Goal: Task Accomplishment & Management: Complete application form

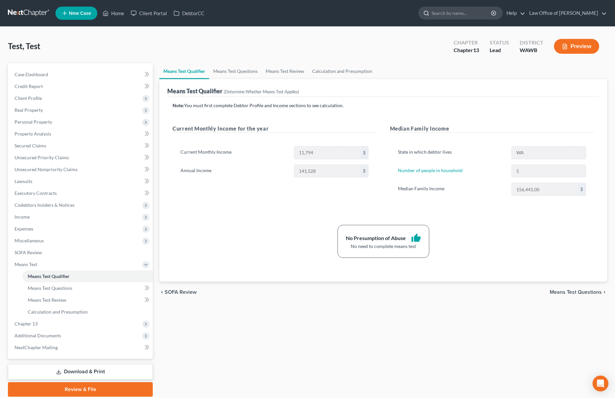
click at [482, 11] on input "search" at bounding box center [461, 13] width 60 height 12
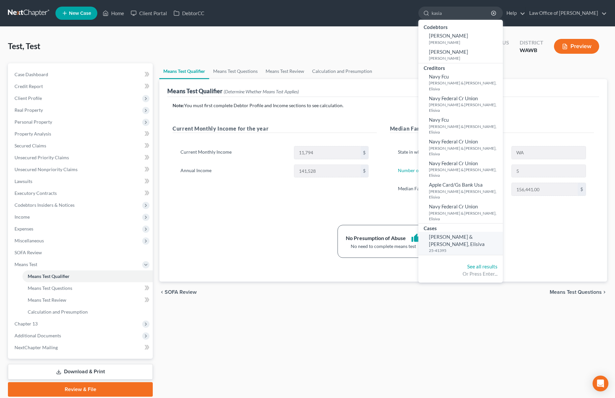
type input "kasia"
click at [474, 234] on span "[PERSON_NAME] & [PERSON_NAME], Elisiva" at bounding box center [457, 240] width 56 height 13
select select "6"
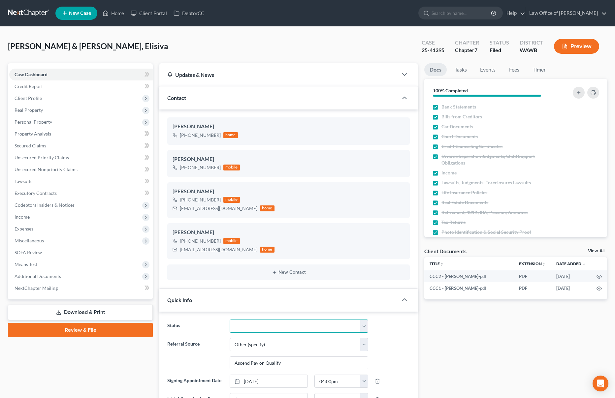
click at [258, 324] on select "Completed Discharged Dismissed Filed In Progress Lead Lost Lead Plan Confirmed …" at bounding box center [298, 326] width 139 height 13
select select "1"
click at [229, 320] on select "Completed Discharged Dismissed Filed In Progress Lead Lost Lead Plan Confirmed …" at bounding box center [298, 326] width 139 height 13
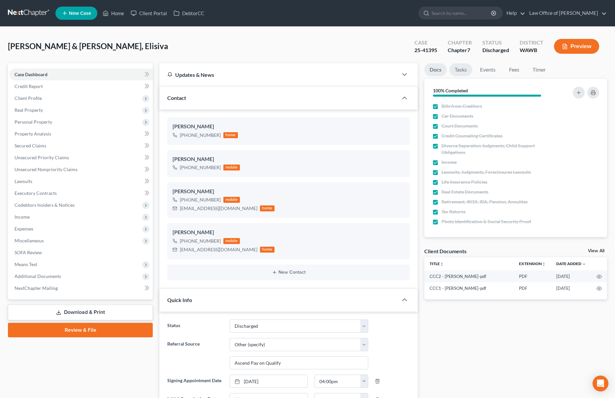
click at [463, 65] on link "Tasks" at bounding box center [460, 69] width 23 height 13
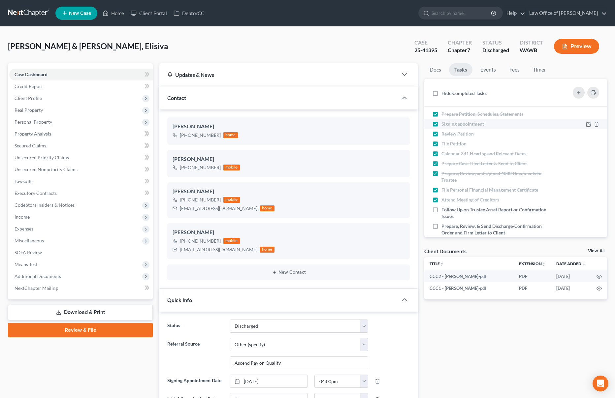
scroll to position [44, 0]
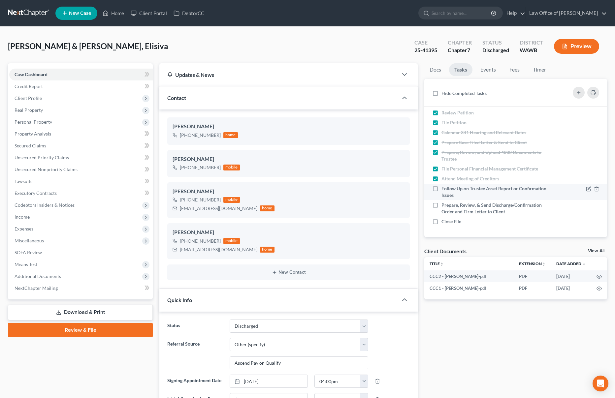
click at [441, 191] on label "Follow Up on Trustee Asset Report or Confirmation Issues" at bounding box center [494, 191] width 106 height 13
click at [444, 190] on input "Follow Up on Trustee Asset Report or Confirmation Issues" at bounding box center [446, 187] width 4 height 4
checkbox input "true"
click at [441, 204] on label "Prepare, Review, & Send Discharge/Confirmation Order and Firm Letter to Client" at bounding box center [494, 208] width 106 height 13
click at [444, 204] on input "Prepare, Review, & Send Discharge/Confirmation Order and Firm Letter to Client" at bounding box center [446, 204] width 4 height 4
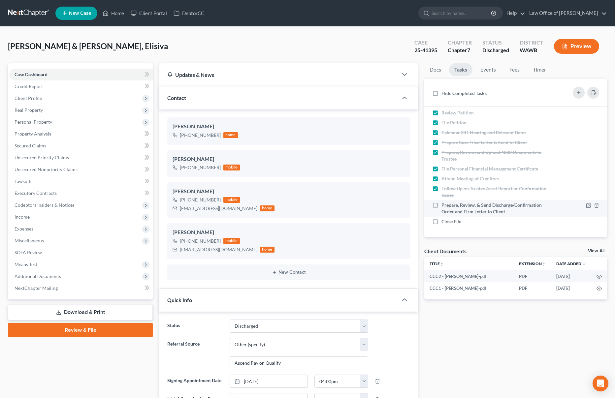
checkbox input "true"
click at [441, 221] on label "Close File" at bounding box center [453, 221] width 25 height 7
click at [444, 221] on input "Close File" at bounding box center [446, 220] width 4 height 4
checkbox input "true"
click at [495, 70] on link "Events" at bounding box center [488, 69] width 26 height 13
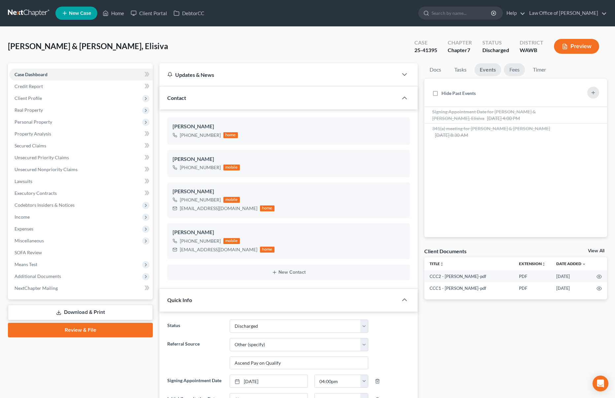
click at [508, 70] on link "Fees" at bounding box center [513, 69] width 21 height 13
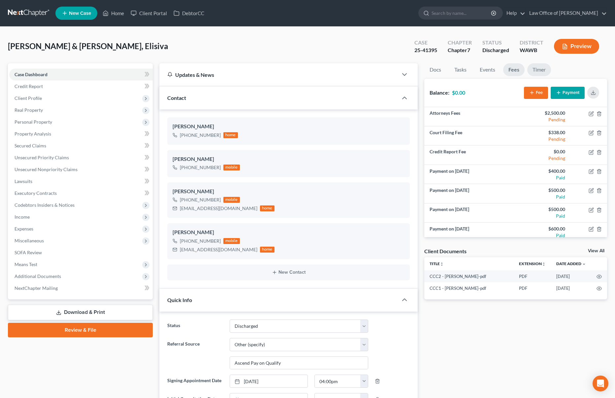
click at [536, 72] on link "Timer" at bounding box center [539, 69] width 24 height 13
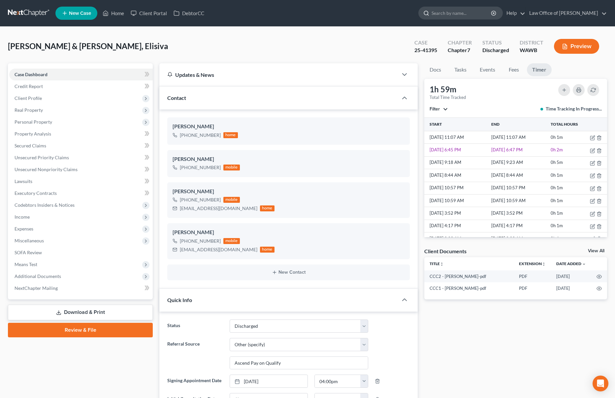
click at [461, 14] on input "search" at bounding box center [461, 13] width 60 height 12
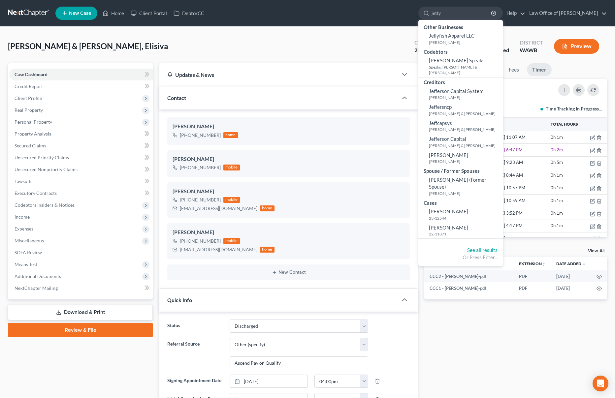
drag, startPoint x: 466, startPoint y: 14, endPoint x: 336, endPoint y: -11, distance: 132.6
click at [336, 0] on html "Home New Case Client Portal DebtorCC Law Office of [PERSON_NAME] Tse [EMAIL_ADD…" at bounding box center [307, 280] width 615 height 561
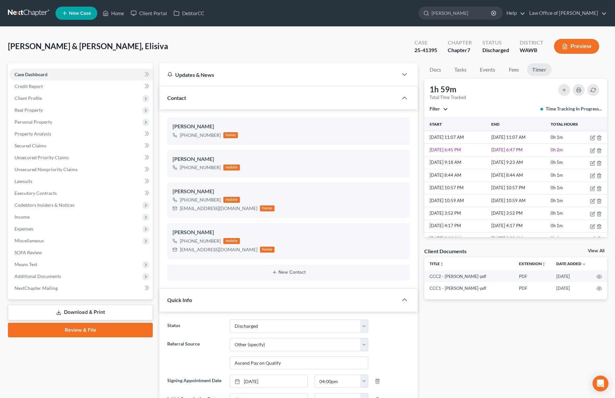
type input "hetty"
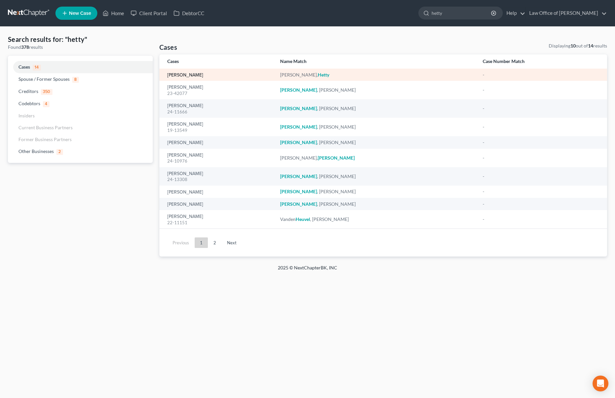
click at [186, 76] on link "[PERSON_NAME]" at bounding box center [185, 75] width 36 height 5
select select "6"
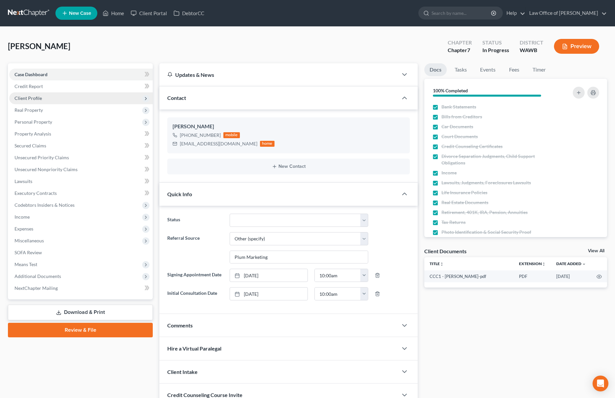
click at [78, 96] on span "Client Profile" at bounding box center [80, 98] width 143 height 12
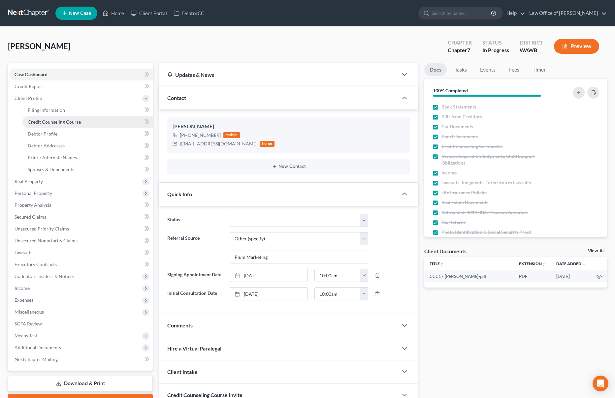
click at [85, 122] on link "Credit Counseling Course" at bounding box center [87, 122] width 130 height 12
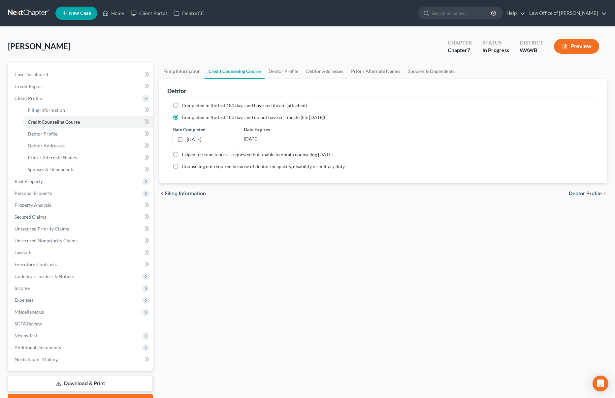
click at [575, 45] on button "Preview" at bounding box center [576, 46] width 45 height 15
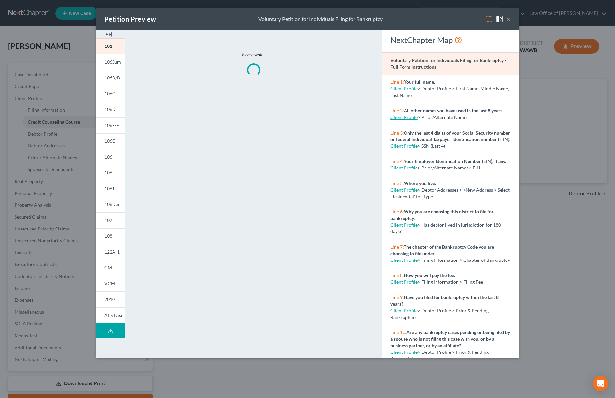
click at [506, 17] on button "×" at bounding box center [508, 19] width 5 height 8
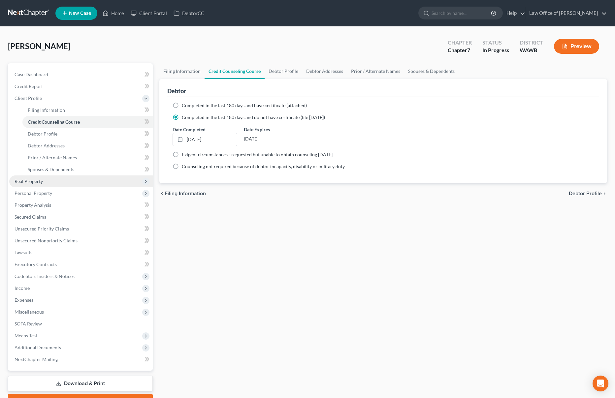
click at [113, 181] on span "Real Property" at bounding box center [80, 181] width 143 height 12
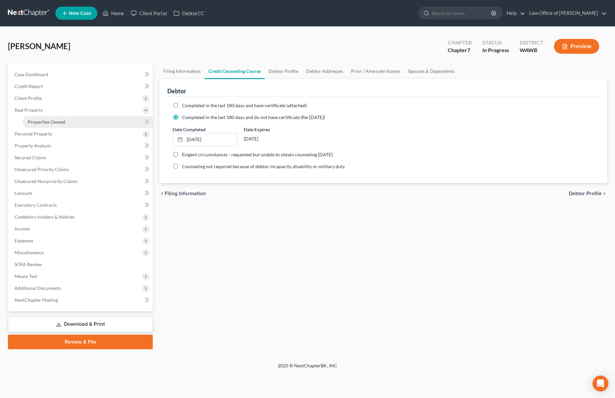
click at [111, 125] on link "Properties Owned" at bounding box center [87, 122] width 130 height 12
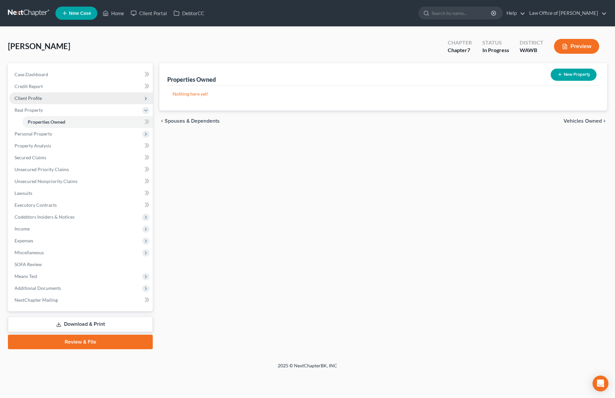
click at [100, 98] on span "Client Profile" at bounding box center [80, 98] width 143 height 12
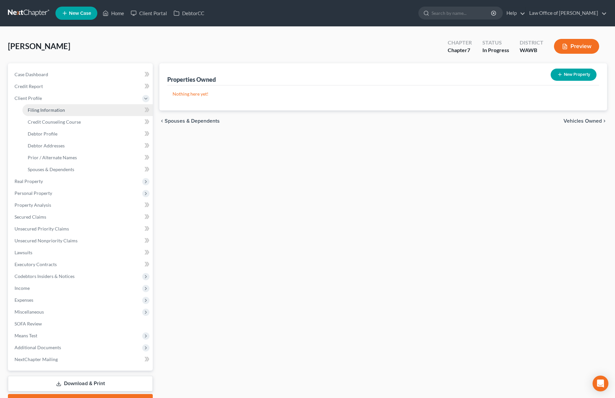
click at [96, 112] on link "Filing Information" at bounding box center [87, 110] width 130 height 12
select select "1"
select select "0"
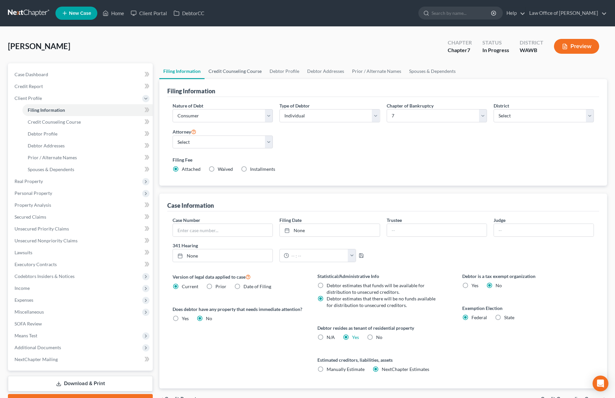
click at [252, 73] on link "Credit Counseling Course" at bounding box center [234, 71] width 61 height 16
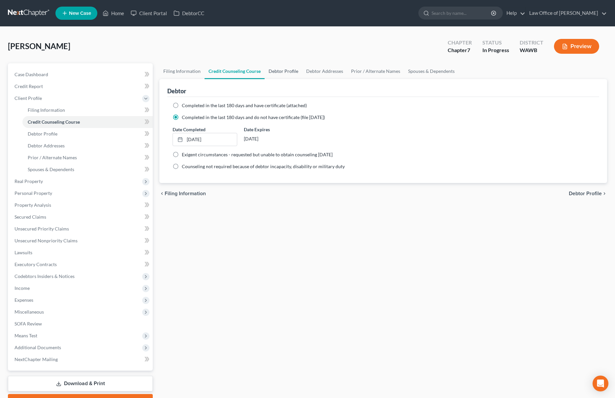
click at [271, 73] on link "Debtor Profile" at bounding box center [283, 71] width 38 height 16
select select "0"
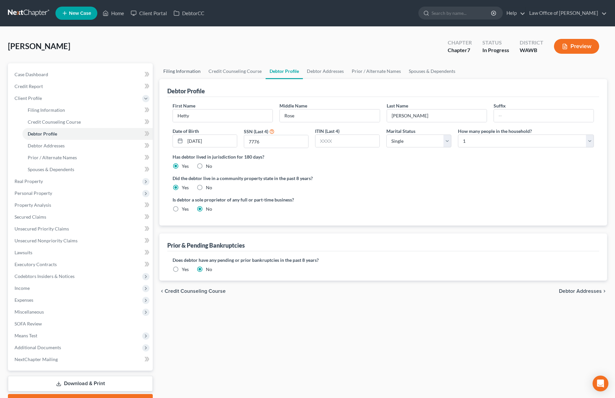
click at [180, 73] on link "Filing Information" at bounding box center [181, 71] width 45 height 16
select select "1"
select select "0"
select select "87"
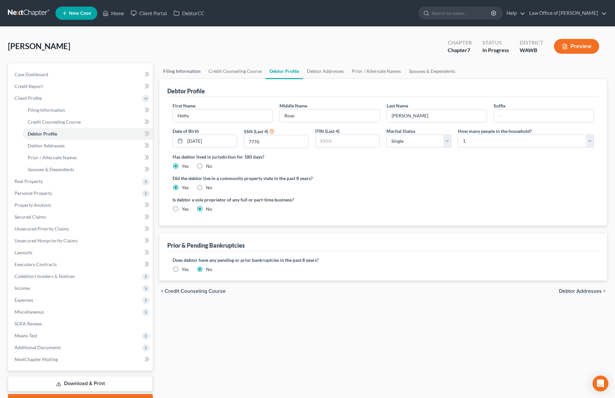
select select "0"
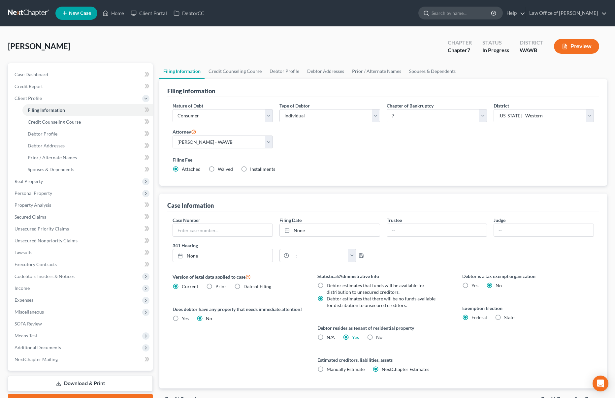
click at [459, 10] on input "search" at bounding box center [461, 13] width 60 height 12
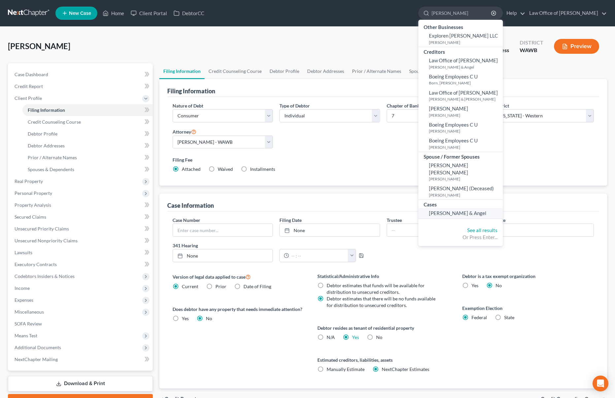
type input "[PERSON_NAME]"
click at [465, 210] on span "[PERSON_NAME] & Angel" at bounding box center [457, 213] width 57 height 6
select select "6"
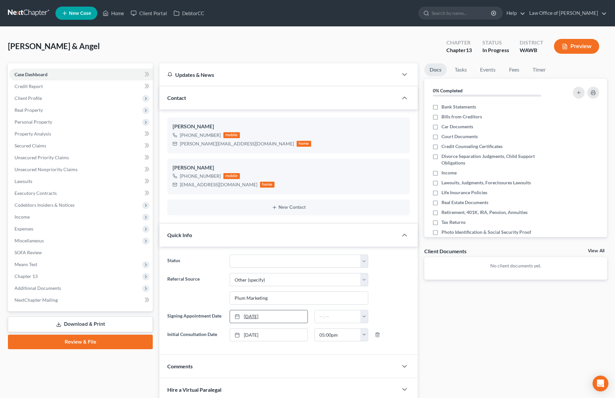
click at [258, 313] on link "[DATE]" at bounding box center [268, 316] width 77 height 13
click at [320, 314] on input "text" at bounding box center [338, 316] width 46 height 13
type input "12:00 pm"
click at [441, 107] on label "Bank Statements" at bounding box center [458, 107] width 35 height 7
click at [444, 107] on input "Bank Statements" at bounding box center [446, 106] width 4 height 4
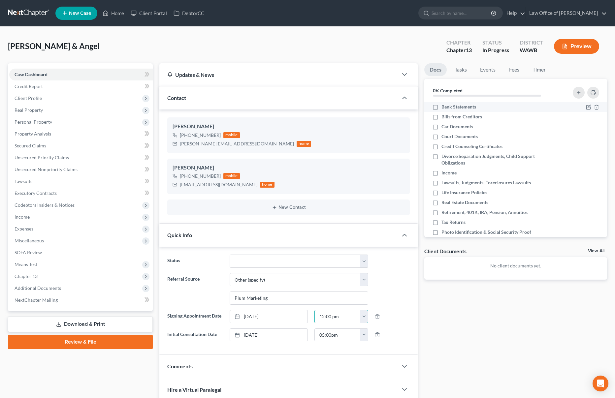
checkbox input "true"
click at [441, 120] on label "Bills from Creditors" at bounding box center [461, 116] width 41 height 7
click at [444, 118] on input "Bills from Creditors" at bounding box center [446, 115] width 4 height 4
checkbox input "true"
click at [441, 129] on label "Car Documents" at bounding box center [457, 126] width 32 height 7
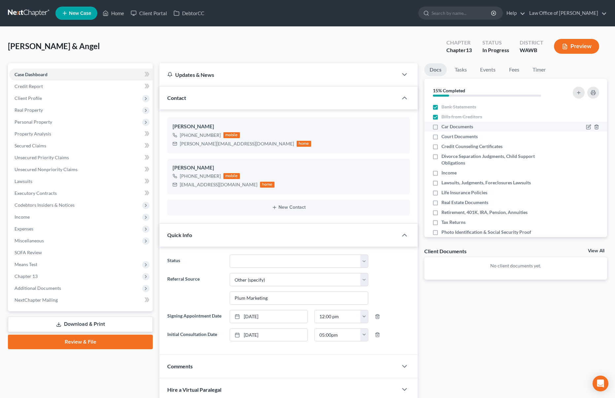
click at [444, 128] on input "Car Documents" at bounding box center [446, 125] width 4 height 4
checkbox input "true"
click at [441, 140] on label "Court Documents" at bounding box center [459, 136] width 36 height 7
click at [444, 137] on input "Court Documents" at bounding box center [446, 135] width 4 height 4
checkbox input "true"
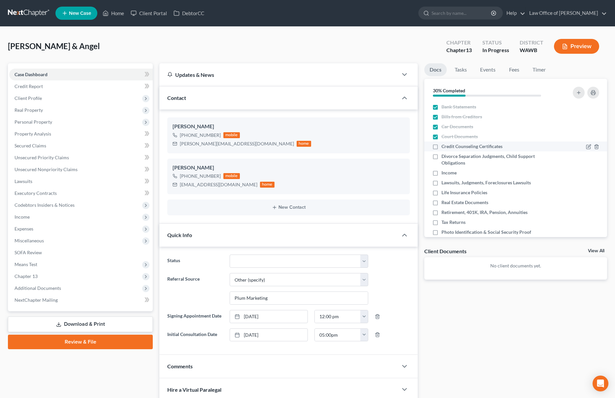
click at [441, 148] on label "Credit Counseling Certificates" at bounding box center [471, 146] width 61 height 7
click at [444, 147] on input "Credit Counseling Certificates" at bounding box center [446, 145] width 4 height 4
checkbox input "true"
click at [441, 158] on label "Divorce Separation Judgments, Child Support Obligations" at bounding box center [498, 159] width 114 height 13
click at [444, 157] on input "Divorce Separation Judgments, Child Support Obligations" at bounding box center [446, 155] width 4 height 4
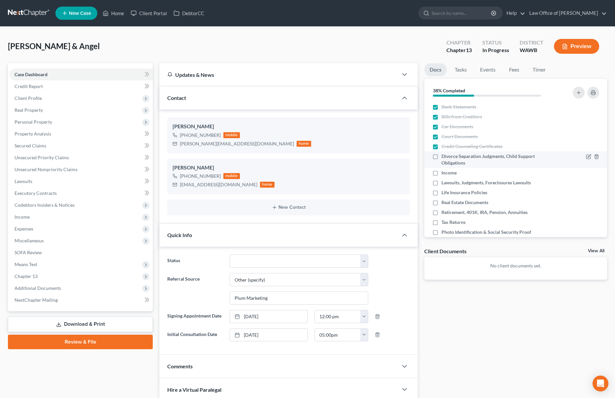
checkbox input "true"
click at [441, 174] on label "Income" at bounding box center [448, 172] width 15 height 7
click at [444, 174] on input "Income" at bounding box center [446, 171] width 4 height 4
checkbox input "true"
click at [441, 182] on label "Lawsuits, Judgments, Foreclosures Lawsuits" at bounding box center [485, 182] width 89 height 7
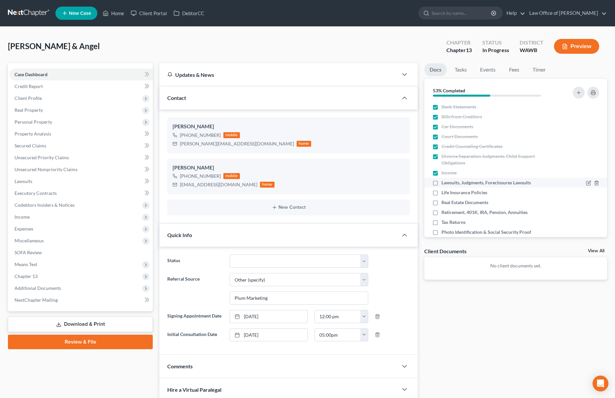
click at [444, 182] on input "Lawsuits, Judgments, Foreclosures Lawsuits" at bounding box center [446, 181] width 4 height 4
checkbox input "true"
click at [441, 192] on label "Life Insurance Policies" at bounding box center [464, 192] width 46 height 7
click at [444, 192] on input "Life Insurance Policies" at bounding box center [446, 191] width 4 height 4
checkbox input "true"
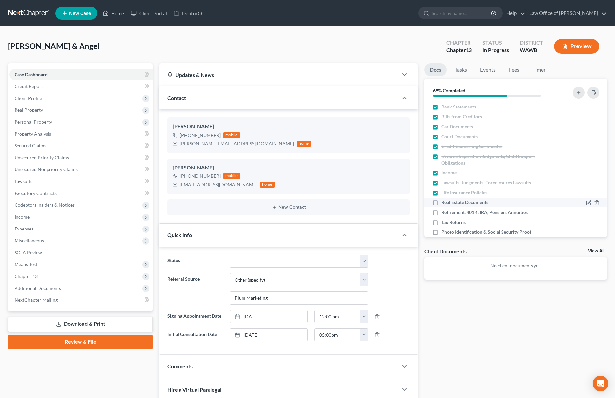
click at [441, 203] on label "Real Estate Documents" at bounding box center [464, 202] width 47 height 7
click at [444, 203] on input "Real Estate Documents" at bounding box center [446, 201] width 4 height 4
checkbox input "true"
click at [441, 212] on label "Retirement, 401K, IRA, Pension, Annuities" at bounding box center [484, 212] width 86 height 7
click at [444, 212] on input "Retirement, 401K, IRA, Pension, Annuities" at bounding box center [446, 211] width 4 height 4
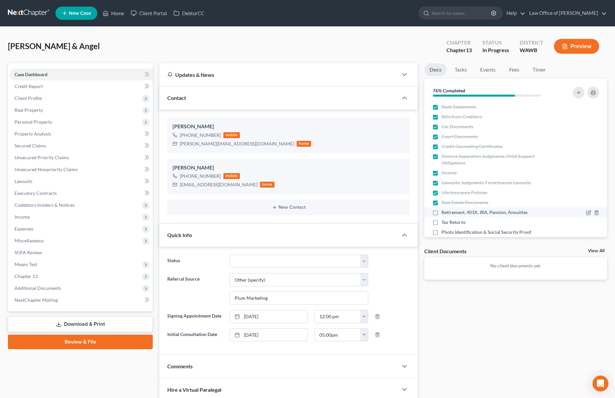
checkbox input "true"
click at [441, 224] on label "Tax Returns" at bounding box center [453, 222] width 24 height 7
click at [444, 223] on input "Tax Returns" at bounding box center [446, 221] width 4 height 4
checkbox input "true"
click at [441, 232] on label "Photo Identification & Social Security Proof" at bounding box center [486, 232] width 90 height 7
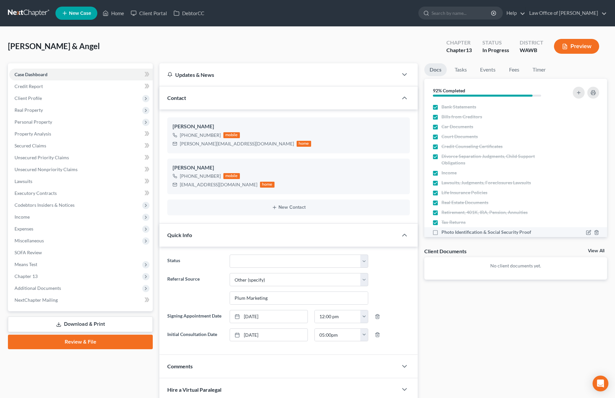
click at [444, 232] on input "Photo Identification & Social Security Proof" at bounding box center [446, 231] width 4 height 4
checkbox input "true"
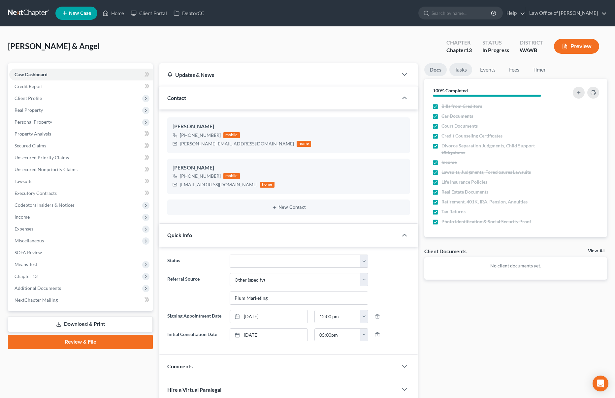
click at [463, 69] on link "Tasks" at bounding box center [460, 69] width 23 height 13
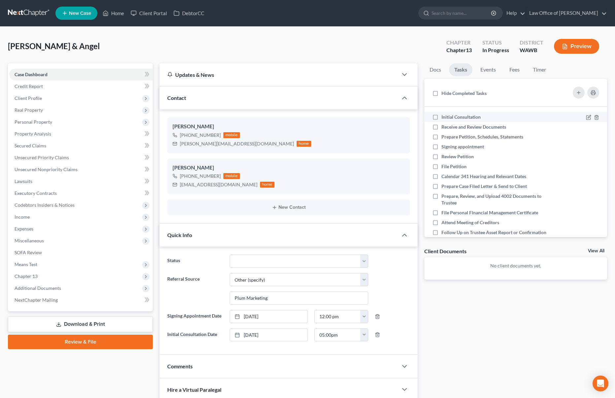
click at [441, 120] on label "Initial Consultation" at bounding box center [463, 117] width 45 height 7
click at [444, 118] on input "Initial Consultation" at bounding box center [446, 116] width 4 height 4
checkbox input "true"
click at [441, 127] on label "Receive and Review Documents" at bounding box center [476, 127] width 70 height 7
click at [444, 127] on input "Receive and Review Documents" at bounding box center [446, 126] width 4 height 4
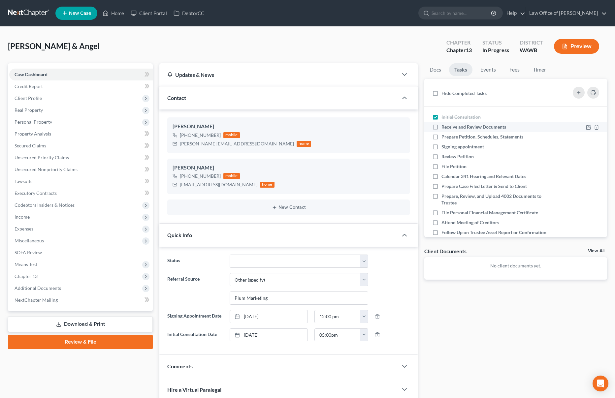
checkbox input "true"
click at [441, 134] on label "Prepare Petition, Schedules, Statements" at bounding box center [484, 137] width 87 height 7
click at [444, 134] on input "Prepare Petition, Schedules, Statements" at bounding box center [446, 136] width 4 height 4
checkbox input "true"
click at [477, 68] on link "Events" at bounding box center [488, 69] width 26 height 13
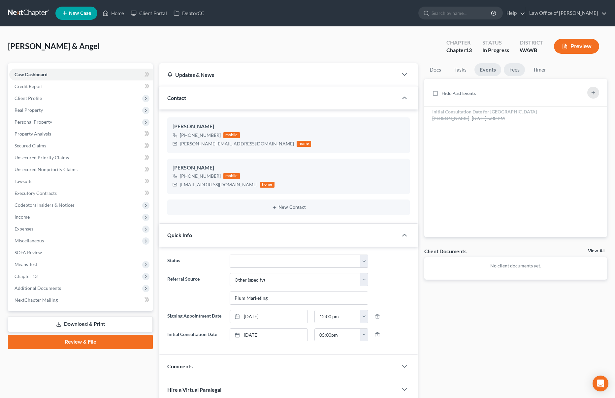
click at [514, 67] on link "Fees" at bounding box center [513, 69] width 21 height 13
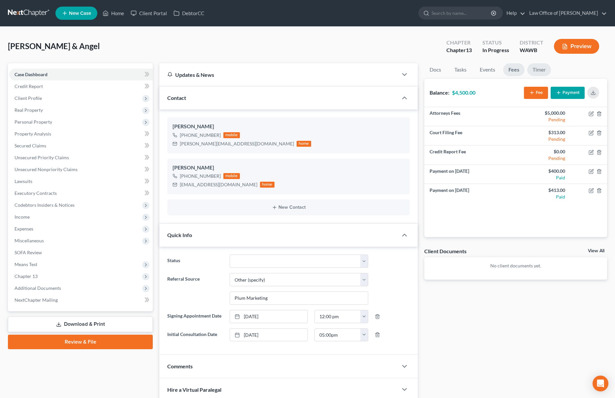
click at [539, 66] on link "Timer" at bounding box center [539, 69] width 24 height 13
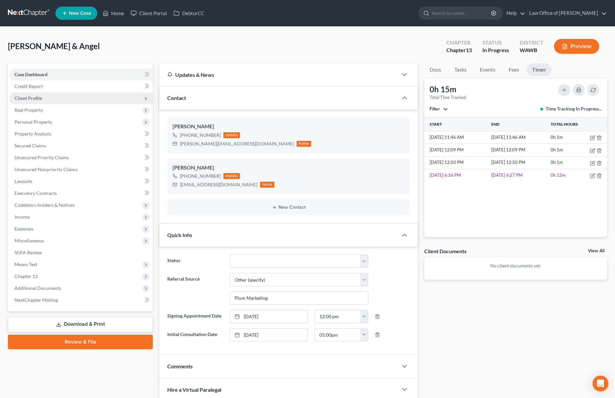
click at [109, 99] on span "Client Profile" at bounding box center [80, 98] width 143 height 12
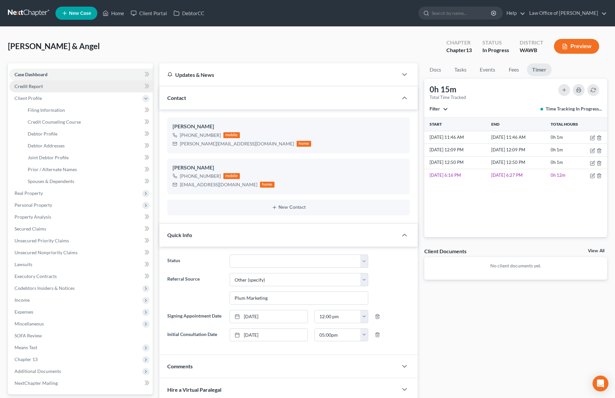
click at [105, 90] on link "Credit Report" at bounding box center [80, 86] width 143 height 12
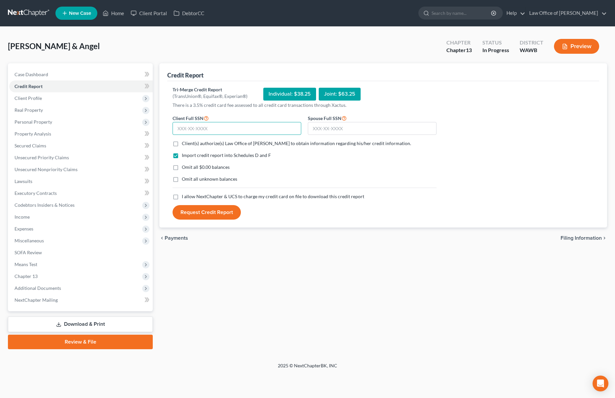
click at [230, 129] on input "text" at bounding box center [236, 128] width 129 height 13
type input "245-53-6405"
click at [333, 124] on input "text" at bounding box center [372, 128] width 129 height 13
click at [355, 130] on input "446" at bounding box center [372, 128] width 129 height 13
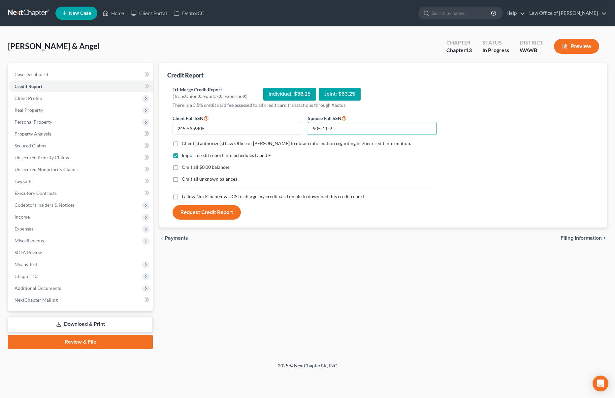
type input "905-11-9"
click at [182, 146] on label "Client(s) authorize(s) Law Office of [PERSON_NAME] to obtain information regard…" at bounding box center [296, 143] width 229 height 7
click at [184, 144] on input "Client(s) authorize(s) Law Office of [PERSON_NAME] to obtain information regard…" at bounding box center [186, 142] width 4 height 4
checkbox input "true"
click at [182, 197] on label "I allow NextChapter & UCS to charge my credit card on file to download this cre…" at bounding box center [273, 196] width 182 height 7
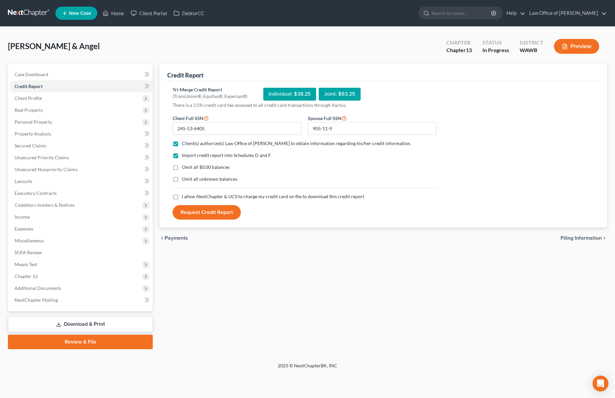
click at [184, 197] on input "I allow NextChapter & UCS to charge my credit card on file to download this cre…" at bounding box center [186, 195] width 4 height 4
checkbox input "true"
click at [193, 211] on button "Request Credit Report" at bounding box center [206, 212] width 68 height 15
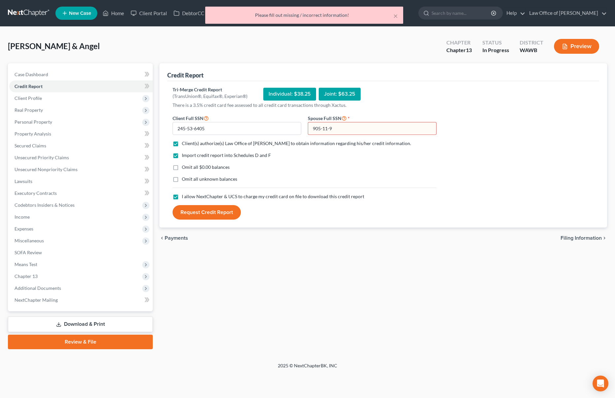
click at [347, 126] on input "905-11-9" at bounding box center [372, 128] width 129 height 13
drag, startPoint x: 339, startPoint y: 128, endPoint x: 273, endPoint y: 126, distance: 66.3
click at [273, 126] on form "Client Full SSN * 245-53-6405 Spouse Full SSN * 905-11-9 Client(s) authorize(s)…" at bounding box center [304, 167] width 270 height 106
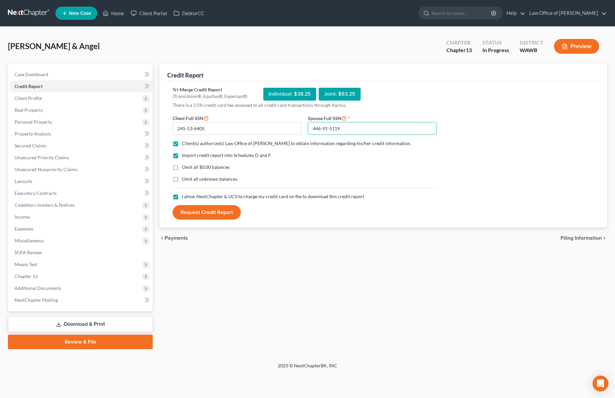
click at [326, 126] on input "446-91-5119" at bounding box center [372, 128] width 129 height 13
drag, startPoint x: 346, startPoint y: 125, endPoint x: 329, endPoint y: 125, distance: 17.1
click at [329, 125] on input "446-95-1190" at bounding box center [372, 128] width 129 height 13
drag, startPoint x: 344, startPoint y: 126, endPoint x: 322, endPoint y: 126, distance: 21.1
click at [322, 126] on input "446-95-1190" at bounding box center [372, 128] width 129 height 13
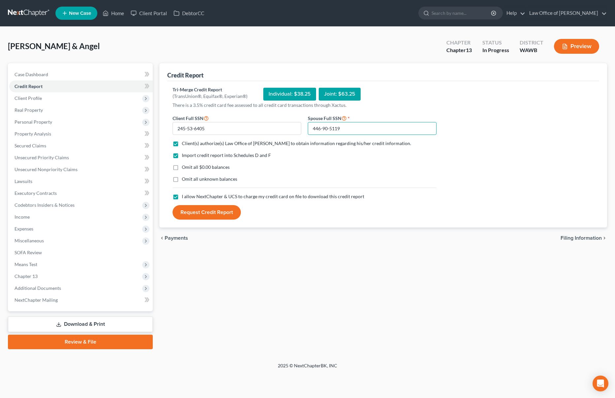
type input "446-90-5119"
click at [233, 210] on button "Request Credit Report" at bounding box center [206, 212] width 68 height 15
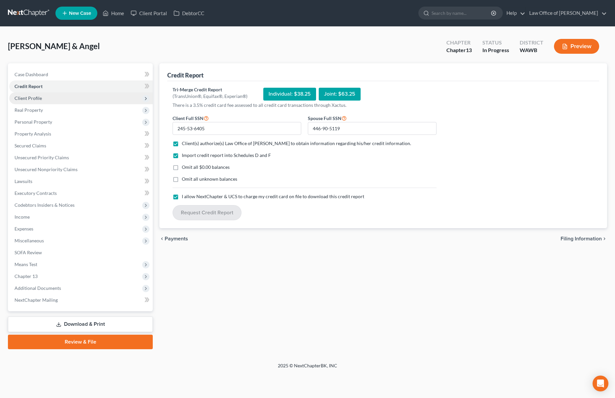
click at [117, 97] on span "Client Profile" at bounding box center [80, 98] width 143 height 12
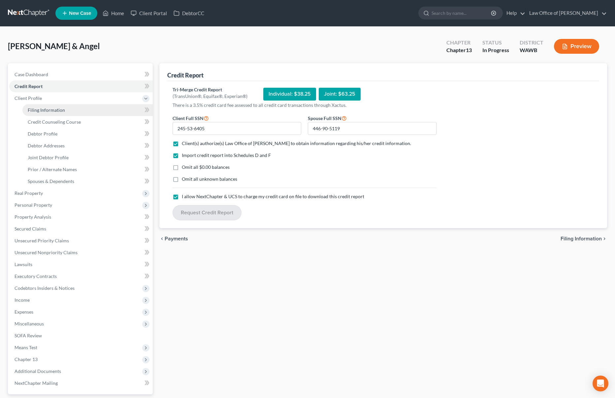
click at [115, 107] on link "Filing Information" at bounding box center [87, 110] width 130 height 12
select select "1"
select select "3"
select select "87"
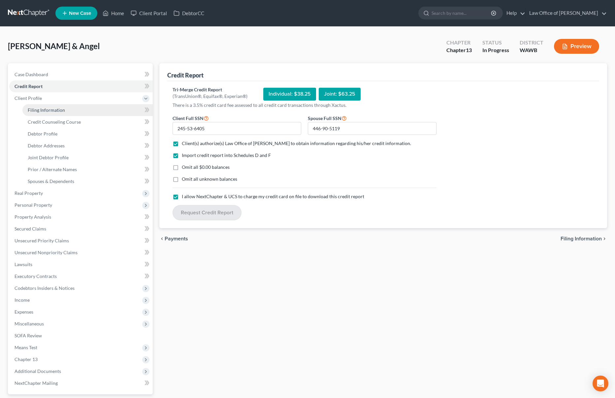
select select "0"
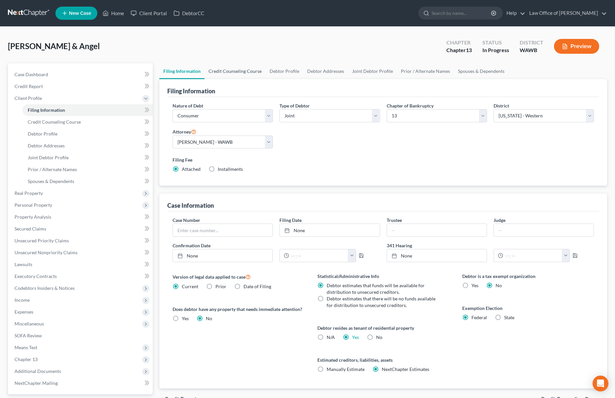
click at [226, 76] on link "Credit Counseling Course" at bounding box center [234, 71] width 61 height 16
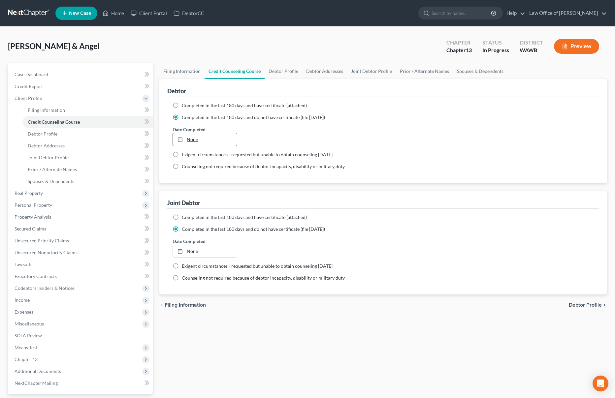
click at [217, 137] on link "None" at bounding box center [205, 139] width 64 height 13
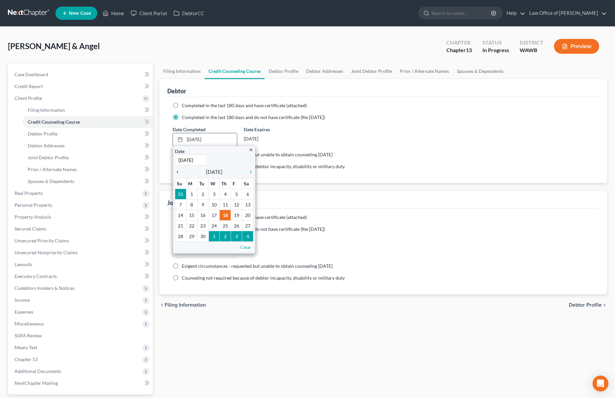
click at [175, 169] on div "chevron_left" at bounding box center [179, 171] width 9 height 6
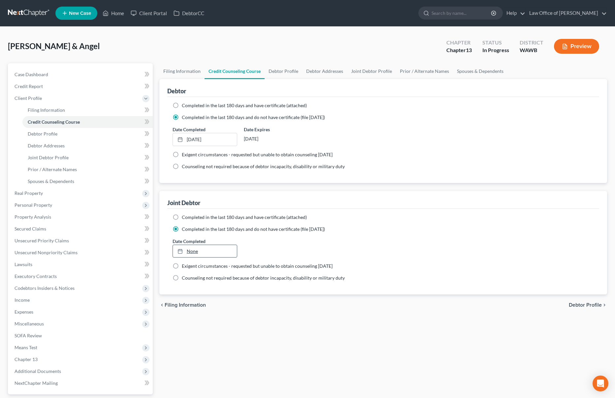
click at [196, 248] on link "None" at bounding box center [205, 251] width 64 height 13
click at [281, 71] on link "Debtor Profile" at bounding box center [283, 71] width 38 height 16
select select "1"
select select "2"
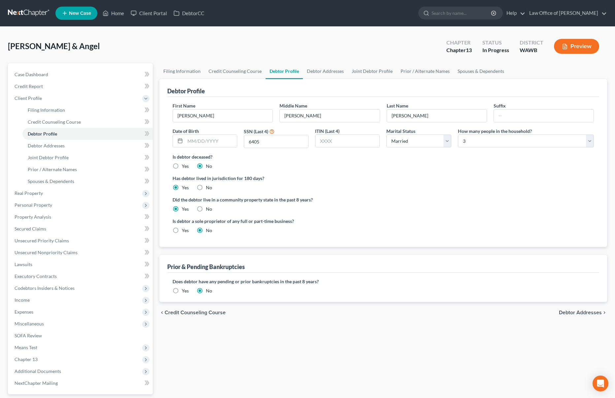
radio input "true"
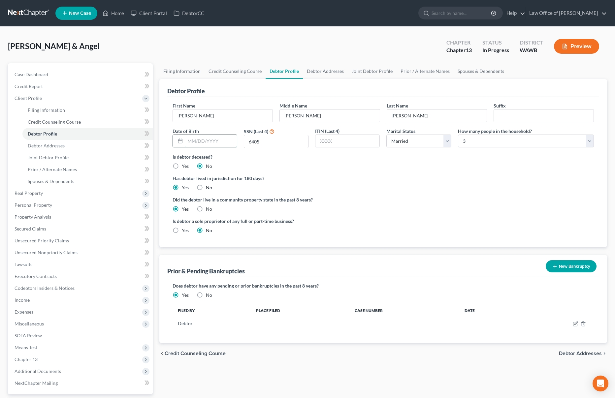
click at [216, 140] on input "text" at bounding box center [211, 141] width 52 height 13
click at [308, 172] on ng-include "First Name [PERSON_NAME] Middle Name [PERSON_NAME] Last Name [PERSON_NAME] Date…" at bounding box center [382, 170] width 421 height 137
drag, startPoint x: 224, startPoint y: 140, endPoint x: 110, endPoint y: 136, distance: 113.8
click at [119, 136] on div "Petition Navigation Case Dashboard Payments Invoices Payments Payments Credit R…" at bounding box center [307, 247] width 605 height 369
type input "[DATE]"
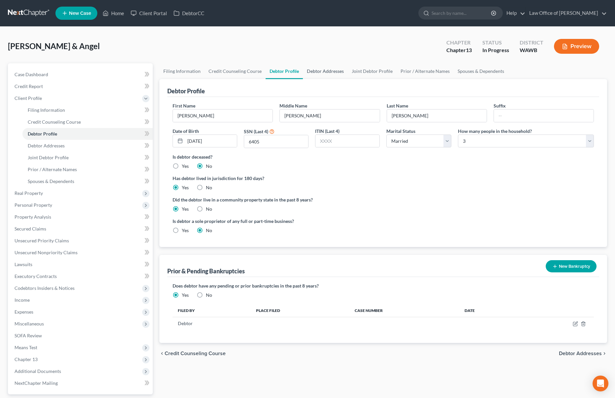
click at [326, 68] on link "Debtor Addresses" at bounding box center [325, 71] width 45 height 16
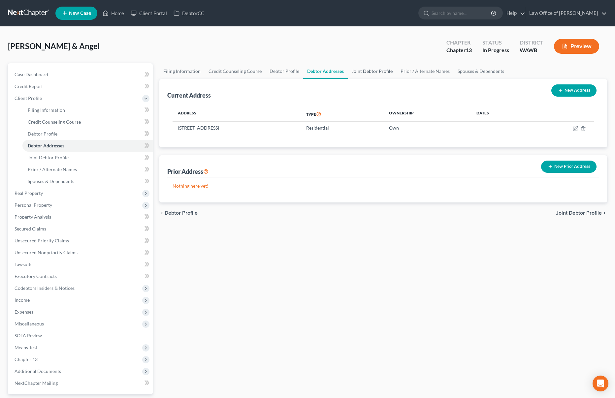
click at [369, 69] on link "Joint Debtor Profile" at bounding box center [372, 71] width 49 height 16
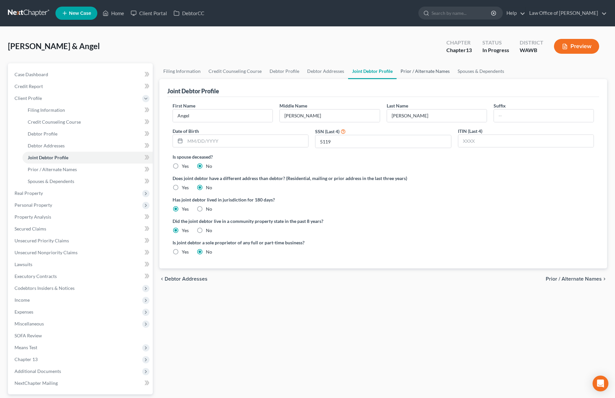
click at [409, 74] on link "Prior / Alternate Names" at bounding box center [424, 71] width 57 height 16
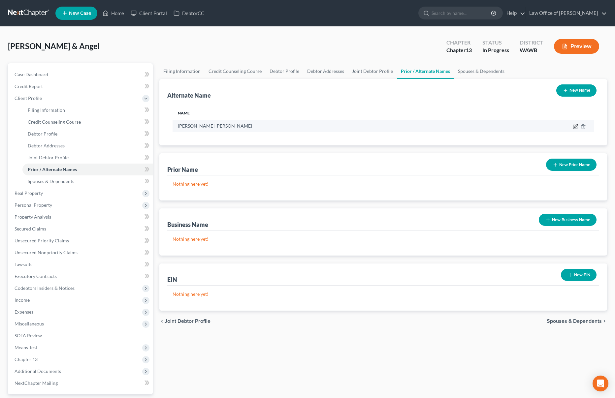
click at [577, 125] on icon at bounding box center [574, 126] width 5 height 5
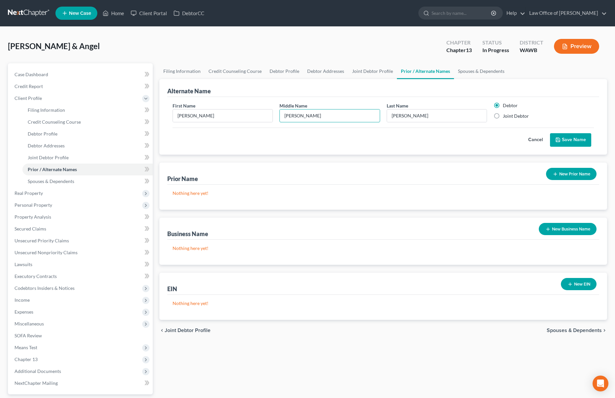
drag, startPoint x: 340, startPoint y: 118, endPoint x: 246, endPoint y: 107, distance: 94.6
click at [246, 107] on div "First Name [PERSON_NAME] Middle Name [PERSON_NAME] Last Name * [PERSON_NAME] De…" at bounding box center [383, 114] width 428 height 25
click at [576, 142] on button "Save Name" at bounding box center [570, 140] width 41 height 14
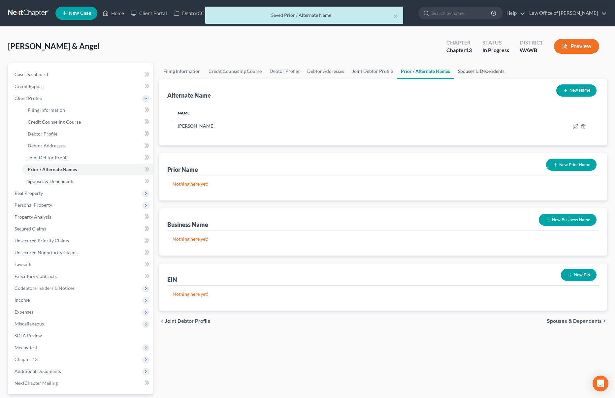
click at [479, 67] on link "Spouses & Dependents" at bounding box center [481, 71] width 54 height 16
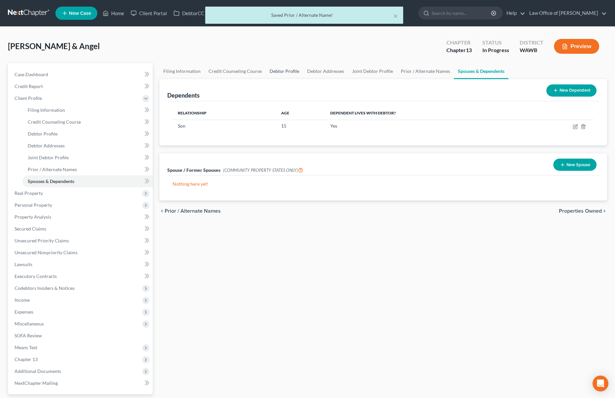
click at [288, 72] on link "Debtor Profile" at bounding box center [284, 71] width 38 height 16
select select "1"
select select "2"
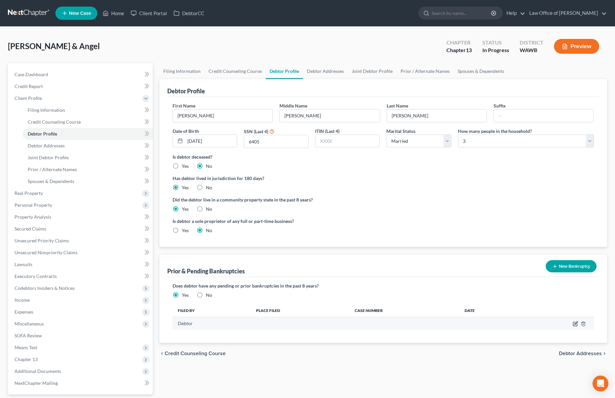
click at [575, 324] on icon "button" at bounding box center [574, 323] width 5 height 5
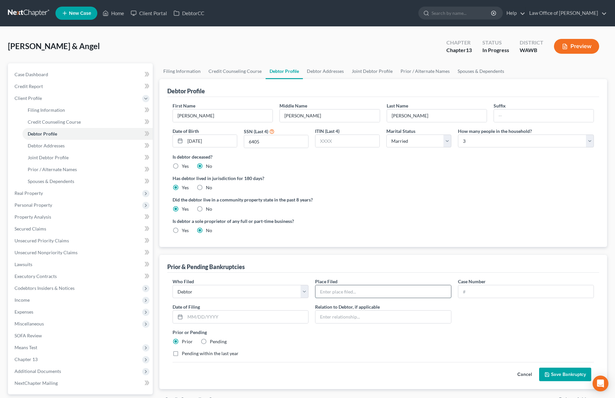
click at [367, 295] on input "text" at bounding box center [382, 291] width 135 height 13
type input "WAWB at [GEOGRAPHIC_DATA]"
click at [524, 294] on input "text" at bounding box center [525, 291] width 135 height 13
type input "19-10822"
click at [211, 319] on input "text" at bounding box center [246, 317] width 123 height 13
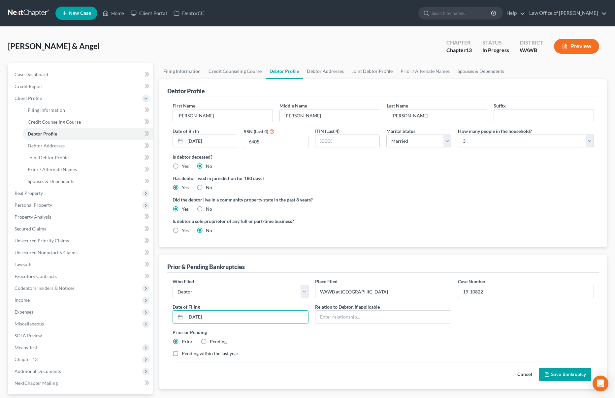
type input "[DATE]"
click at [564, 370] on button "Save Bankruptcy" at bounding box center [565, 375] width 52 height 14
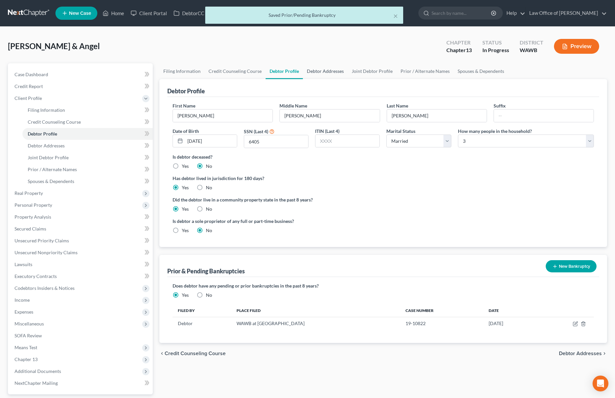
click at [330, 72] on link "Debtor Addresses" at bounding box center [325, 71] width 45 height 16
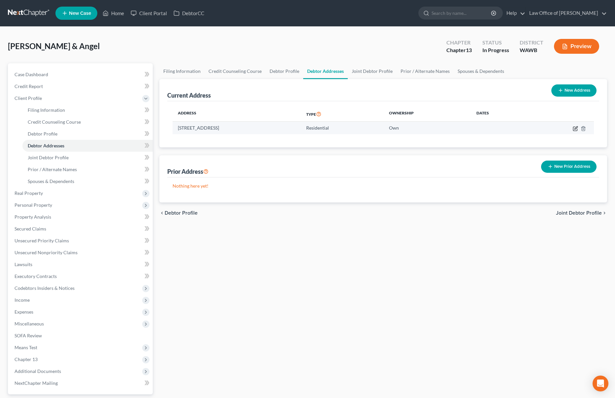
click at [573, 127] on icon "button" at bounding box center [574, 128] width 5 height 5
select select "50"
select select "0"
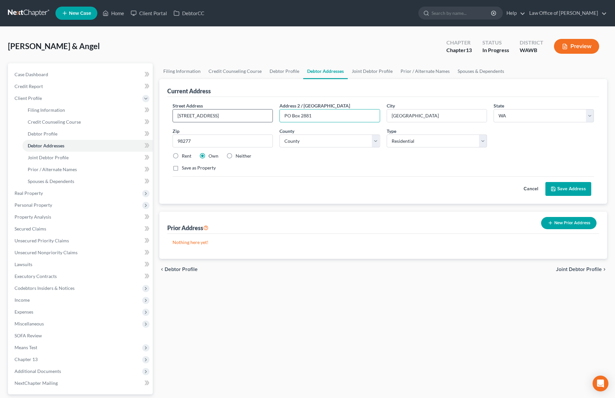
drag, startPoint x: 326, startPoint y: 115, endPoint x: 252, endPoint y: 116, distance: 74.2
click at [252, 116] on div "Street Address * [STREET_ADDRESS] * [GEOGRAPHIC_DATA] * State [US_STATE] AK AR …" at bounding box center [383, 139] width 428 height 75
click at [558, 191] on button "Save Address" at bounding box center [568, 189] width 46 height 14
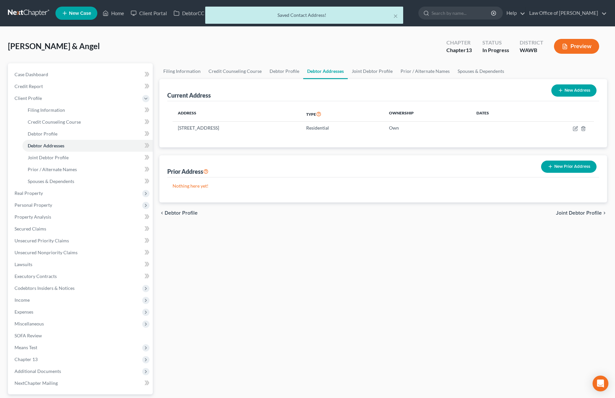
click at [562, 89] on icon "button" at bounding box center [560, 90] width 5 height 5
select select "0"
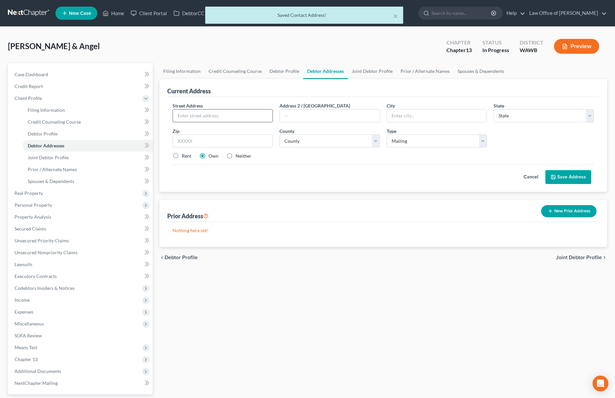
click at [248, 116] on input "text" at bounding box center [223, 115] width 100 height 13
type input "v"
click at [248, 117] on input "v" at bounding box center [223, 115] width 100 height 13
paste input "PO Box 2881"
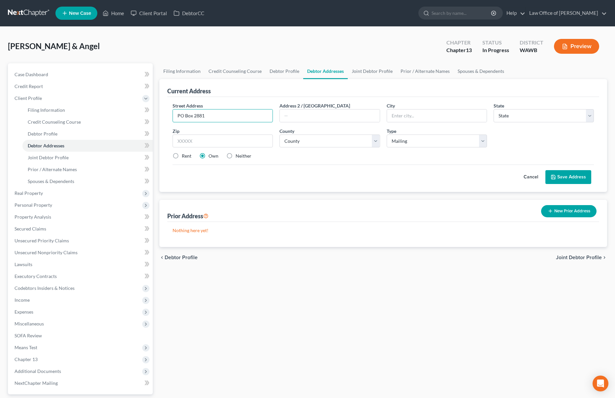
type input "PO Box 2881"
click at [244, 144] on input "text" at bounding box center [222, 141] width 100 height 13
type input "98277"
type input "[GEOGRAPHIC_DATA]"
select select "50"
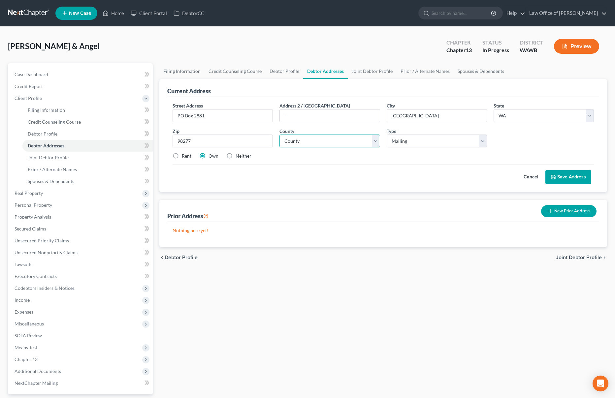
click at [344, 142] on select "County" at bounding box center [329, 141] width 100 height 13
select select "14"
click at [279, 135] on select "County [GEOGRAPHIC_DATA] [GEOGRAPHIC_DATA] [GEOGRAPHIC_DATA] [GEOGRAPHIC_DATA] …" at bounding box center [329, 141] width 100 height 13
click at [235, 154] on label "Neither" at bounding box center [243, 156] width 16 height 7
click at [238, 154] on input "Neither" at bounding box center [240, 155] width 4 height 4
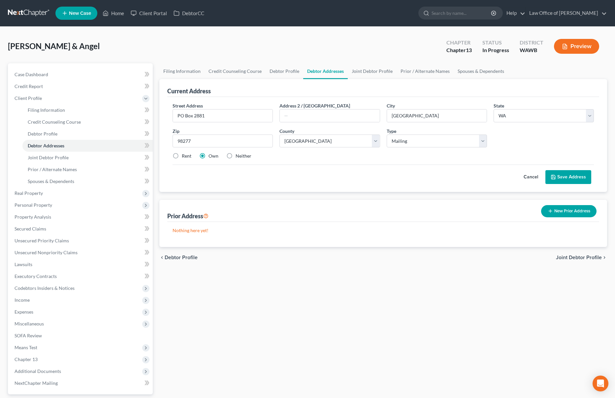
radio input "true"
click at [557, 175] on button "Save Address" at bounding box center [568, 177] width 46 height 14
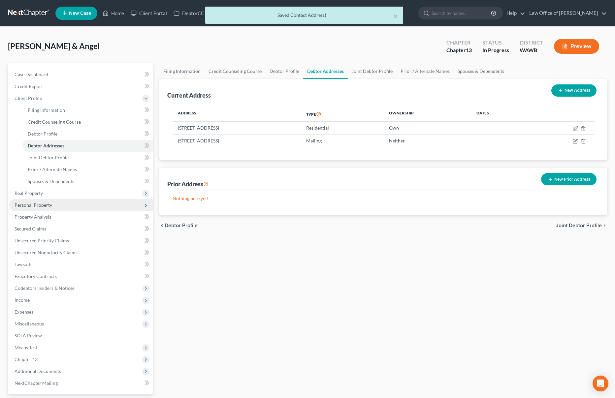
click at [99, 200] on span "Personal Property" at bounding box center [80, 205] width 143 height 12
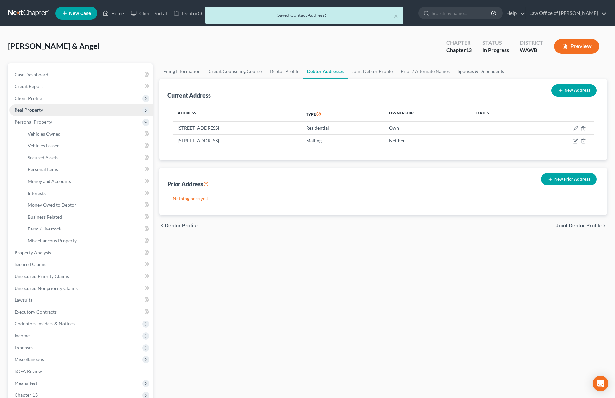
click at [97, 109] on span "Real Property" at bounding box center [80, 110] width 143 height 12
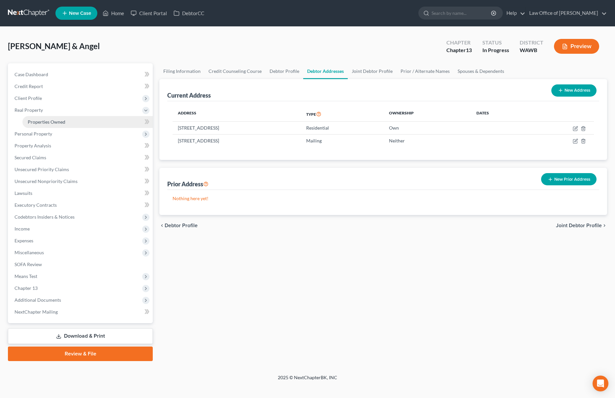
click at [98, 119] on link "Properties Owned" at bounding box center [87, 122] width 130 height 12
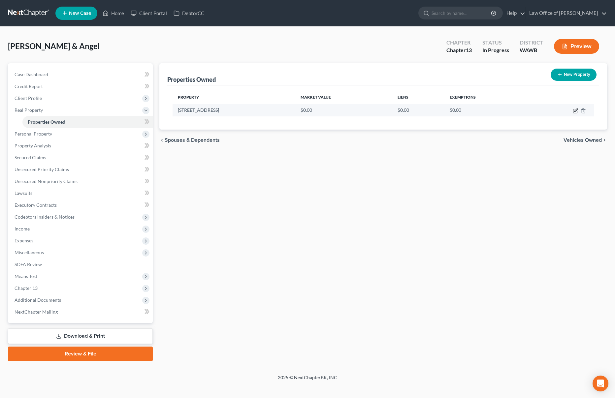
click at [574, 110] on icon "button" at bounding box center [574, 110] width 5 height 5
select select "50"
select select "14"
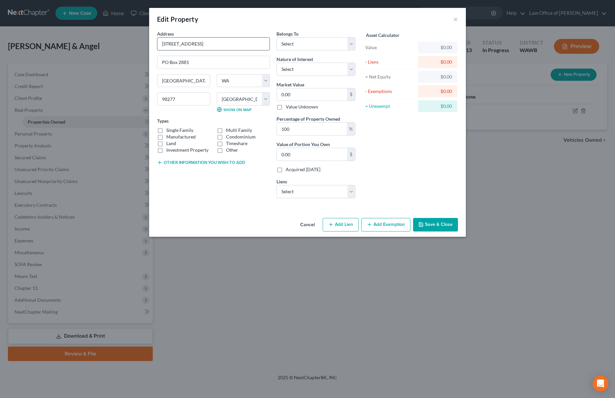
click at [219, 43] on input "[STREET_ADDRESS]" at bounding box center [213, 44] width 112 height 13
drag, startPoint x: 219, startPoint y: 43, endPoint x: 97, endPoint y: 37, distance: 122.5
click at [103, 37] on div "Edit Property × Address * [GEOGRAPHIC_DATA] [GEOGRAPHIC_DATA] [US_STATE][GEOGRA…" at bounding box center [307, 199] width 615 height 398
drag, startPoint x: 198, startPoint y: 64, endPoint x: 89, endPoint y: 60, distance: 108.9
click at [89, 60] on div "Edit Property × Address * [GEOGRAPHIC_DATA] [GEOGRAPHIC_DATA] [US_STATE][GEOGRA…" at bounding box center [307, 199] width 615 height 398
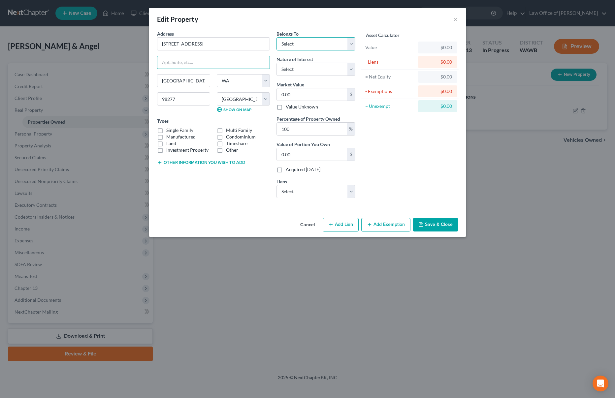
click at [294, 40] on select "Select Debtor 1 Only Debtor 2 Only Debtor 1 And Debtor 2 Only At Least One Of T…" at bounding box center [315, 43] width 79 height 13
select select "2"
click at [276, 37] on select "Select Debtor 1 Only Debtor 2 Only Debtor 1 And Debtor 2 Only At Least One Of T…" at bounding box center [315, 43] width 79 height 13
click at [291, 68] on select "Select Fee Simple Joint Tenant Life Estate Equitable Interest Future Interest T…" at bounding box center [315, 69] width 79 height 13
select select "0"
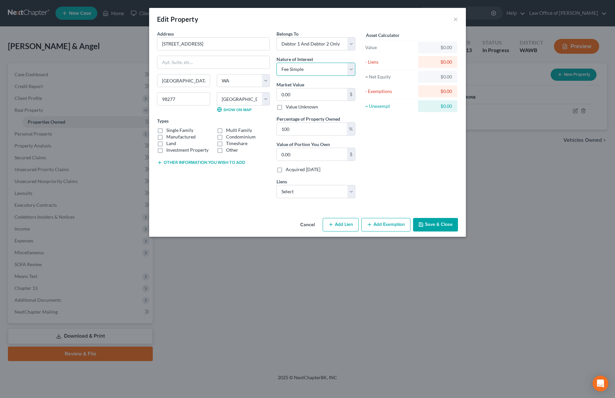
click at [276, 63] on select "Select Fee Simple Joint Tenant Life Estate Equitable Interest Future Interest T…" at bounding box center [315, 69] width 79 height 13
click at [292, 92] on input "0.00" at bounding box center [312, 94] width 70 height 13
type input "4"
type input "4.00"
type input "43"
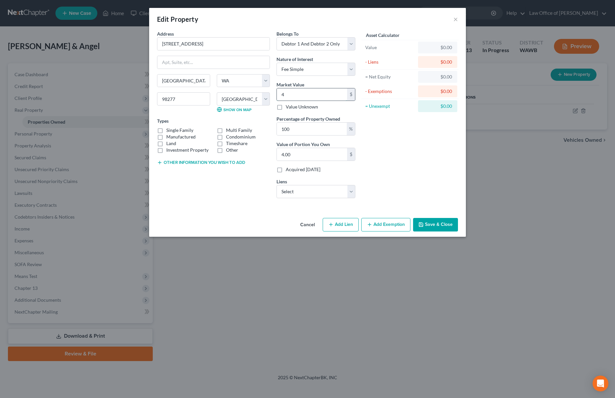
type input "43.00"
type input "439"
type input "439.00"
type input "4390"
type input "4,390.00"
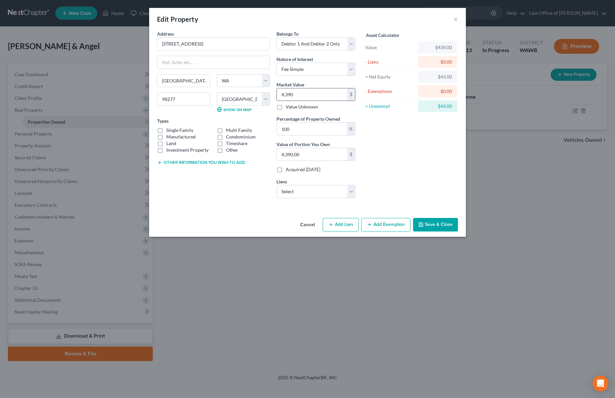
type input "4,3900"
type input "43,900.00"
type input "43,9000"
type input "439,000.00"
type input "439,000"
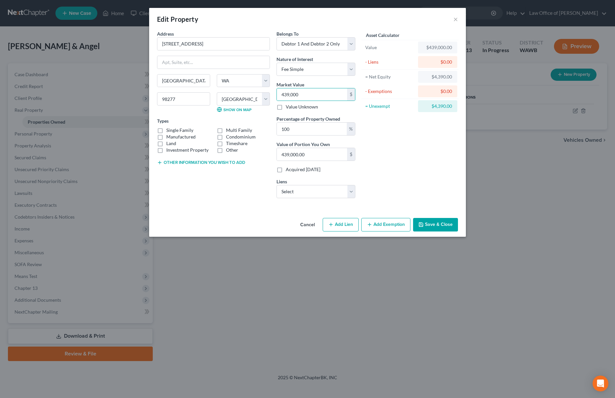
click at [174, 126] on div "Types Single Family Multi Family Manufactured Condominium Land Timeshare Invest…" at bounding box center [213, 135] width 113 height 36
click at [173, 128] on label "Single Family" at bounding box center [179, 130] width 27 height 7
click at [173, 128] on input "Single Family" at bounding box center [171, 129] width 4 height 4
checkbox input "true"
click at [312, 190] on select "Select Freedom Mortgage Corp - $389,910.00 Caf - $39,440.00 Lendmark Financial …" at bounding box center [315, 191] width 79 height 13
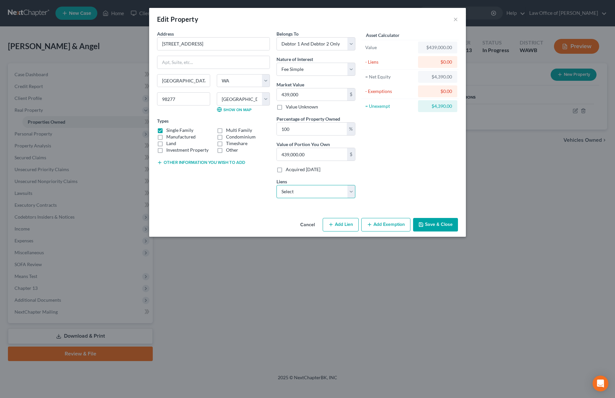
select select "0"
click at [276, 185] on select "Select Freedom Mortgage Corp - $389,910.00 Caf - $39,440.00 Lendmark Financial …" at bounding box center [315, 191] width 79 height 13
select select
select select "9"
select select "0"
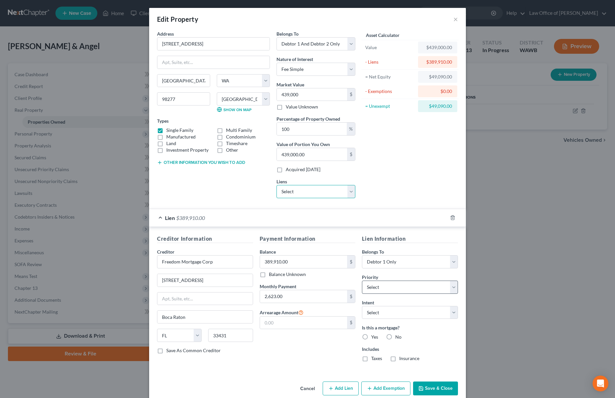
scroll to position [11, 0]
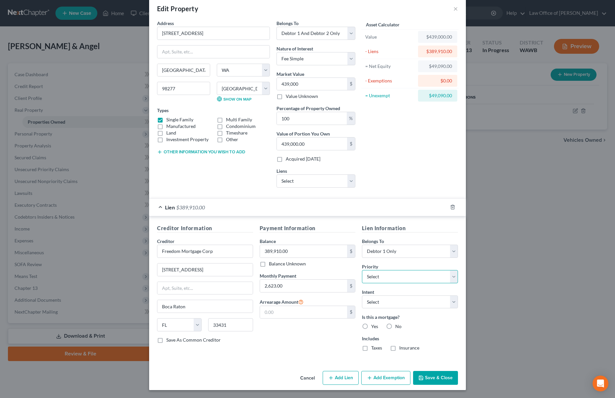
click at [415, 281] on select "Select 1st 2nd 3rd 4th 5th 6th 7th 8th 9th 10th 11th 12th 13th 14th 15th 16th 1…" at bounding box center [410, 276] width 96 height 13
select select "0"
click at [362, 270] on select "Select 1st 2nd 3rd 4th 5th 6th 7th 8th 9th 10th 11th 12th 13th 14th 15th 16th 1…" at bounding box center [410, 276] width 96 height 13
click at [414, 304] on select "Select Surrender Redeem Reaffirm Avoid Other" at bounding box center [410, 301] width 96 height 13
select select "4"
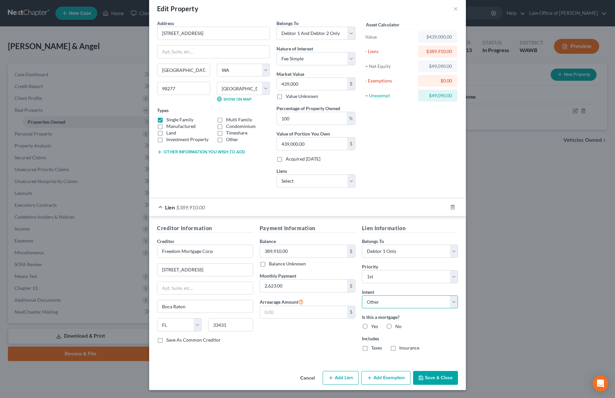
click at [362, 295] on select "Select Surrender Redeem Reaffirm Avoid Other" at bounding box center [410, 301] width 96 height 13
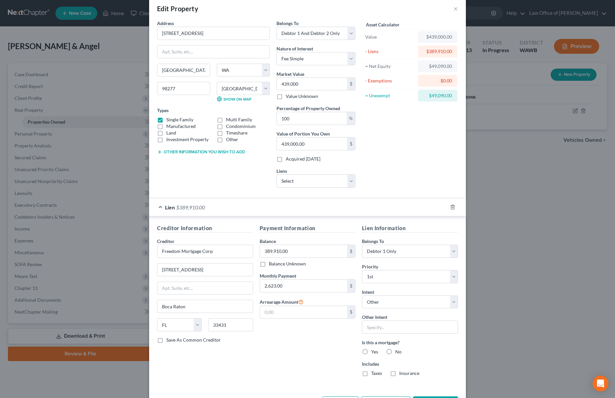
click at [371, 351] on label "Yes" at bounding box center [374, 352] width 7 height 7
click at [374, 351] on input "Yes" at bounding box center [376, 351] width 4 height 4
radio input "true"
click at [371, 374] on label "Taxes" at bounding box center [376, 373] width 11 height 7
click at [374, 374] on input "Taxes" at bounding box center [376, 372] width 4 height 4
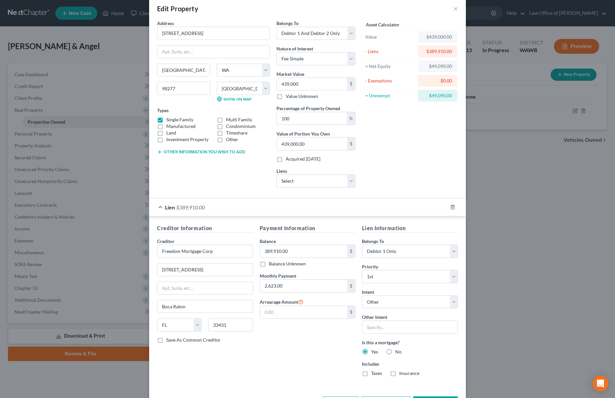
checkbox input "true"
click at [399, 376] on label "Insurance" at bounding box center [409, 373] width 20 height 7
click at [402, 374] on input "Insurance" at bounding box center [404, 372] width 4 height 4
checkbox input "true"
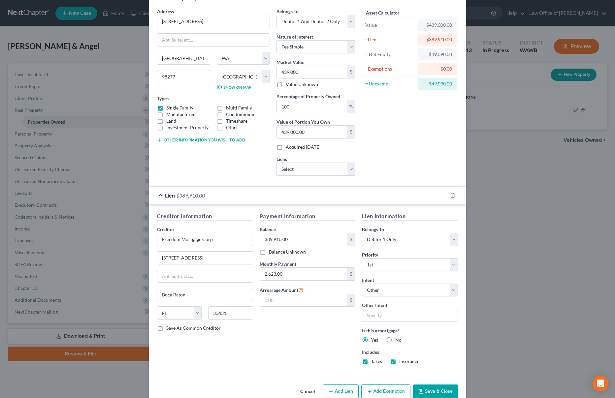
scroll to position [36, 0]
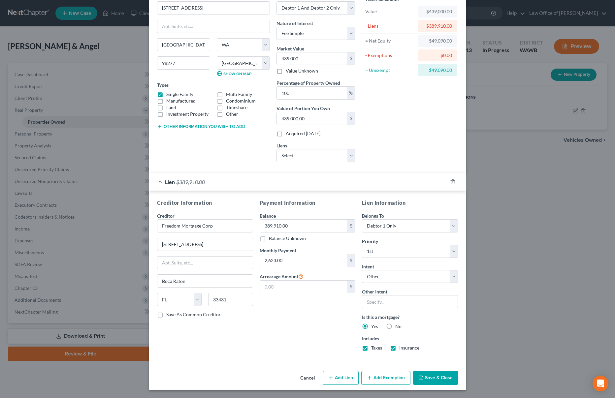
click at [433, 381] on button "Save & Close" at bounding box center [435, 378] width 45 height 14
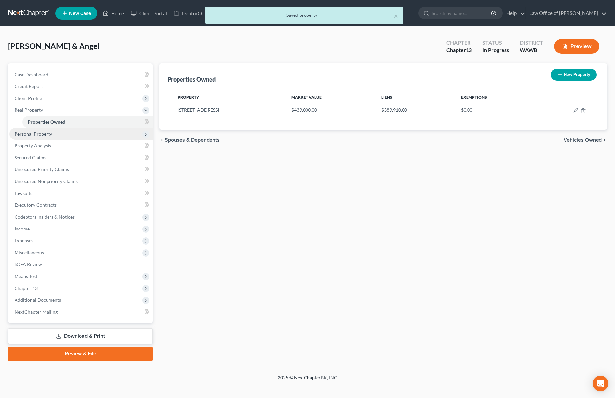
click at [80, 138] on span "Personal Property" at bounding box center [80, 134] width 143 height 12
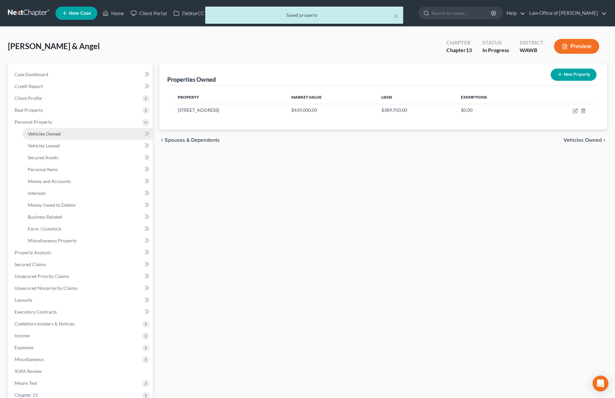
click at [77, 132] on link "Vehicles Owned" at bounding box center [87, 134] width 130 height 12
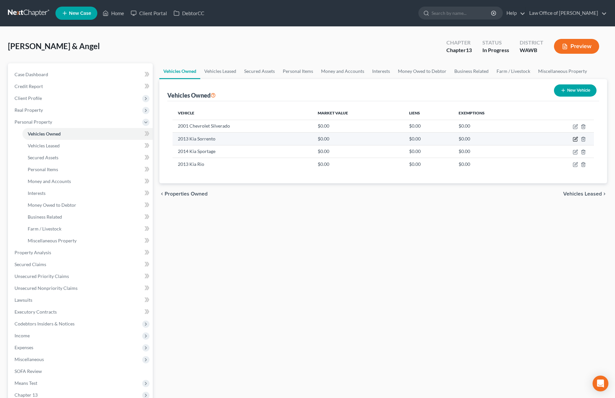
click at [576, 139] on icon "button" at bounding box center [575, 138] width 3 height 3
select select "0"
select select "13"
select select "2"
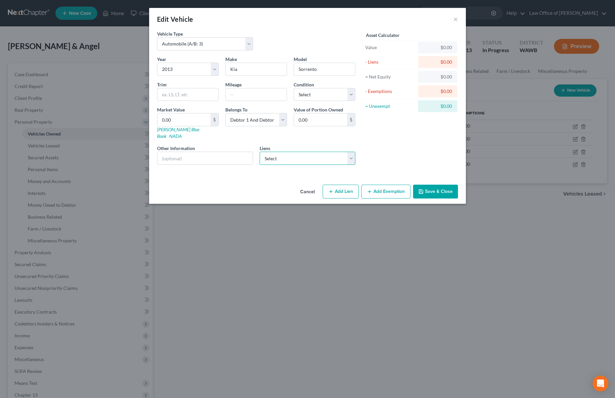
click at [303, 152] on select "Select Caf - $39,440.00 Lendmark Financial Ser - $17,896.00 Guild Mortga - $0.0…" at bounding box center [307, 158] width 96 height 13
select select "0"
click at [259, 152] on select "Select Caf - $39,440.00 Lendmark Financial Ser - $17,896.00 Guild Mortga - $0.0…" at bounding box center [307, 158] width 96 height 13
select select
select select "10"
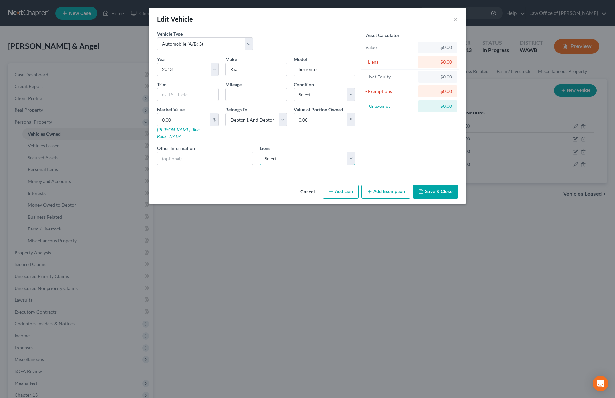
select select "0"
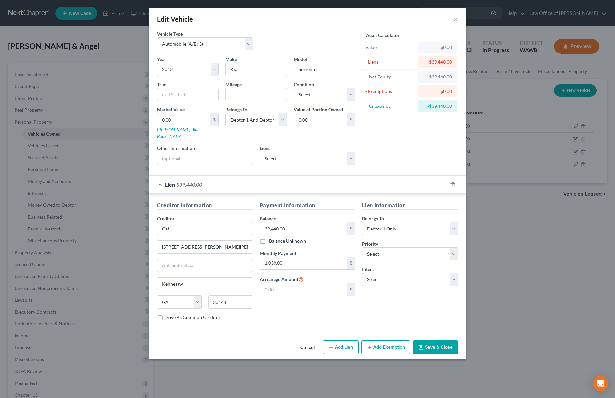
click at [435, 342] on button "Save & Close" at bounding box center [435, 347] width 45 height 14
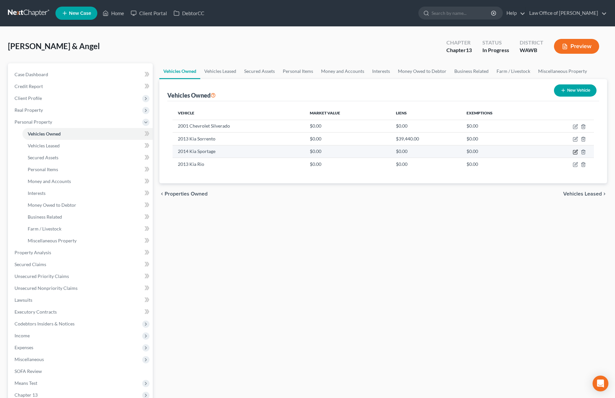
click at [575, 152] on icon "button" at bounding box center [574, 151] width 5 height 5
select select "0"
select select "12"
select select "2"
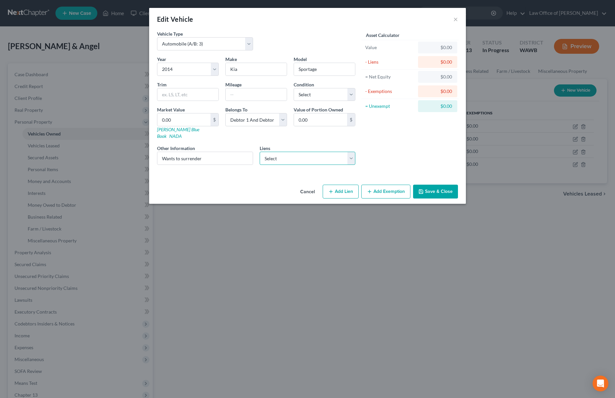
click at [337, 152] on select "Select Lendmark Financial Ser - $17,896.00 Guild Mortga - $0.00 Guild Mortgage …" at bounding box center [307, 158] width 96 height 13
select select "0"
click at [259, 152] on select "Select Lendmark Financial Ser - $17,896.00 Guild Mortga - $0.00 Guild Mortgage …" at bounding box center [307, 158] width 96 height 13
select select
select select "10"
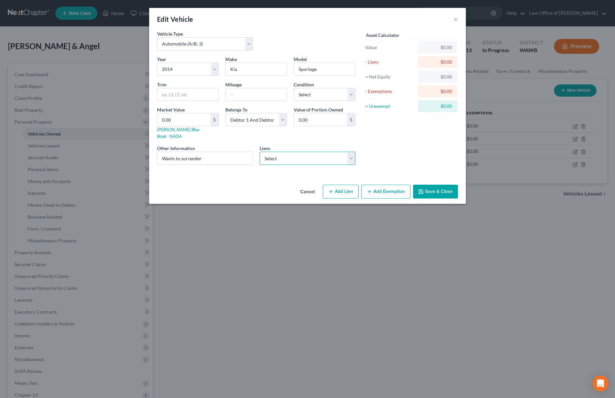
select select "0"
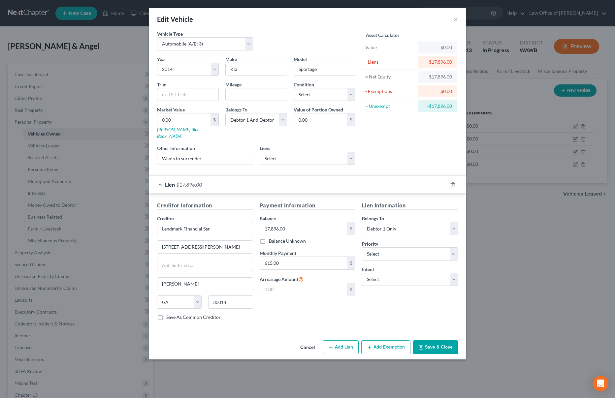
click at [430, 340] on button "Save & Close" at bounding box center [435, 347] width 45 height 14
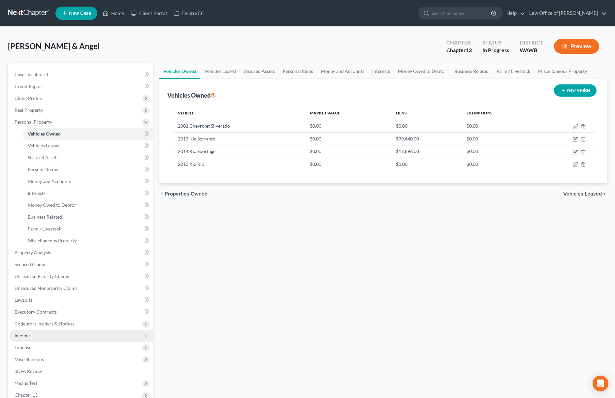
click at [81, 338] on span "Income" at bounding box center [80, 336] width 143 height 12
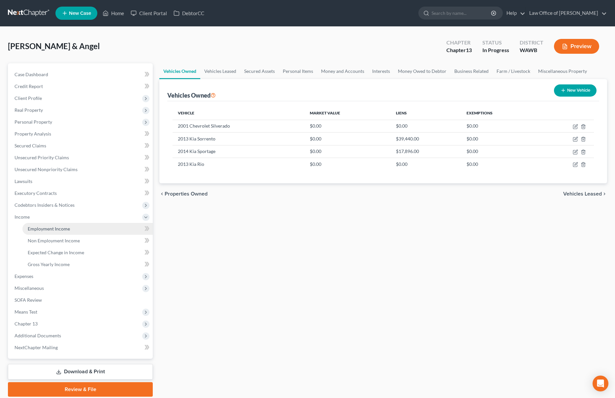
click at [79, 228] on link "Employment Income" at bounding box center [87, 229] width 130 height 12
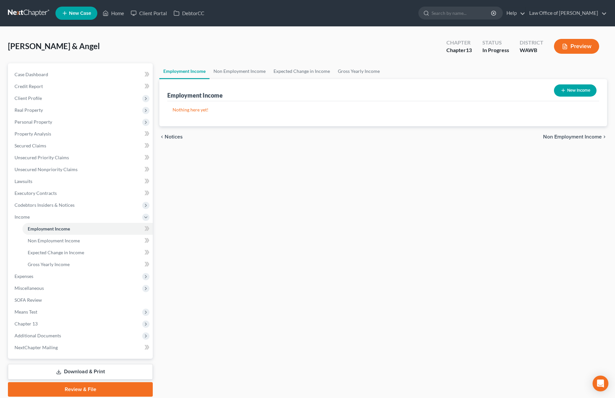
click at [569, 94] on button "New Income" at bounding box center [575, 90] width 43 height 12
select select "0"
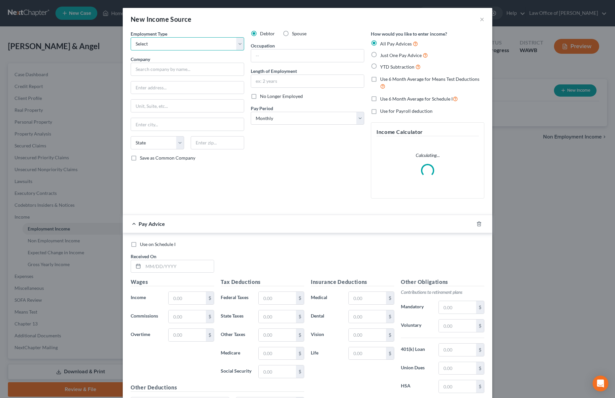
click at [214, 43] on select "Select Full or [DEMOGRAPHIC_DATA] Employment Self Employment" at bounding box center [187, 43] width 113 height 13
select select "0"
click at [131, 37] on select "Select Full or [DEMOGRAPHIC_DATA] Employment Self Employment" at bounding box center [187, 43] width 113 height 13
click at [192, 70] on input "text" at bounding box center [187, 69] width 113 height 13
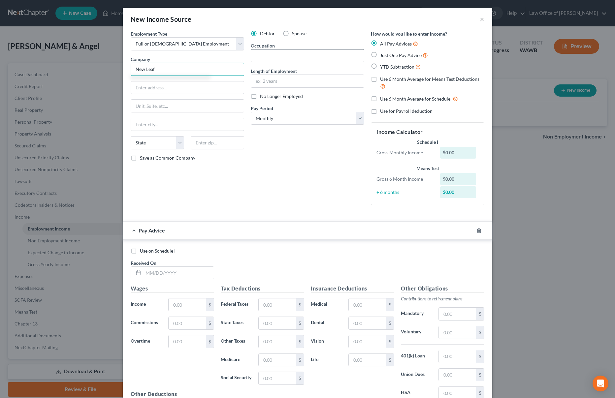
type input "New Leaf"
click at [336, 55] on input "text" at bounding box center [307, 55] width 113 height 13
type input "HR/Vocational Specialist3"
click at [268, 78] on input "text" at bounding box center [307, 81] width 113 height 13
type input "3 years"
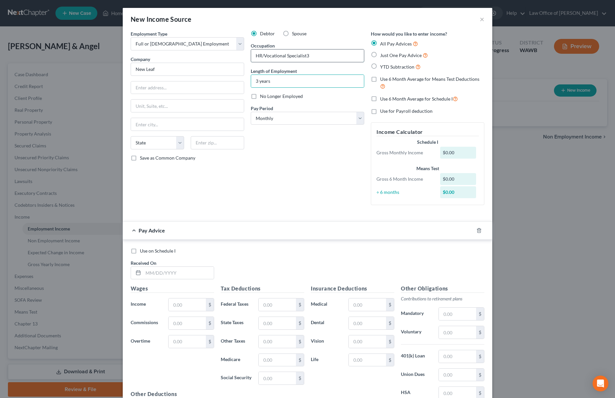
click at [314, 57] on input "HR/Vocational Specialist3" at bounding box center [307, 55] width 113 height 13
type input "HR/Vocational Specialist"
click at [386, 53] on span "Just One Pay Advice" at bounding box center [401, 55] width 42 height 6
click at [386, 53] on input "Just One Pay Advice" at bounding box center [384, 53] width 4 height 4
radio input "true"
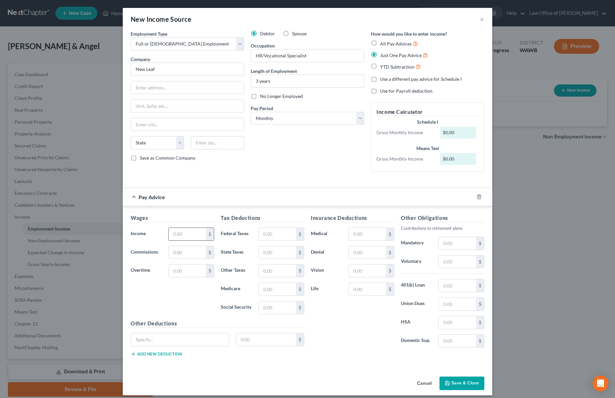
click at [188, 233] on input "text" at bounding box center [186, 234] width 37 height 13
type input "4,886.00"
click at [280, 235] on input "text" at bounding box center [277, 234] width 37 height 13
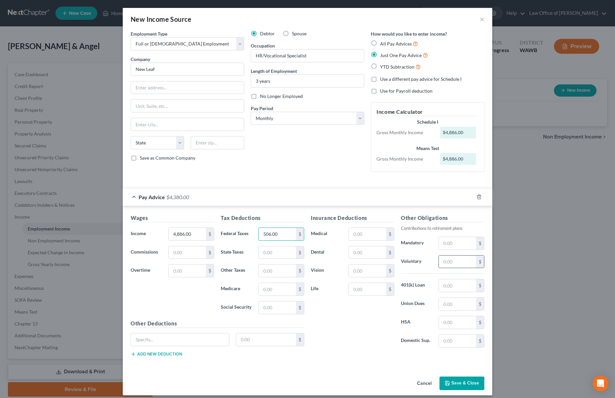
type input "506.00"
click at [469, 262] on input "text" at bounding box center [457, 262] width 37 height 13
type input "109"
click at [430, 284] on label "401(k) Loan" at bounding box center [416, 285] width 38 height 13
click at [452, 284] on input "text" at bounding box center [457, 285] width 37 height 13
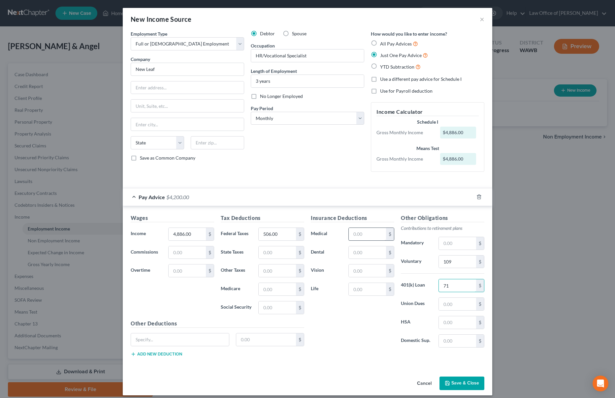
type input "71"
click at [380, 235] on input "text" at bounding box center [367, 234] width 37 height 13
type input "182"
click at [459, 378] on button "Save & Close" at bounding box center [461, 384] width 45 height 14
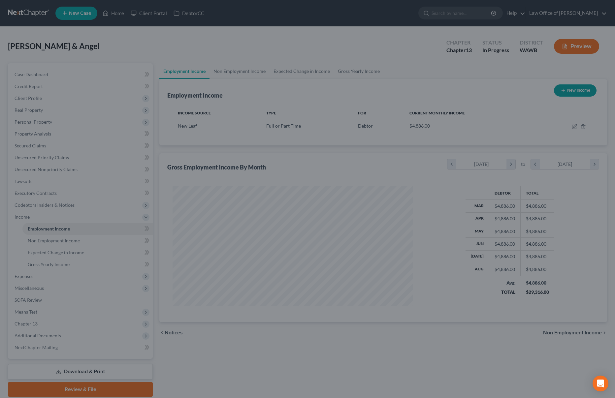
scroll to position [120, 254]
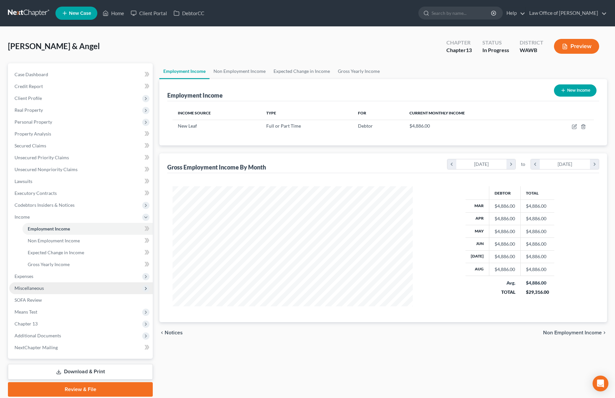
click at [75, 291] on span "Miscellaneous" at bounding box center [80, 288] width 143 height 12
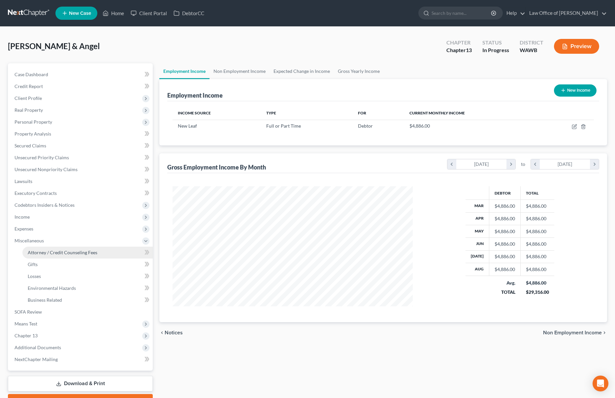
click at [76, 251] on span "Attorney / Credit Counseling Fees" at bounding box center [63, 253] width 70 height 6
select select "0"
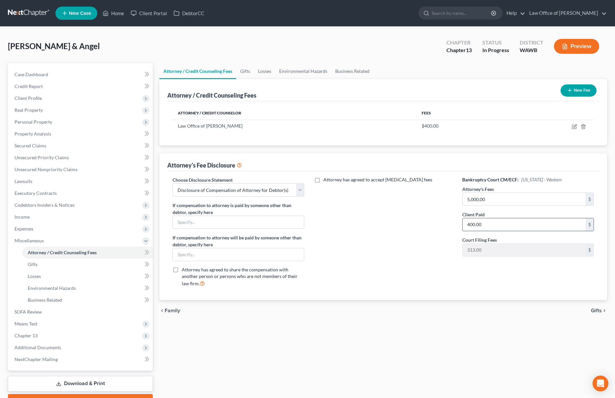
click at [493, 226] on input "400.00" at bounding box center [523, 224] width 123 height 13
type input "500.00"
click at [574, 126] on icon "button" at bounding box center [574, 125] width 3 height 3
select select "50"
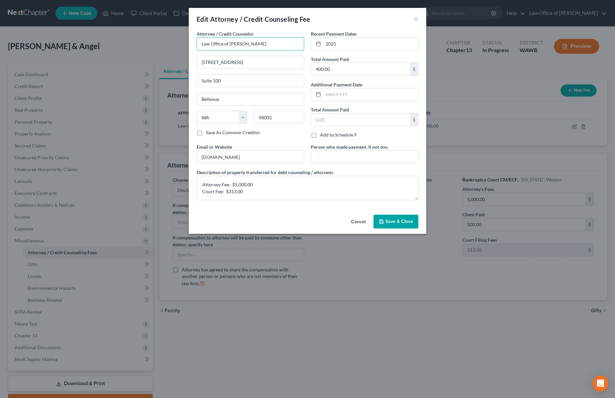
click at [237, 43] on input "Law Office of [PERSON_NAME]" at bounding box center [250, 43] width 107 height 13
type input "Law Office of [PERSON_NAME]"
click at [242, 181] on textarea "Attorney Fee: $5,000.00 Court Fee: $313.00" at bounding box center [308, 188] width 222 height 24
click at [241, 184] on textarea "Attorney Fee: $5,000.00 Court Fee: $313.00" at bounding box center [308, 188] width 222 height 24
type textarea "Attorney Fee: $500.00 Court Fee: $313.00"
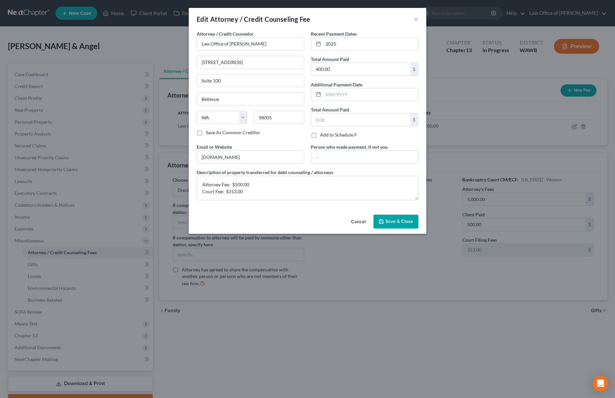
click at [396, 222] on span "Save & Close" at bounding box center [399, 222] width 28 height 6
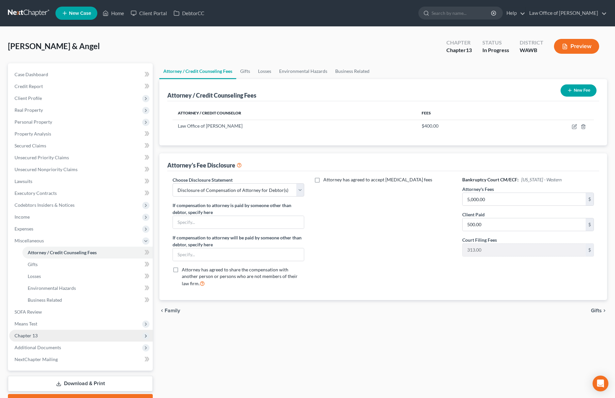
click at [43, 335] on span "Chapter 13" at bounding box center [80, 336] width 143 height 12
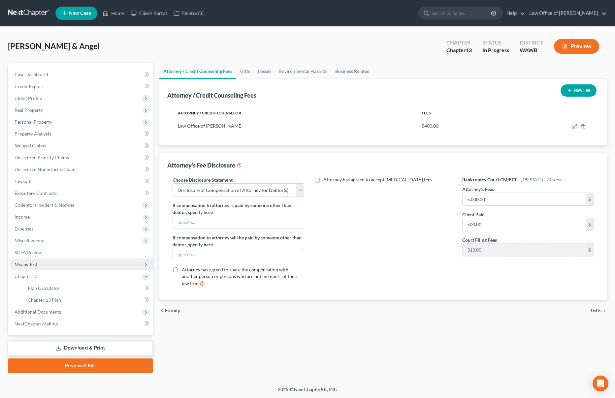
click at [37, 265] on span "Means Test" at bounding box center [26, 264] width 23 height 6
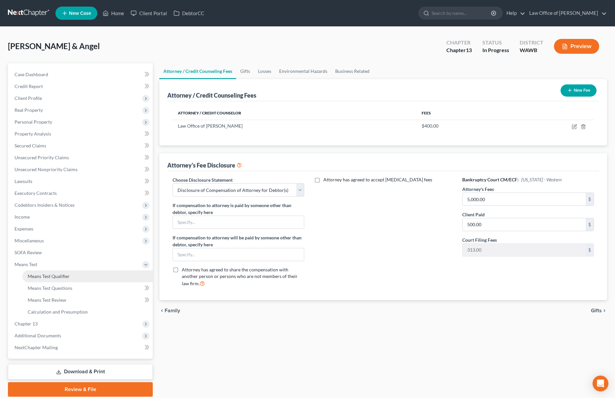
click at [80, 275] on link "Means Test Qualifier" at bounding box center [87, 276] width 130 height 12
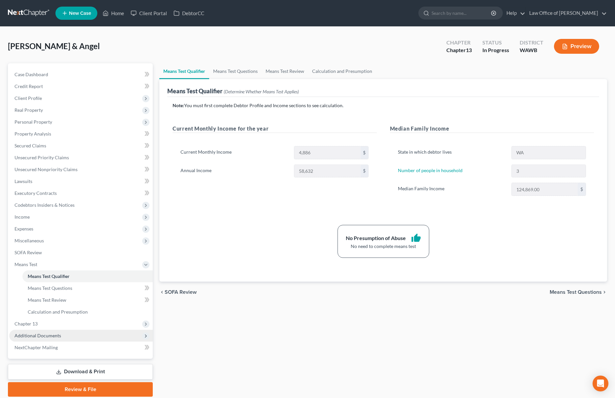
click at [39, 337] on span "Additional Documents" at bounding box center [38, 336] width 46 height 6
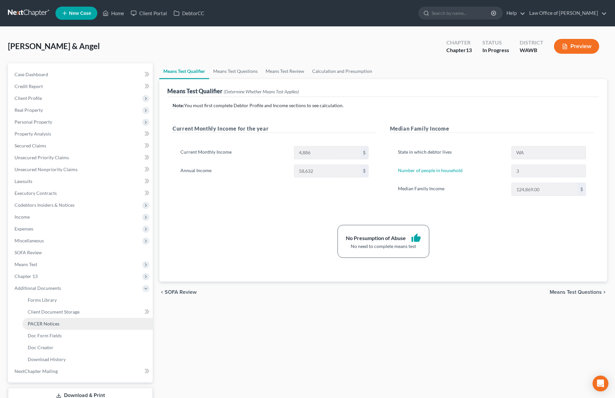
click at [38, 319] on link "PACER Notices" at bounding box center [87, 324] width 130 height 12
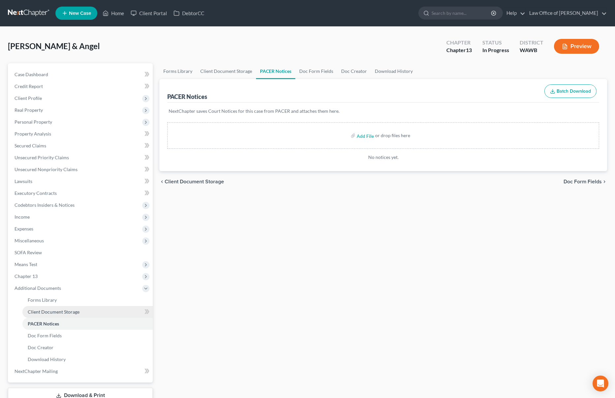
click at [39, 310] on span "Client Document Storage" at bounding box center [54, 312] width 52 height 6
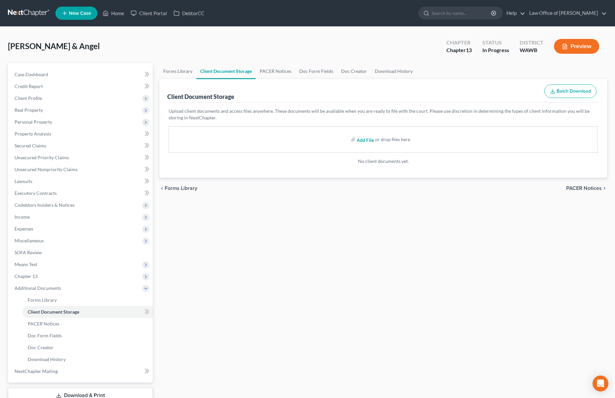
click at [367, 141] on input "file" at bounding box center [364, 140] width 16 height 12
type input "C:\fakepath\CCC1 - [PERSON_NAME].pdf"
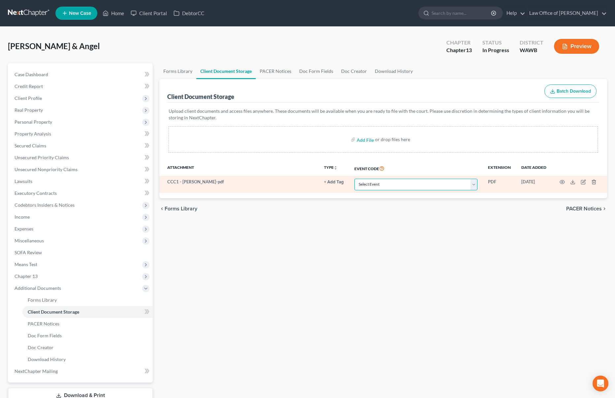
click at [390, 185] on select "Select Event Certificate of Credit Counseling for Debtor Certificate of Credit …" at bounding box center [415, 185] width 123 height 12
select select "0"
click at [355, 179] on select "Select Event Certificate of Credit Counseling for Debtor Certificate of Credit …" at bounding box center [415, 185] width 123 height 12
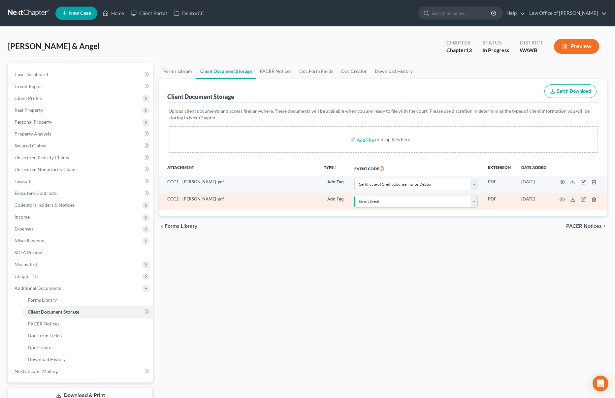
click at [390, 204] on select "Select Event Certificate of Credit Counseling for Debtor Certificate of Credit …" at bounding box center [415, 202] width 123 height 12
select select "1"
click at [355, 196] on select "Select Event Certificate of Credit Counseling for Debtor Certificate of Credit …" at bounding box center [415, 202] width 123 height 12
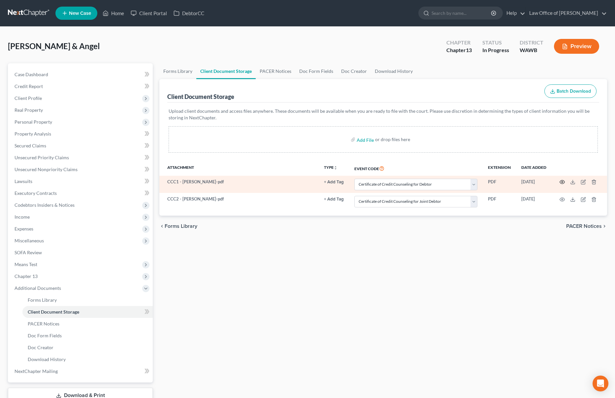
click at [560, 183] on icon "button" at bounding box center [561, 181] width 5 height 5
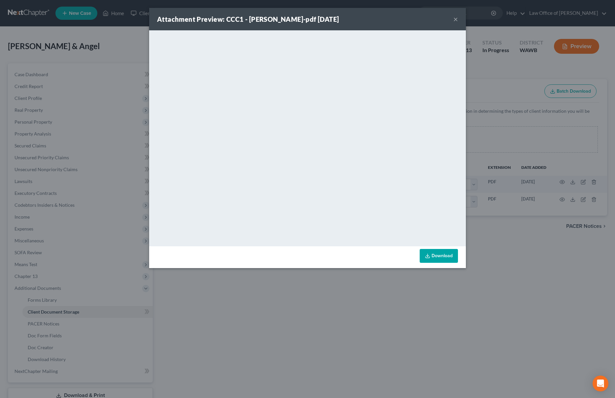
click at [561, 198] on div "Attachment Preview: CCC1 - [PERSON_NAME]-pdf [DATE] × <object ng-attr-data='[UR…" at bounding box center [307, 199] width 615 height 398
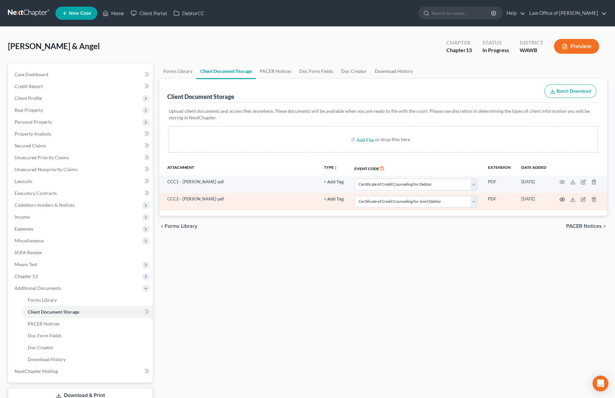
click at [561, 198] on icon "button" at bounding box center [561, 199] width 5 height 5
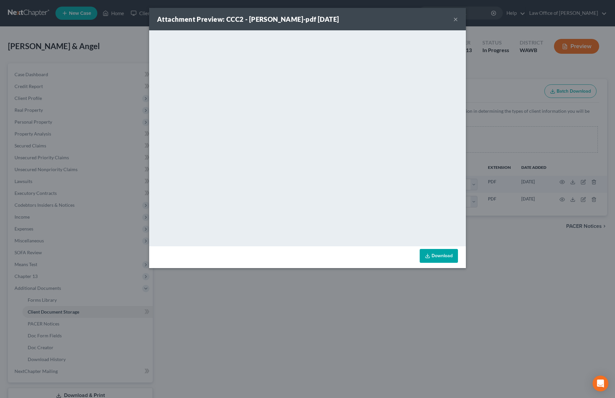
drag, startPoint x: 539, startPoint y: 214, endPoint x: 153, endPoint y: 73, distance: 411.4
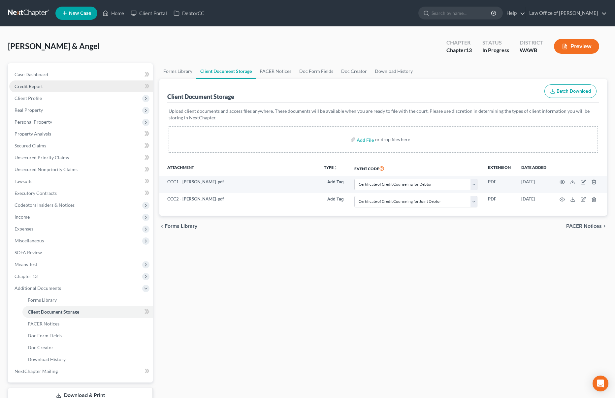
click at [90, 85] on link "Credit Report" at bounding box center [80, 86] width 143 height 12
click at [83, 102] on span "Client Profile" at bounding box center [80, 98] width 143 height 12
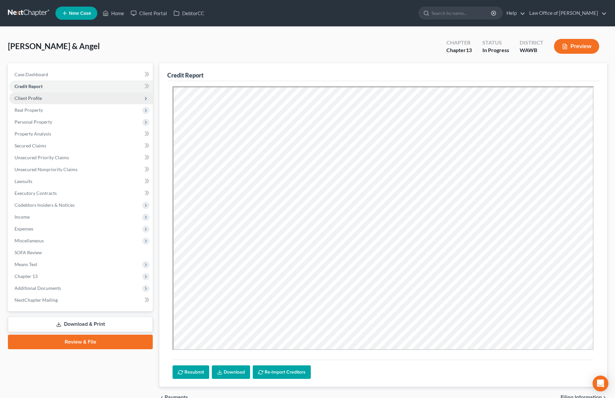
click at [104, 97] on span "Client Profile" at bounding box center [80, 98] width 143 height 12
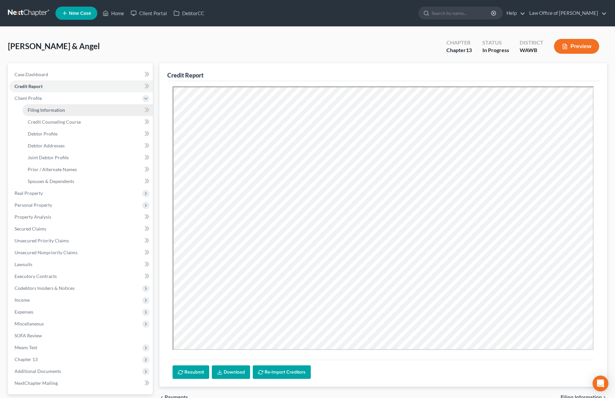
click at [95, 112] on link "Filing Information" at bounding box center [87, 110] width 130 height 12
select select "1"
select select "3"
select select "87"
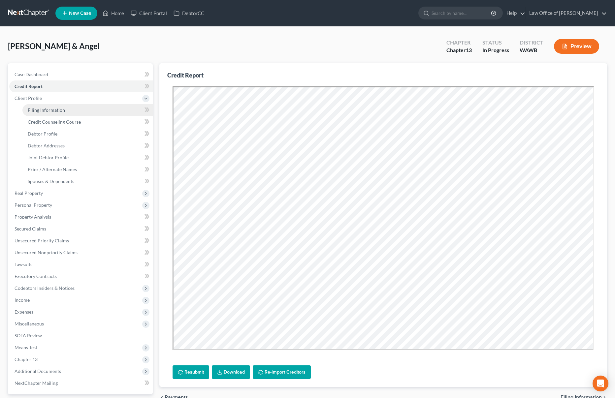
select select "0"
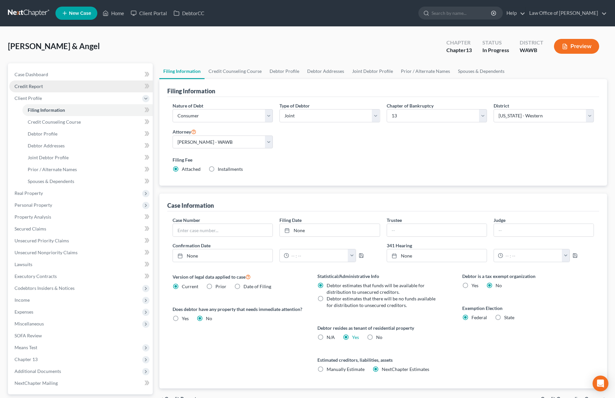
click at [95, 88] on link "Credit Report" at bounding box center [80, 86] width 143 height 12
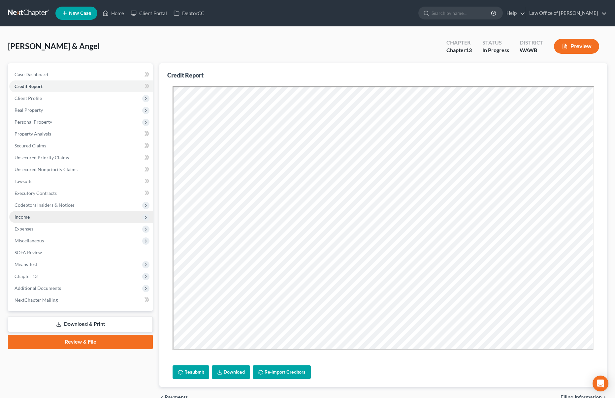
click at [62, 219] on span "Income" at bounding box center [80, 217] width 143 height 12
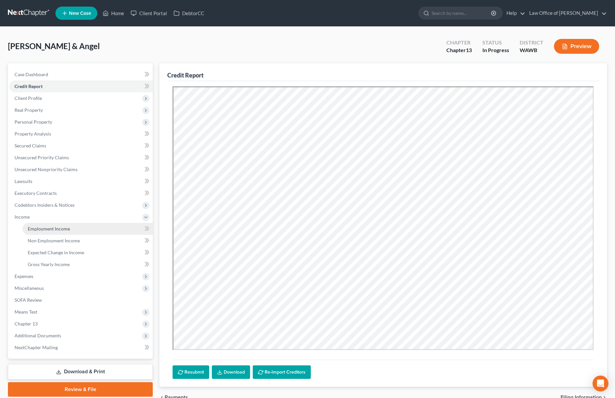
click at [60, 227] on span "Employment Income" at bounding box center [49, 229] width 42 height 6
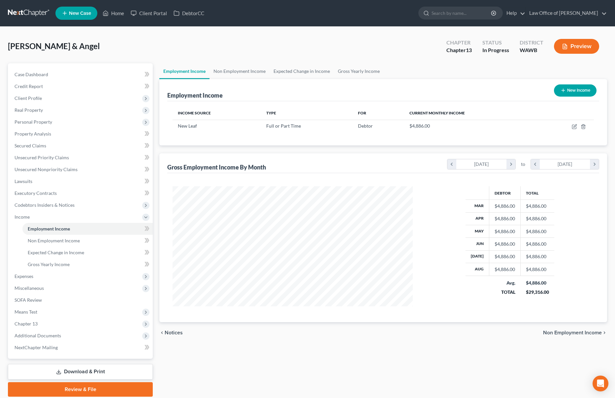
scroll to position [120, 254]
click at [573, 126] on icon "button" at bounding box center [573, 126] width 5 height 5
select select "0"
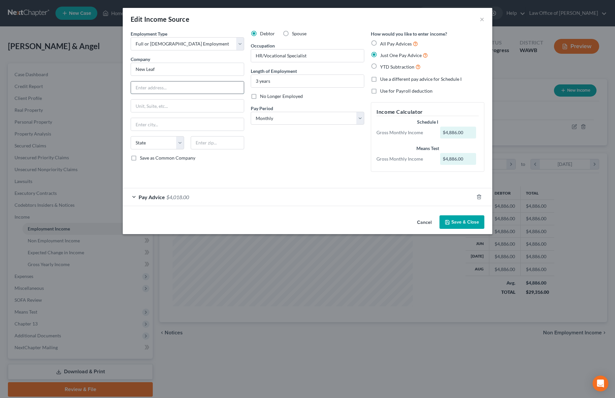
click at [164, 89] on input "text" at bounding box center [187, 87] width 113 height 13
type input "6"
type input "[STREET_ADDRESS][PERSON_NAME]"
click at [222, 142] on input "text" at bounding box center [217, 142] width 53 height 13
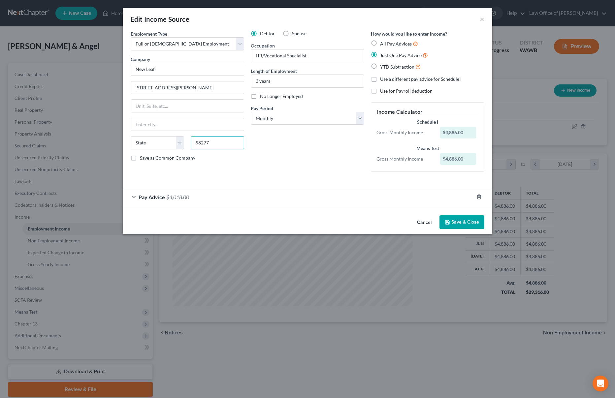
type input "98277"
type input "[GEOGRAPHIC_DATA]"
select select "50"
click at [460, 220] on button "Save & Close" at bounding box center [461, 222] width 45 height 14
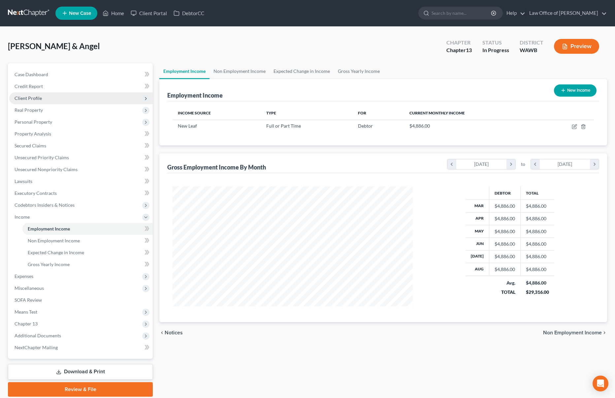
click at [80, 102] on span "Client Profile" at bounding box center [80, 98] width 143 height 12
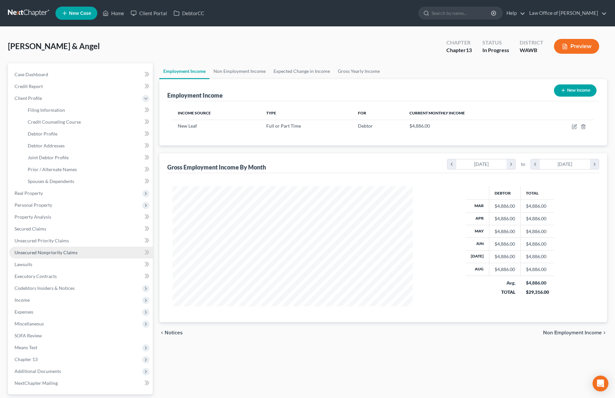
click at [68, 249] on link "Unsecured Nonpriority Claims" at bounding box center [80, 253] width 143 height 12
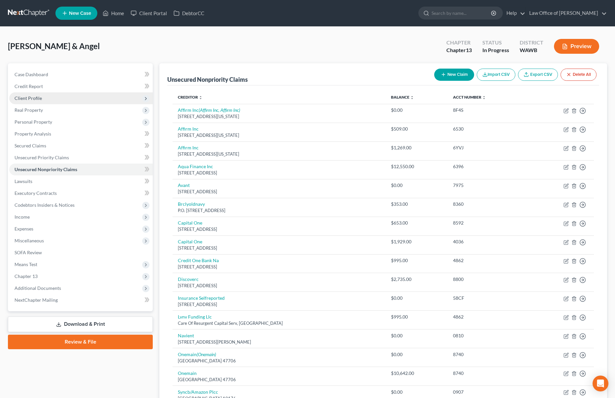
click at [63, 99] on span "Client Profile" at bounding box center [80, 98] width 143 height 12
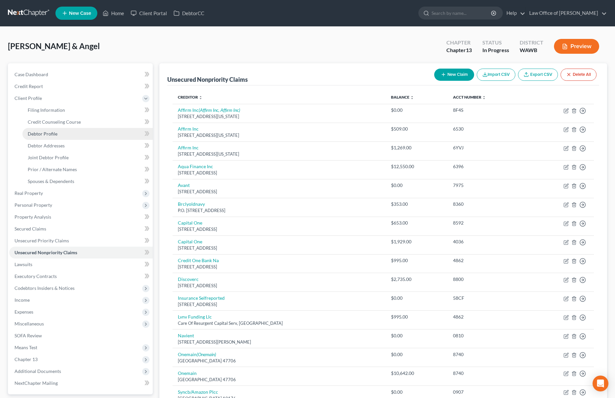
click at [73, 134] on link "Debtor Profile" at bounding box center [87, 134] width 130 height 12
select select "1"
select select "2"
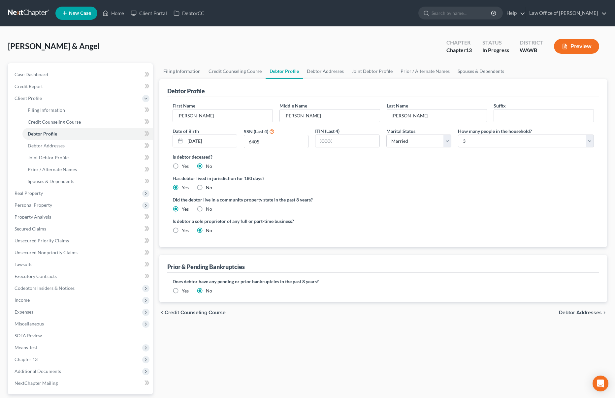
radio input "true"
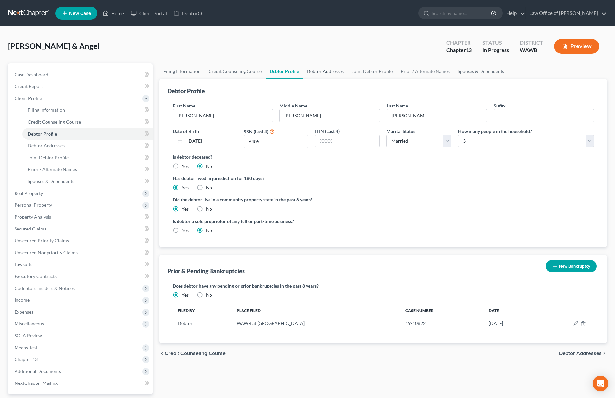
click at [323, 73] on link "Debtor Addresses" at bounding box center [325, 71] width 45 height 16
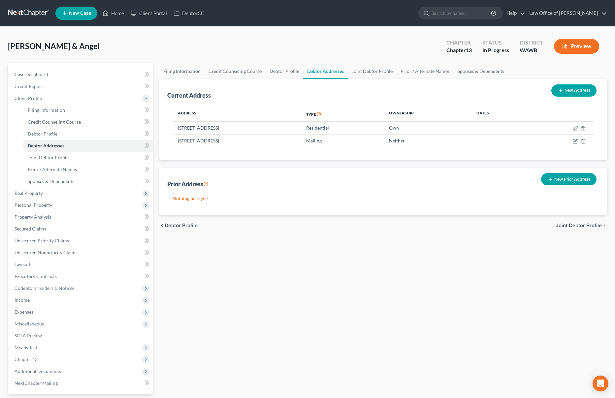
click at [570, 177] on button "New Prior Address" at bounding box center [568, 179] width 55 height 12
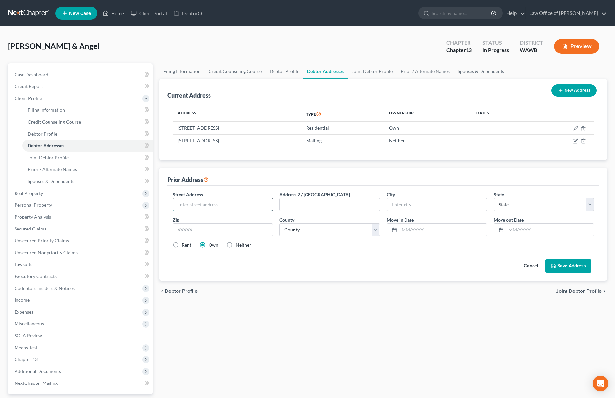
click at [214, 205] on input "text" at bounding box center [223, 204] width 100 height 13
type input "[STREET_ADDRESS]"
type input "[GEOGRAPHIC_DATA]"
select select "50"
type input "98277"
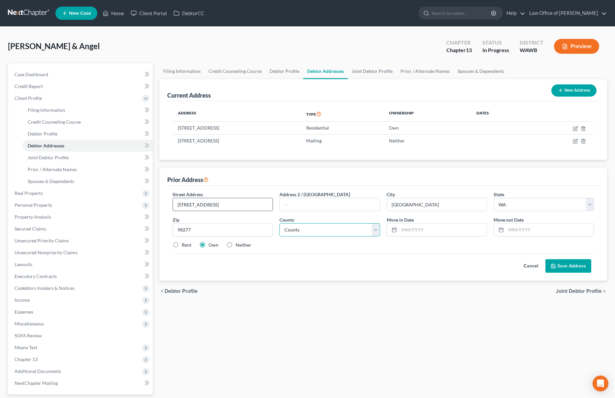
select select "14"
click at [427, 232] on input "text" at bounding box center [442, 230] width 87 height 13
type input "10/2016"
click at [580, 265] on button "Save Address" at bounding box center [568, 266] width 46 height 14
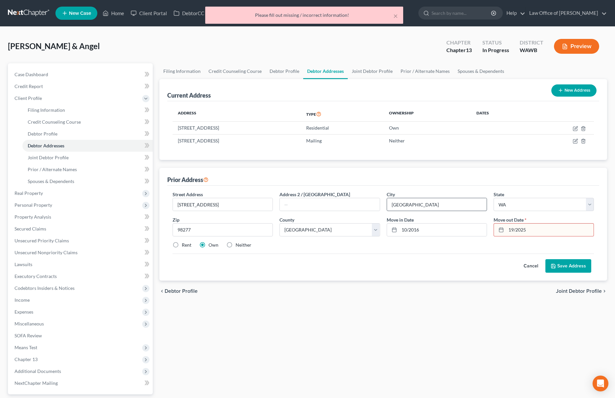
drag, startPoint x: 534, startPoint y: 231, endPoint x: 448, endPoint y: 210, distance: 88.4
click at [456, 211] on div "Street Address * [STREET_ADDRESS] Address 2 / [GEOGRAPHIC_DATA] * [GEOGRAPHIC_D…" at bounding box center [383, 222] width 428 height 63
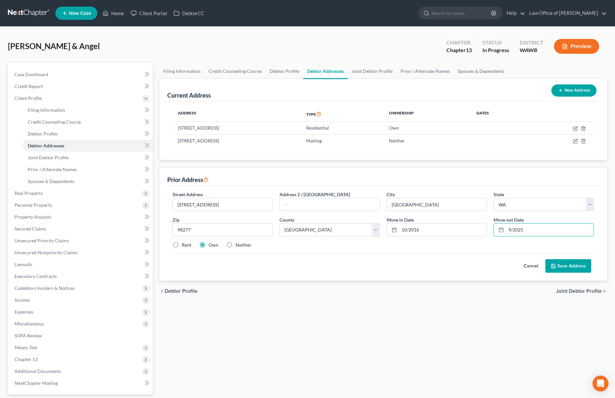
type input "9/2025"
click at [568, 265] on button "Save Address" at bounding box center [568, 266] width 46 height 14
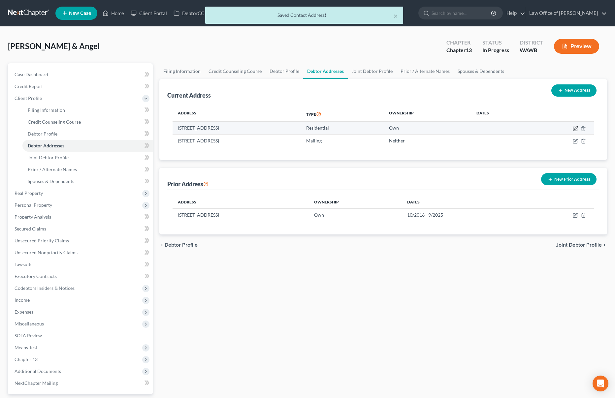
click at [575, 127] on icon "button" at bounding box center [574, 128] width 5 height 5
select select "50"
select select "14"
select select "0"
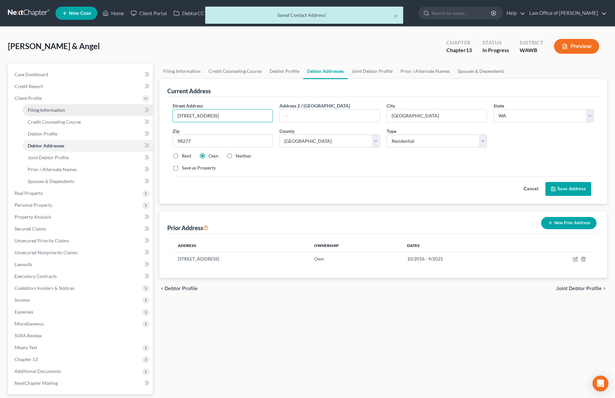
drag, startPoint x: 236, startPoint y: 116, endPoint x: 123, endPoint y: 109, distance: 112.7
click at [123, 109] on div "Petition Navigation Case Dashboard Payments Invoices Payments Payments Credit R…" at bounding box center [307, 247] width 605 height 369
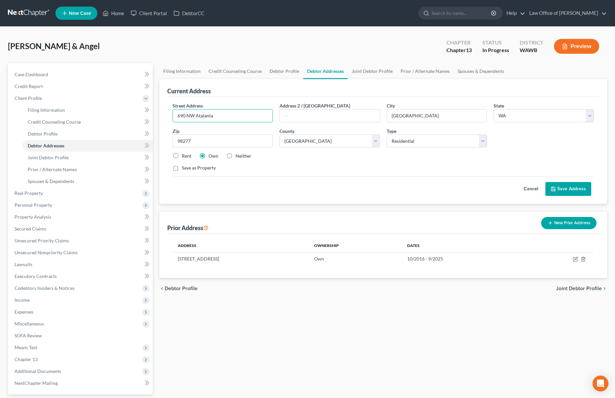
drag, startPoint x: 226, startPoint y: 115, endPoint x: 163, endPoint y: 107, distance: 63.2
click at [168, 107] on div "Street Address * 690 NW Atalanta Address 2 / [GEOGRAPHIC_DATA] * [GEOGRAPHIC_DA…" at bounding box center [383, 150] width 432 height 107
click at [225, 115] on input "690 NW Atalanta" at bounding box center [223, 115] width 100 height 13
drag, startPoint x: 225, startPoint y: 115, endPoint x: 151, endPoint y: 108, distance: 74.9
click at [151, 108] on div "Petition Navigation Case Dashboard Payments Invoices Payments Payments Credit R…" at bounding box center [307, 247] width 605 height 369
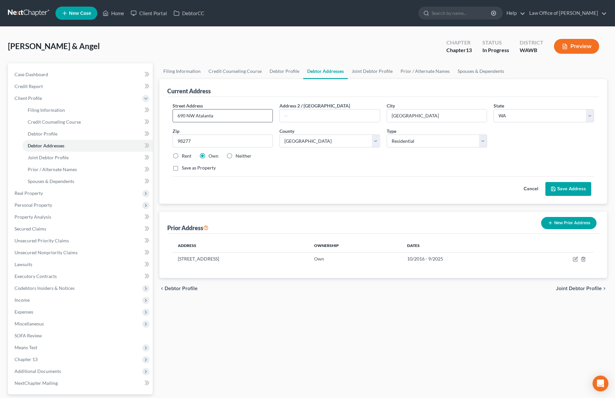
click at [223, 114] on input "690 NW Atalanta" at bounding box center [223, 115] width 100 height 13
type input "[STREET_ADDRESS]"
click at [185, 153] on div "Street Address * [STREET_ADDRESS] Address 2 / [GEOGRAPHIC_DATA] * [GEOGRAPHIC_D…" at bounding box center [383, 139] width 428 height 75
click at [182, 156] on label "Rent" at bounding box center [187, 156] width 10 height 7
click at [184, 156] on input "Rent" at bounding box center [186, 155] width 4 height 4
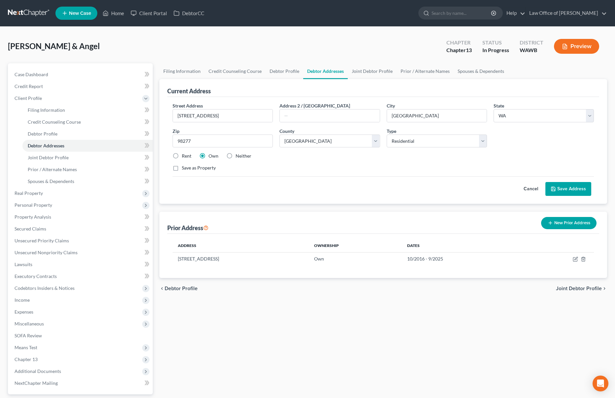
radio input "true"
click at [560, 190] on button "Save Address" at bounding box center [568, 189] width 46 height 14
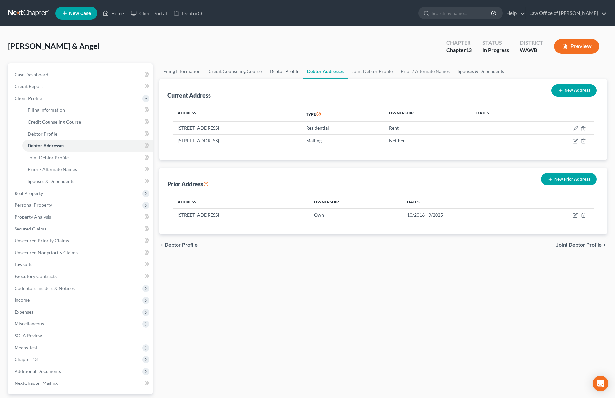
click at [289, 71] on link "Debtor Profile" at bounding box center [284, 71] width 38 height 16
select select "1"
select select "2"
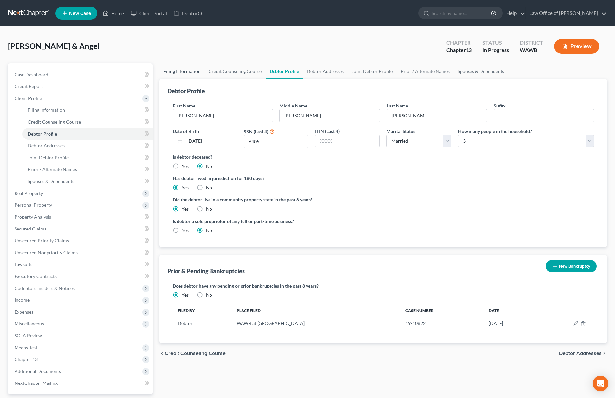
click at [202, 72] on link "Filing Information" at bounding box center [181, 71] width 45 height 16
select select "1"
select select "3"
select select "87"
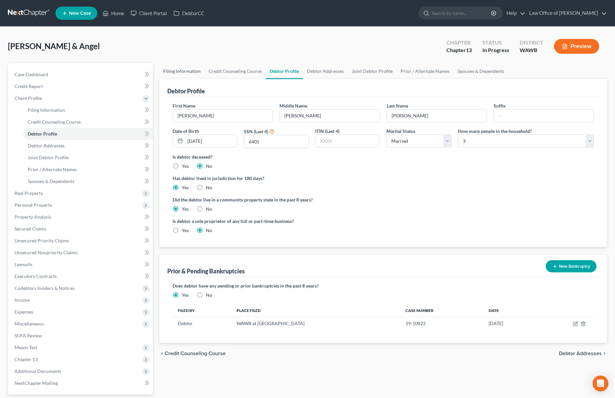
select select "0"
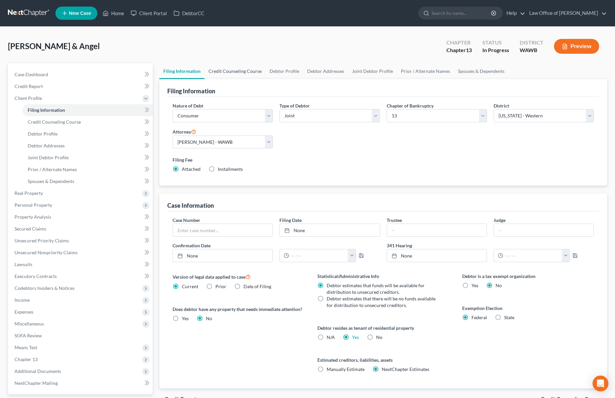
click at [241, 70] on link "Credit Counseling Course" at bounding box center [234, 71] width 61 height 16
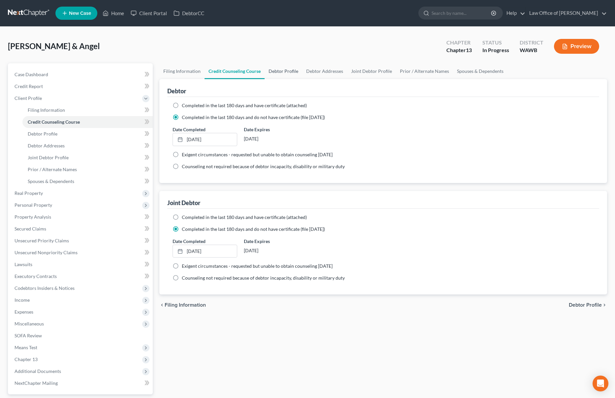
click at [273, 72] on link "Debtor Profile" at bounding box center [283, 71] width 38 height 16
select select "1"
select select "2"
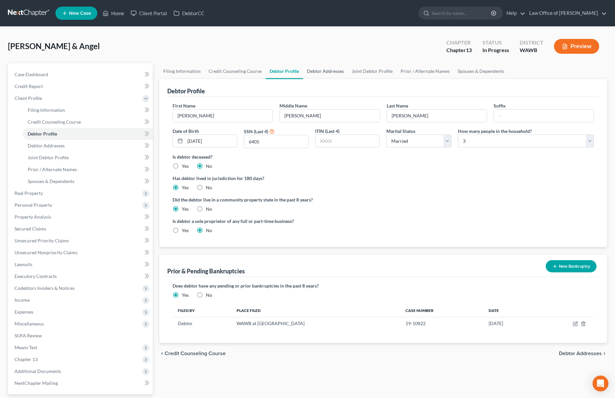
click at [331, 73] on link "Debtor Addresses" at bounding box center [325, 71] width 45 height 16
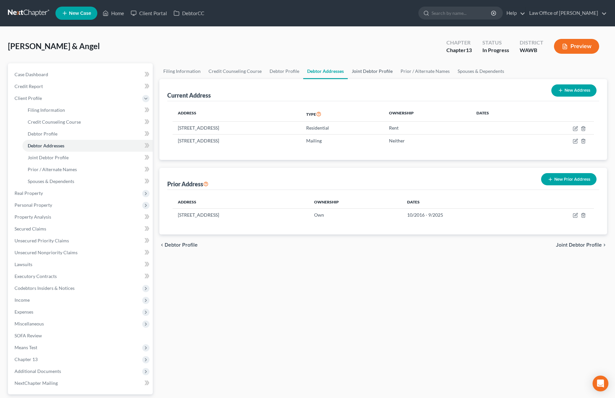
click at [365, 73] on link "Joint Debtor Profile" at bounding box center [372, 71] width 49 height 16
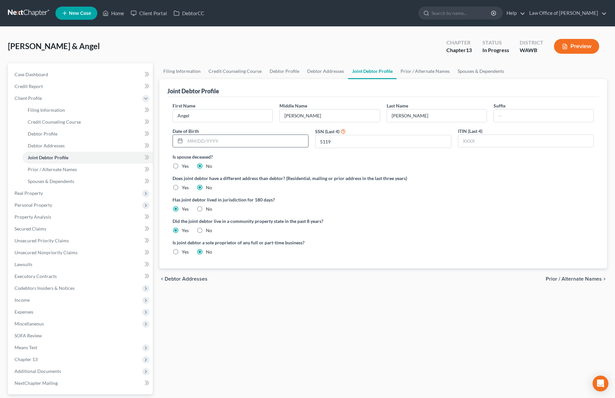
click at [241, 142] on input "text" at bounding box center [246, 141] width 123 height 13
click at [209, 140] on input "text" at bounding box center [246, 141] width 123 height 13
type input "[DATE]"
click at [417, 70] on link "Prior / Alternate Names" at bounding box center [424, 71] width 57 height 16
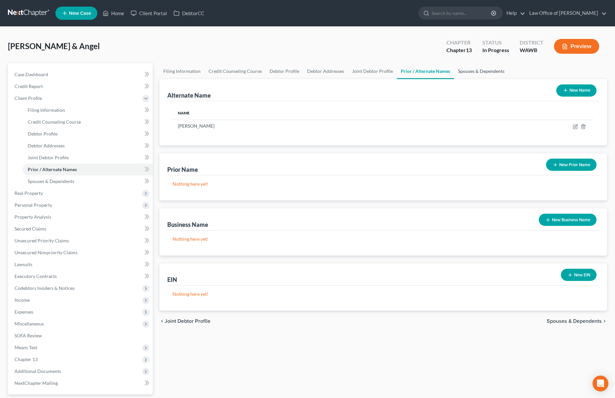
click at [472, 76] on link "Spouses & Dependents" at bounding box center [481, 71] width 54 height 16
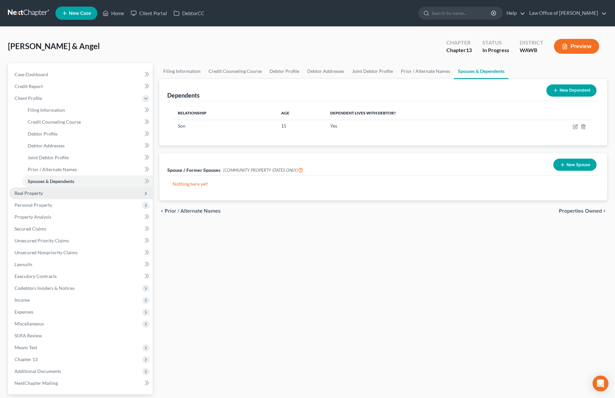
click at [76, 193] on span "Real Property" at bounding box center [80, 193] width 143 height 12
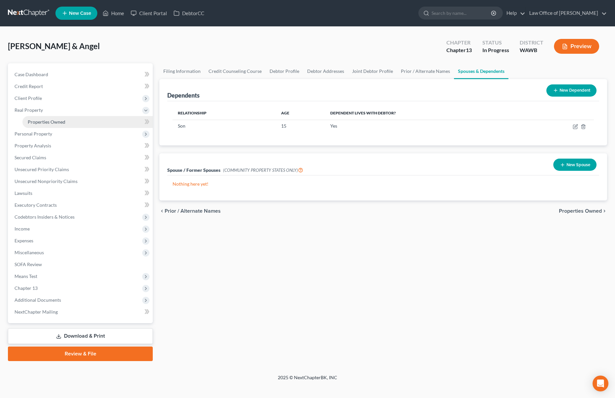
click at [81, 123] on link "Properties Owned" at bounding box center [87, 122] width 130 height 12
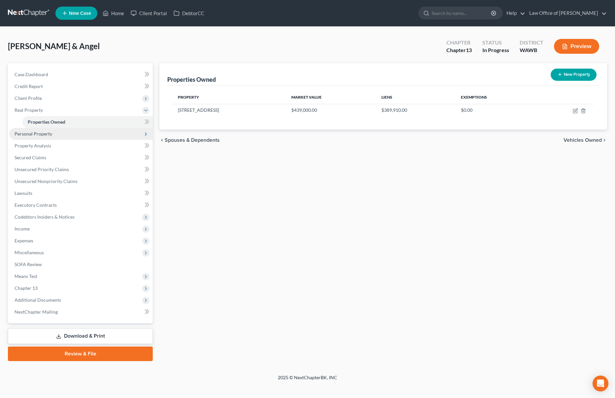
click at [74, 131] on span "Personal Property" at bounding box center [80, 134] width 143 height 12
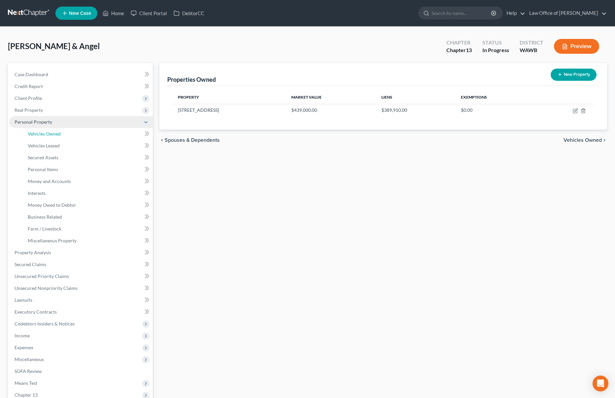
click at [74, 131] on link "Vehicles Owned" at bounding box center [87, 134] width 130 height 12
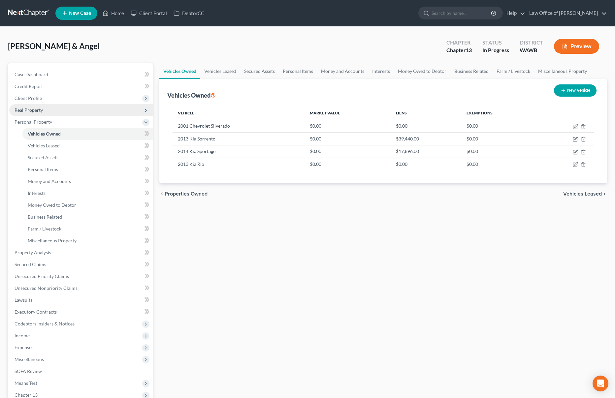
click at [65, 108] on span "Real Property" at bounding box center [80, 110] width 143 height 12
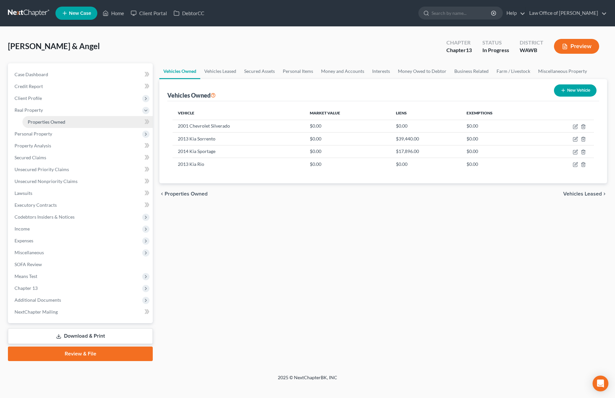
click at [62, 120] on span "Properties Owned" at bounding box center [47, 122] width 38 height 6
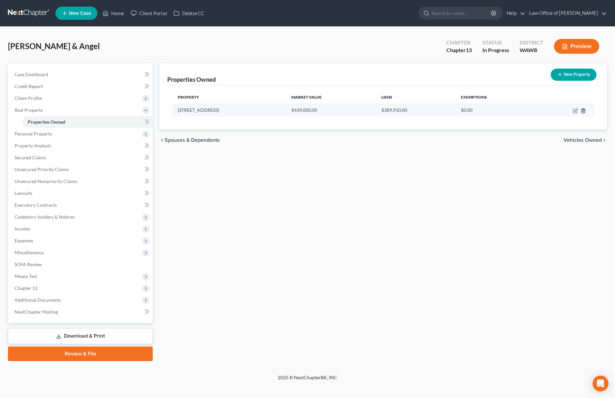
click at [584, 111] on icon "button" at bounding box center [582, 110] width 5 height 5
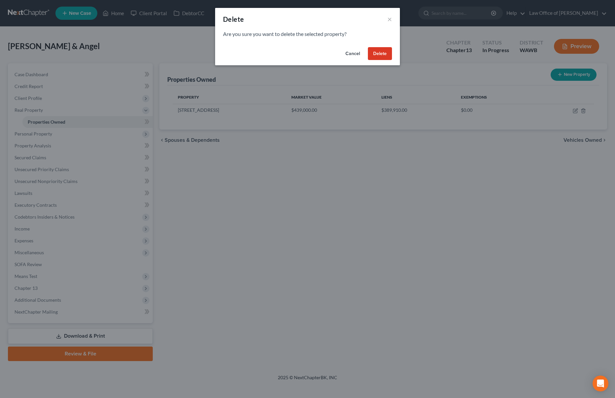
click at [381, 50] on button "Delete" at bounding box center [380, 53] width 24 height 13
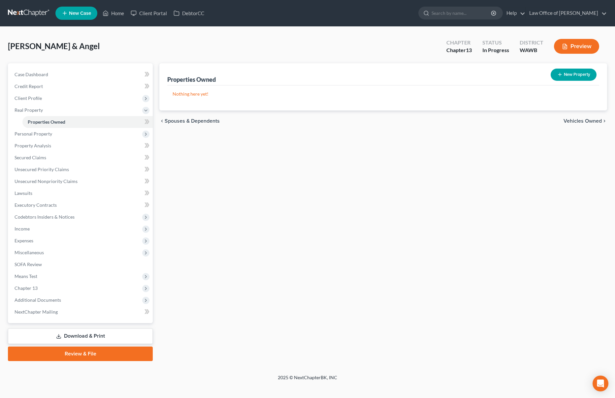
click at [586, 120] on span "Vehicles Owned" at bounding box center [582, 120] width 38 height 5
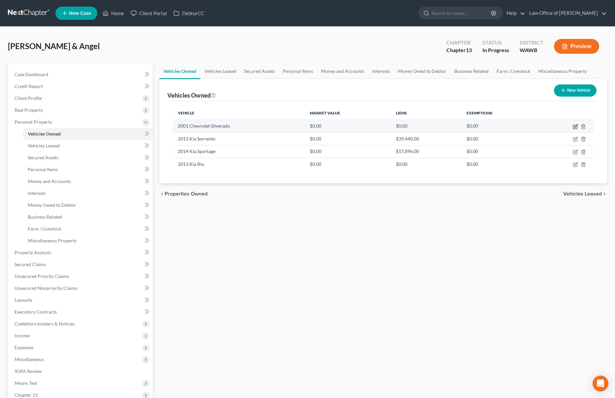
click at [575, 125] on icon "button" at bounding box center [575, 125] width 3 height 3
select select "0"
select select "25"
select select "2"
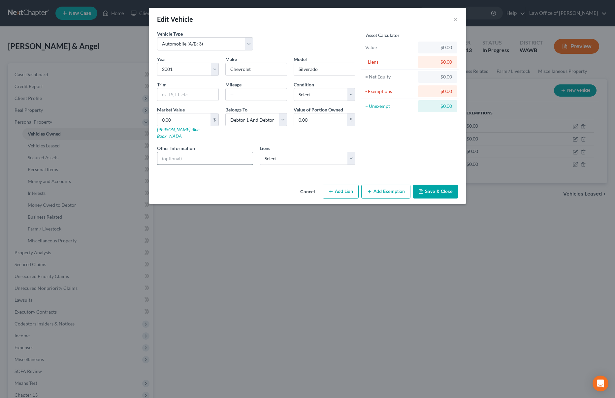
click at [212, 154] on input "text" at bounding box center [204, 158] width 95 height 13
type input "Paid in Full."
click at [325, 92] on select "Select Excellent Very Good Good Fair Poor" at bounding box center [324, 94] width 62 height 13
select select "4"
click at [293, 88] on select "Select Excellent Very Good Good Fair Poor" at bounding box center [324, 94] width 62 height 13
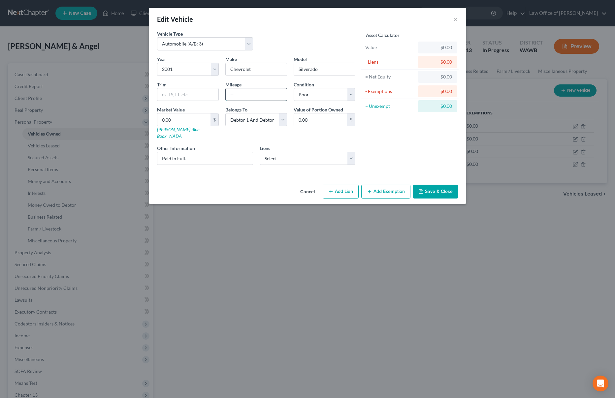
click at [260, 94] on input "text" at bounding box center [256, 94] width 61 height 13
type input "190,000"
click at [224, 153] on input "Paid in Full." at bounding box center [204, 158] width 95 height 13
type input "Paid in Full. Valued per [PERSON_NAME]'s Estimate."
click at [177, 119] on input "0.00" at bounding box center [183, 119] width 53 height 13
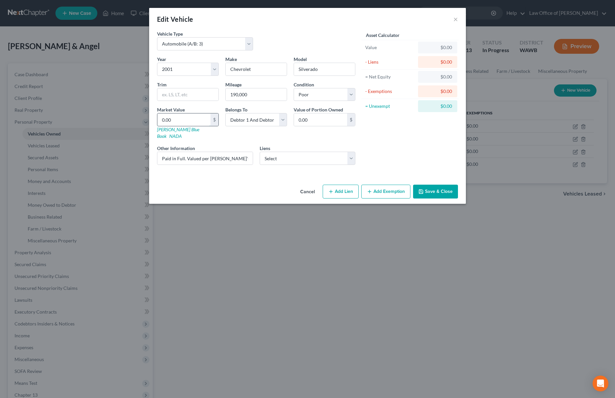
type input "3"
type input "3.00"
type input "30"
type input "30.00"
type input "300"
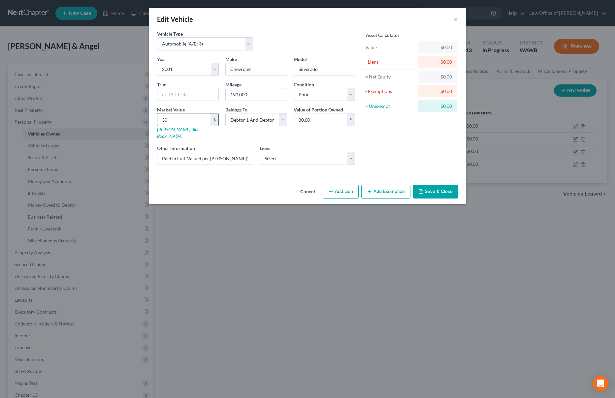
type input "300.00"
type input "3000"
type input "3,000.00"
type input "3,000"
click at [441, 188] on button "Save & Close" at bounding box center [435, 192] width 45 height 14
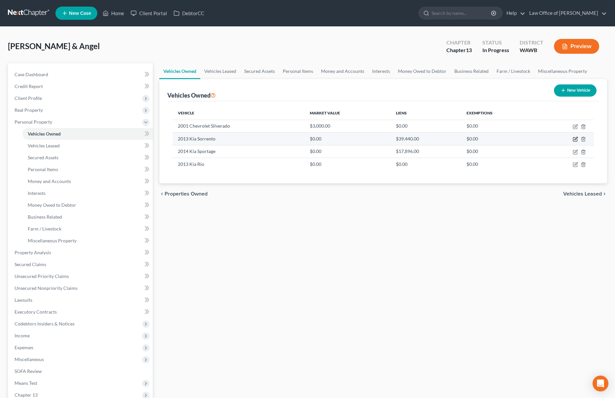
click at [577, 138] on icon "button" at bounding box center [574, 139] width 5 height 5
select select "0"
select select "13"
select select "2"
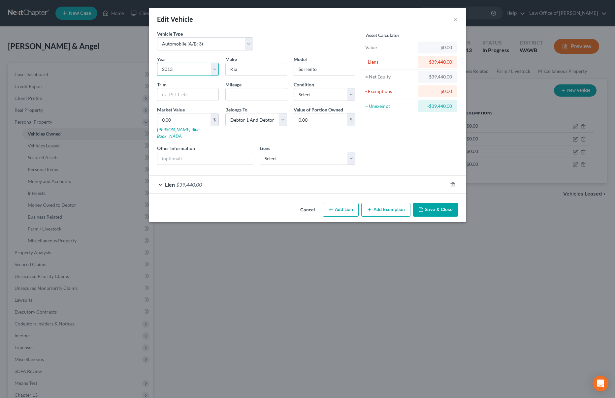
click at [193, 68] on select "Select 2026 2025 2024 2023 2022 2021 2020 2019 2018 2017 2016 2015 2014 2013 20…" at bounding box center [188, 69] width 62 height 13
select select "4"
click at [157, 63] on select "Select 2026 2025 2024 2023 2022 2021 2020 2019 2018 2017 2016 2015 2014 2013 20…" at bounding box center [188, 69] width 62 height 13
click at [260, 94] on input "text" at bounding box center [256, 94] width 61 height 13
type input "52,000"
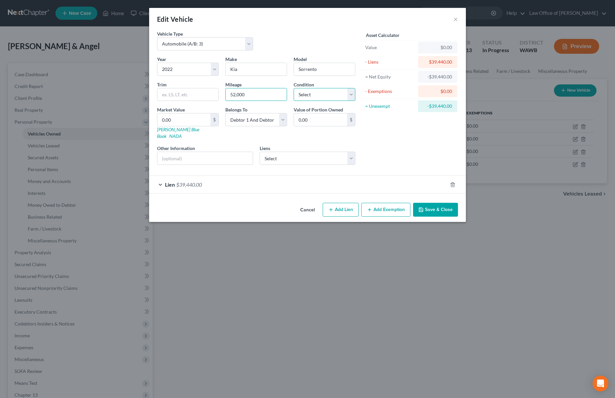
click at [310, 95] on select "Select Excellent Very Good Good Fair Poor" at bounding box center [324, 94] width 62 height 13
select select "2"
click at [293, 88] on select "Select Excellent Very Good Good Fair Poor" at bounding box center [324, 94] width 62 height 13
click at [279, 152] on select "Select Freedom Mortgage Corp - $389,910.00 Guild Mortga - $0.00 Guild Mortgage …" at bounding box center [307, 158] width 96 height 13
click at [218, 187] on div "Vehicle Type Select Automobile (A/B: 3) Truck (A/B: 3) Trailer (A/B: 4) Watercr…" at bounding box center [307, 115] width 317 height 170
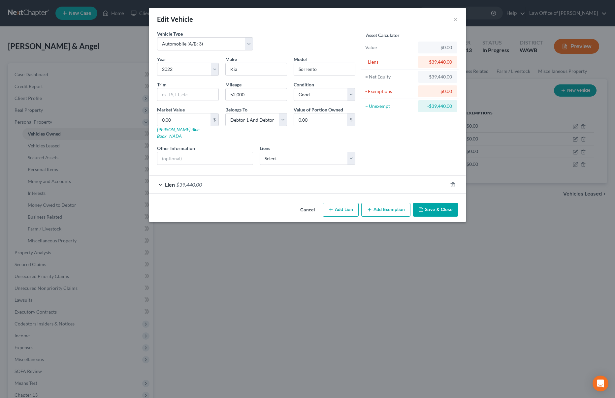
click at [218, 180] on div "Lien $39,440.00" at bounding box center [298, 184] width 298 height 17
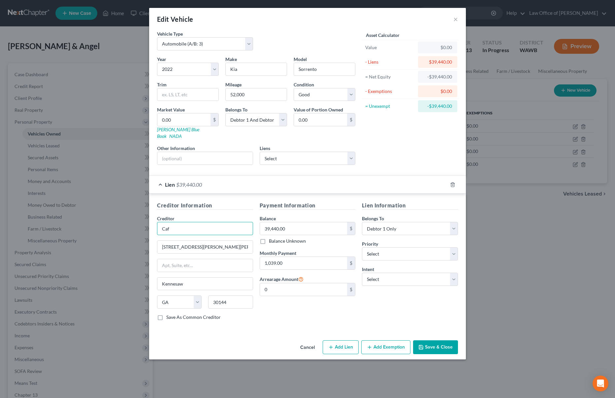
click at [182, 222] on input "Caf" at bounding box center [205, 228] width 96 height 13
type input "CAF"
click at [182, 133] on link "NADA" at bounding box center [175, 136] width 13 height 6
click at [384, 252] on select "Select 1st 2nd 3rd 4th 5th 6th 7th 8th 9th 10th 11th 12th 13th 14th 15th 16th 1…" at bounding box center [410, 253] width 96 height 13
select select "0"
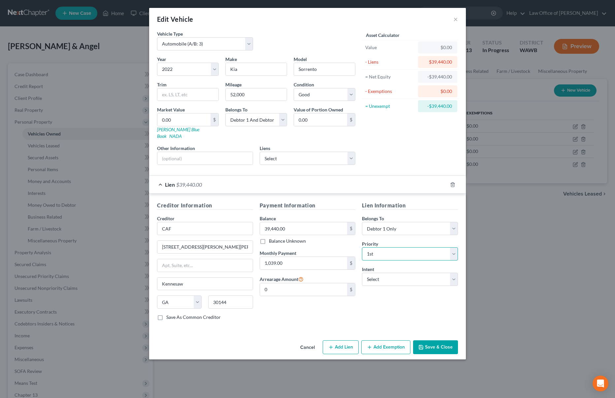
click at [362, 247] on select "Select 1st 2nd 3rd 4th 5th 6th 7th 8th 9th 10th 11th 12th 13th 14th 15th 16th 1…" at bounding box center [410, 253] width 96 height 13
click at [382, 275] on select "Select Surrender Redeem Reaffirm Avoid Other" at bounding box center [410, 279] width 96 height 13
select select "4"
click at [362, 273] on select "Select Surrender Redeem Reaffirm Avoid Other" at bounding box center [410, 279] width 96 height 13
click at [429, 343] on button "Save & Close" at bounding box center [435, 347] width 45 height 14
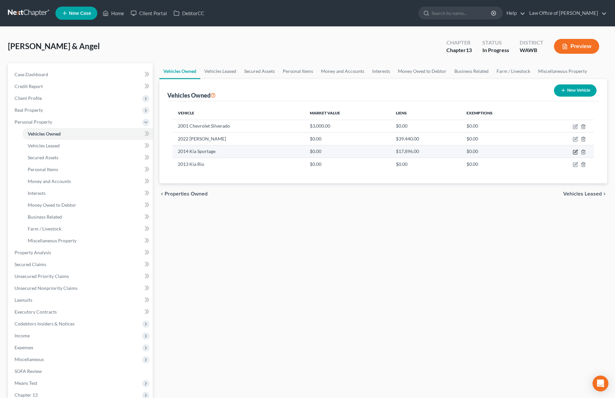
click at [575, 152] on icon "button" at bounding box center [575, 151] width 3 height 3
select select "0"
select select "12"
select select "2"
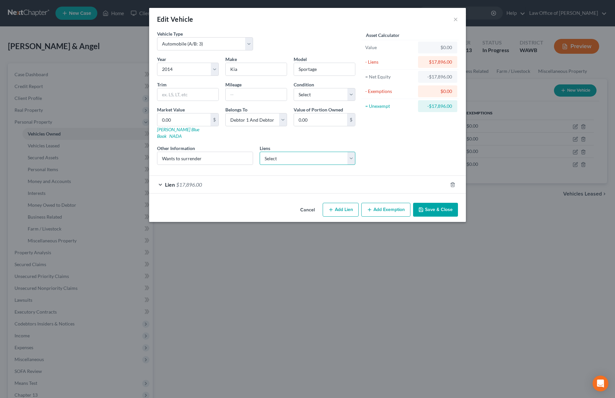
click at [323, 152] on select "Select Freedom Mortgage Corp - $389,910.00 Guild Mortga - $0.00 Guild Mortgage …" at bounding box center [307, 158] width 96 height 13
click at [222, 177] on div "Lien $17,896.00" at bounding box center [298, 184] width 298 height 17
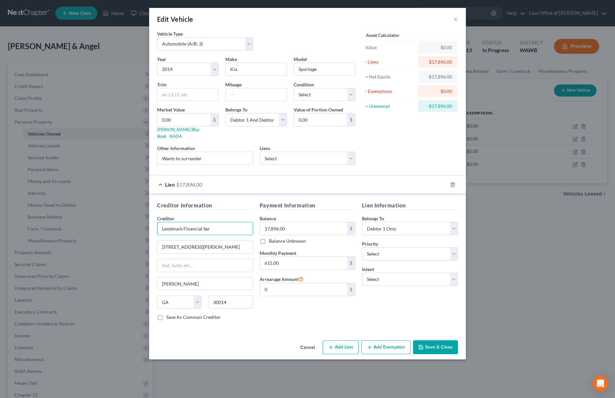
click at [215, 223] on input "Lendmark Financial Ser" at bounding box center [205, 228] width 96 height 13
click at [395, 247] on select "Select 1st 2nd 3rd 4th 5th 6th 7th 8th 9th 10th 11th 12th 13th 14th 15th 16th 1…" at bounding box center [410, 253] width 96 height 13
click at [362, 247] on select "Select 1st 2nd 3rd 4th 5th 6th 7th 8th 9th 10th 11th 12th 13th 14th 15th 16th 1…" at bounding box center [410, 253] width 96 height 13
click at [390, 274] on select "Select Surrender Redeem Reaffirm Avoid Other" at bounding box center [410, 279] width 96 height 13
click at [362, 273] on select "Select Surrender Redeem Reaffirm Avoid Other" at bounding box center [410, 279] width 96 height 13
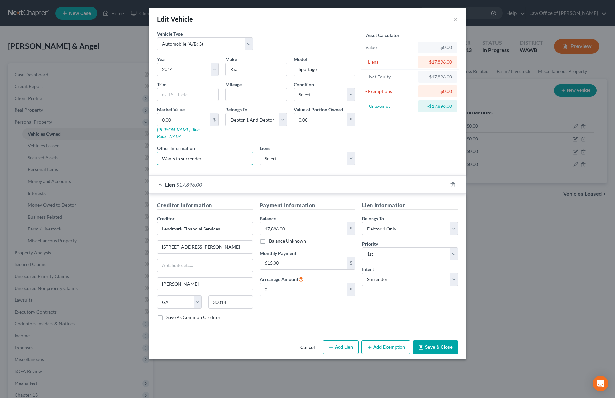
drag, startPoint x: 206, startPoint y: 154, endPoint x: 102, endPoint y: 119, distance: 109.5
click at [102, 119] on div "Edit Vehicle × Vehicle Type Select Automobile (A/B: 3) Truck (A/B: 3) Trailer (…" at bounding box center [307, 199] width 615 height 398
click at [289, 99] on div "Mileage" at bounding box center [256, 91] width 68 height 20
click at [304, 95] on select "Select Excellent Very Good Good Fair Poor" at bounding box center [324, 94] width 62 height 13
click at [293, 88] on select "Select Excellent Very Good Good Fair Poor" at bounding box center [324, 94] width 62 height 13
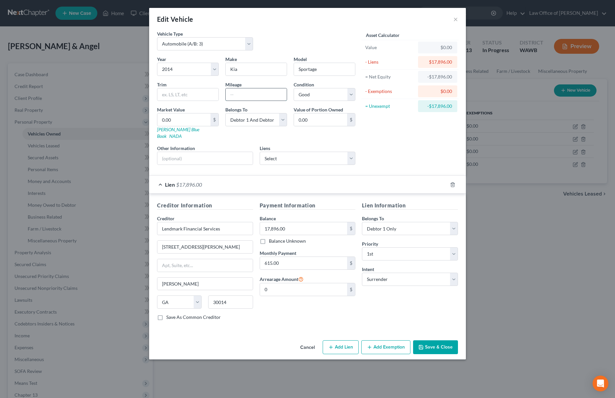
drag, startPoint x: 259, startPoint y: 93, endPoint x: 259, endPoint y: 87, distance: 5.9
click at [259, 93] on input "text" at bounding box center [256, 94] width 61 height 13
click at [431, 343] on button "Save & Close" at bounding box center [435, 347] width 45 height 14
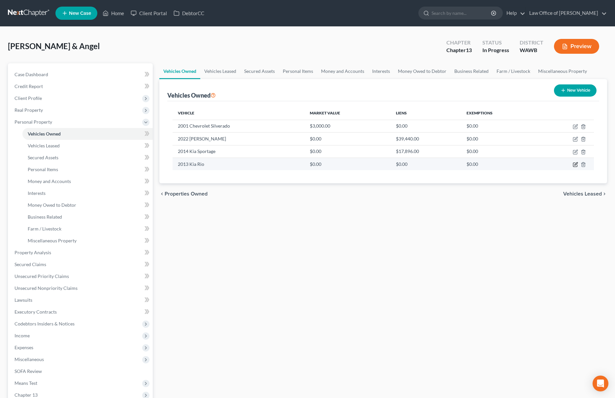
click at [576, 165] on icon "button" at bounding box center [574, 164] width 5 height 5
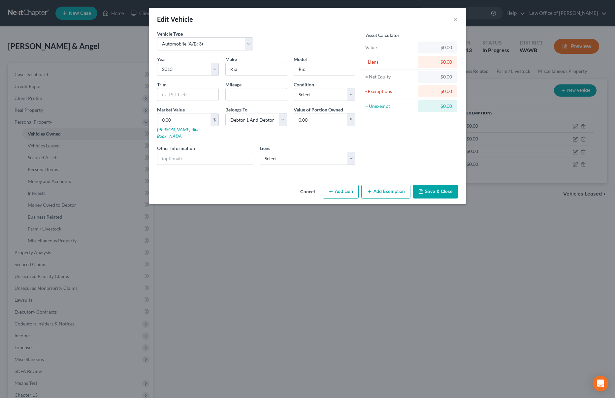
click at [317, 102] on div "Year Select 2026 2025 2024 2023 2022 2021 2020 2019 2018 2017 2016 2015 2014 20…" at bounding box center [256, 113] width 205 height 114
click at [318, 97] on select "Select Excellent Very Good Good Fair Poor" at bounding box center [324, 94] width 62 height 13
click at [293, 88] on select "Select Excellent Very Good Good Fair Poor" at bounding box center [324, 94] width 62 height 13
click at [247, 96] on input "text" at bounding box center [256, 94] width 61 height 13
click at [239, 120] on select "Select Debtor 1 Only Debtor 2 Only Debtor 1 And Debtor 2 Only At Least One Of T…" at bounding box center [256, 119] width 62 height 13
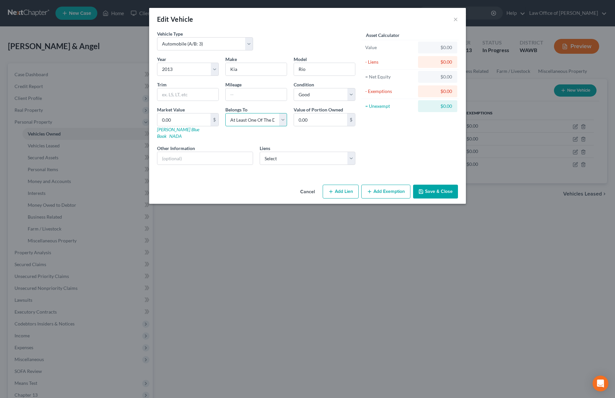
click at [225, 113] on select "Select Debtor 1 Only Debtor 2 Only Debtor 1 And Debtor 2 Only At Least One Of T…" at bounding box center [256, 119] width 62 height 13
click at [238, 121] on select "Select Debtor 1 Only Debtor 2 Only Debtor 1 And Debtor 2 Only At Least One Of T…" at bounding box center [256, 119] width 62 height 13
click at [225, 113] on select "Select Debtor 1 Only Debtor 2 Only Debtor 1 And Debtor 2 Only At Least One Of T…" at bounding box center [256, 119] width 62 height 13
click at [232, 93] on input "text" at bounding box center [256, 94] width 61 height 13
click at [209, 153] on input "text" at bounding box center [204, 158] width 95 height 13
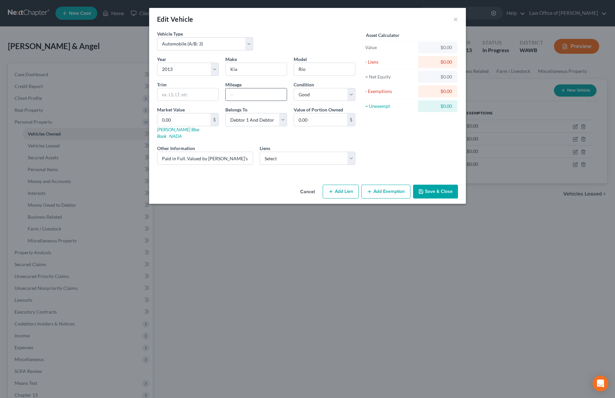
click at [244, 93] on input "text" at bounding box center [256, 94] width 61 height 13
click at [183, 116] on input "0.00" at bounding box center [183, 119] width 53 height 13
click at [448, 187] on button "Save & Close" at bounding box center [435, 192] width 45 height 14
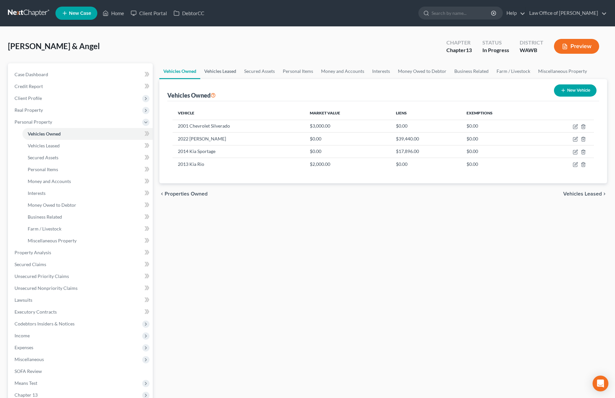
click at [221, 72] on link "Vehicles Leased" at bounding box center [220, 71] width 40 height 16
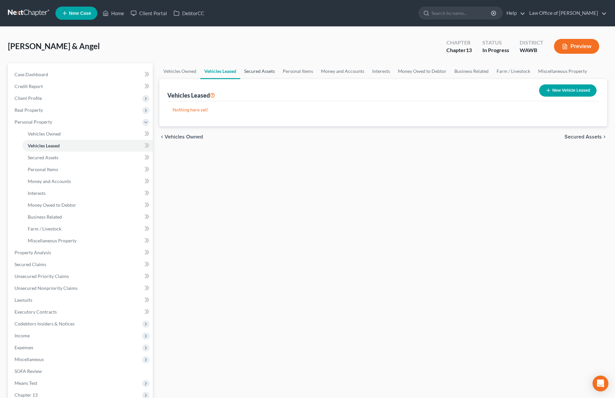
click at [259, 73] on link "Secured Assets" at bounding box center [259, 71] width 39 height 16
click at [296, 74] on link "Personal Items" at bounding box center [298, 71] width 38 height 16
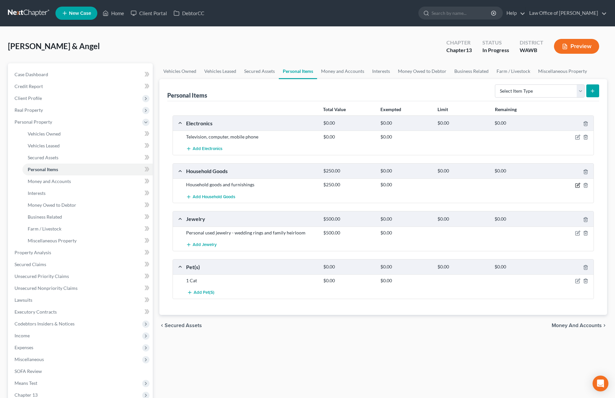
click at [578, 183] on icon "button" at bounding box center [577, 184] width 3 height 3
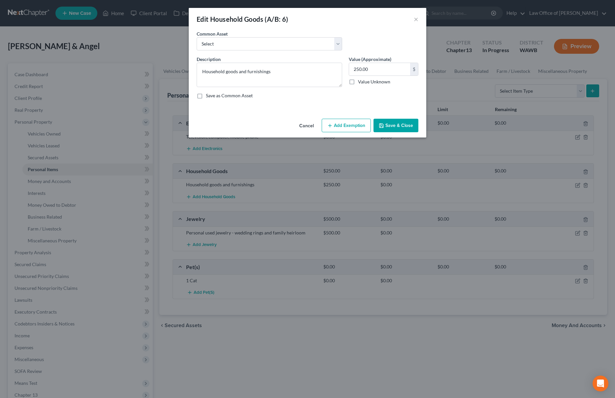
click at [350, 122] on button "Add Exemption" at bounding box center [345, 126] width 49 height 14
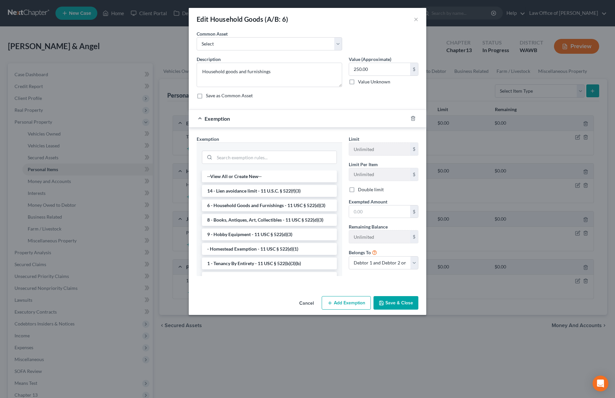
click at [275, 205] on li "6 - Household Goods and Furnishings - 11 USC § 522(d)(3)" at bounding box center [269, 205] width 135 height 12
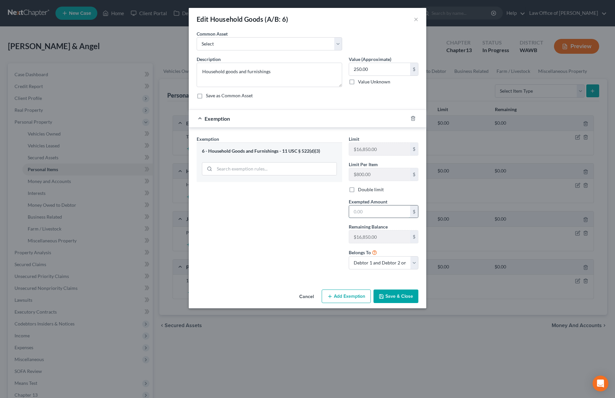
click at [360, 210] on input "text" at bounding box center [379, 211] width 61 height 13
click at [397, 298] on button "Save & Close" at bounding box center [395, 297] width 45 height 14
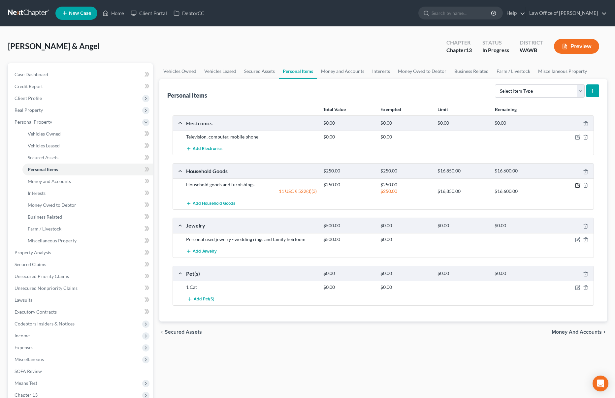
click at [578, 186] on icon "button" at bounding box center [577, 185] width 5 height 5
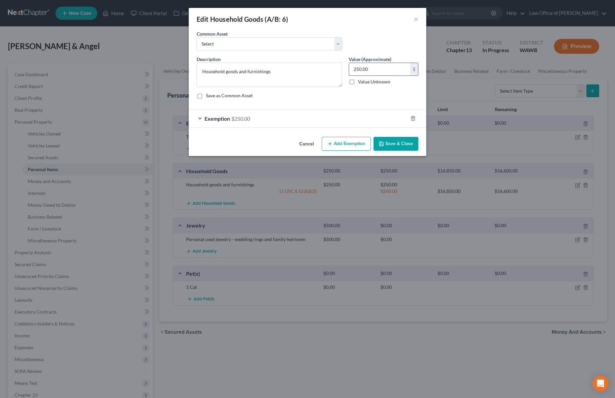
click at [373, 74] on input "250.00" at bounding box center [379, 69] width 61 height 13
drag, startPoint x: 381, startPoint y: 70, endPoint x: 216, endPoint y: 56, distance: 165.4
click at [231, 58] on div "Description * Household goods and furnishings Value (Approximate) 2,000.00 $ Va…" at bounding box center [307, 80] width 228 height 48
click at [250, 117] on span "$250.00" at bounding box center [240, 118] width 19 height 6
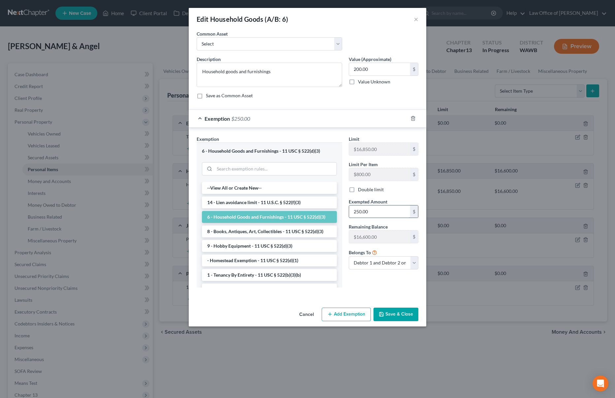
click at [380, 214] on input "250.00" at bounding box center [379, 211] width 61 height 13
drag, startPoint x: 386, startPoint y: 69, endPoint x: 303, endPoint y: 62, distance: 83.7
click at [303, 62] on div "Description * Household goods and furnishings Value (Approximate) 200.00 $ Valu…" at bounding box center [307, 80] width 228 height 48
click at [369, 215] on input "200" at bounding box center [379, 211] width 61 height 13
click at [357, 290] on div "Limit $16,850.00 $ Limit Per Item $800.00 $ Double limit Exempted Amount * 250 …" at bounding box center [383, 214] width 76 height 157
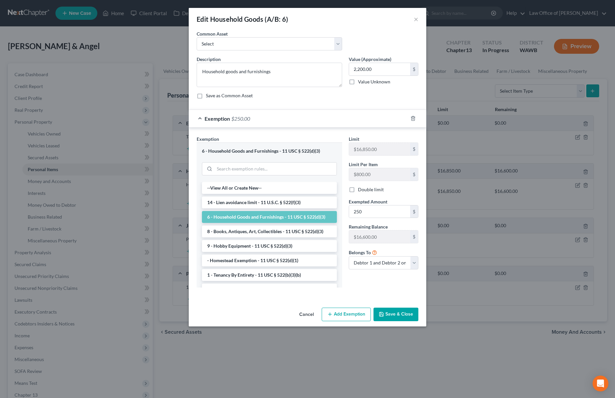
click at [394, 309] on button "Save & Close" at bounding box center [395, 315] width 45 height 14
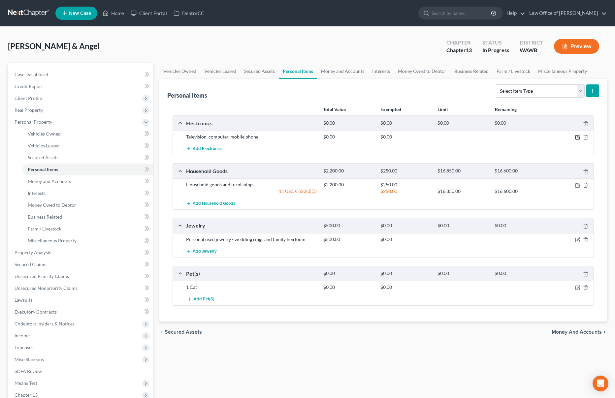
click at [576, 137] on icon "button" at bounding box center [577, 137] width 5 height 5
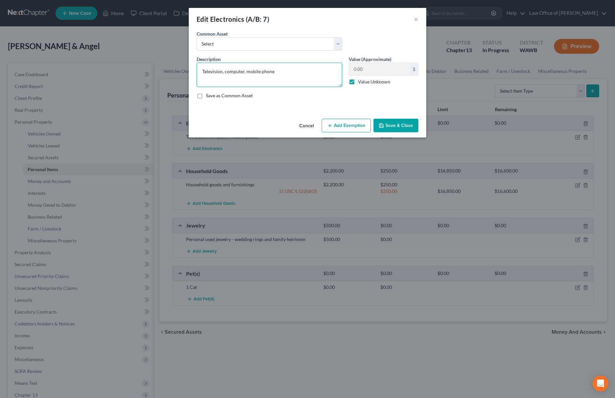
click at [302, 65] on textarea "Television, computer, mobile phone" at bounding box center [269, 75] width 145 height 24
click at [302, 68] on textarea "Television, computer, mobile phone" at bounding box center [269, 75] width 145 height 24
drag, startPoint x: 302, startPoint y: 67, endPoint x: 162, endPoint y: 49, distance: 140.9
click at [162, 49] on div "Edit Electronics (A/B: 7) × An exemption set must first be selected from the Fi…" at bounding box center [307, 199] width 615 height 398
drag, startPoint x: 300, startPoint y: 71, endPoint x: 189, endPoint y: 60, distance: 111.4
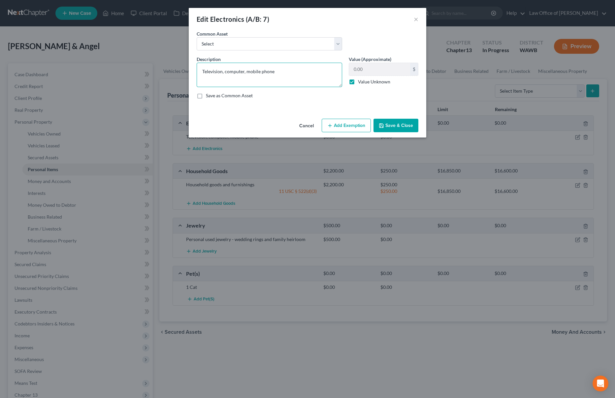
click at [189, 60] on div "An exemption set must first be selected from the Filing Information section. Co…" at bounding box center [307, 73] width 237 height 86
paste textarea "Desktop, laptop, chromebook, TVs (2), phones"
click at [358, 82] on label "Value Unknown" at bounding box center [374, 81] width 32 height 7
click at [360, 82] on input "Value Unknown" at bounding box center [362, 80] width 4 height 4
click at [360, 72] on input "0.00" at bounding box center [379, 69] width 61 height 13
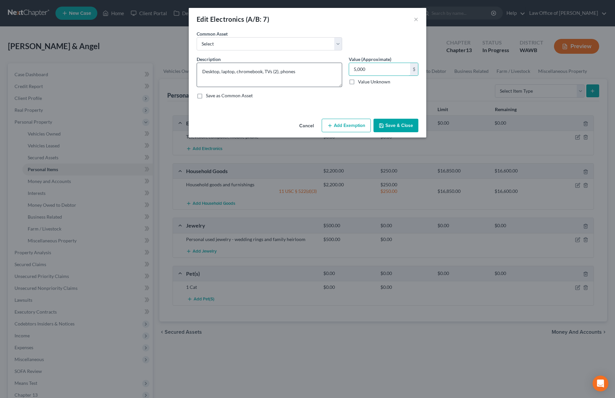
drag, startPoint x: 377, startPoint y: 67, endPoint x: 287, endPoint y: 65, distance: 90.0
click at [287, 65] on div "Description * Desktop, laptop, chromebook, TVs (2), phones Value (Approximate) …" at bounding box center [307, 80] width 228 height 48
click at [344, 124] on button "Add Exemption" at bounding box center [345, 126] width 49 height 14
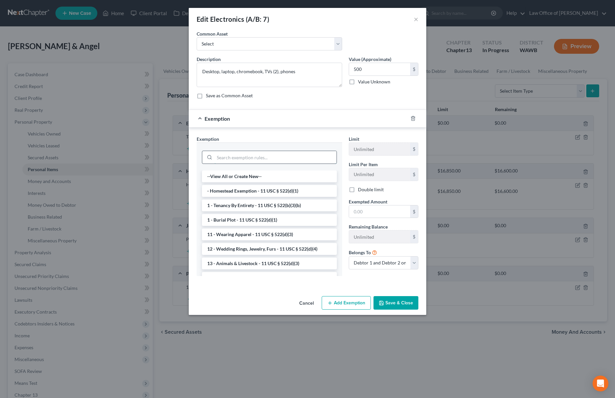
click at [270, 158] on input "search" at bounding box center [275, 157] width 122 height 13
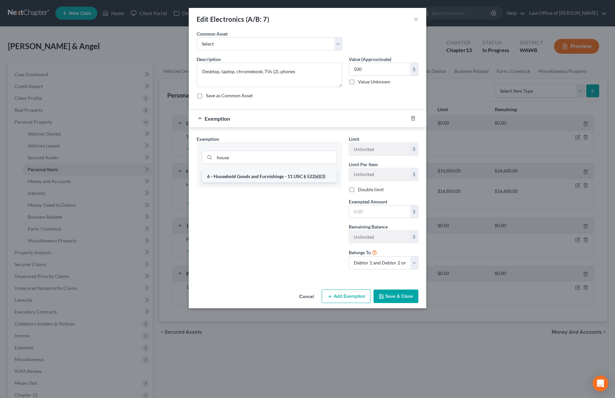
click at [272, 173] on li "6 - Household Goods and Furnishings - 11 USC § 522(d)(3)" at bounding box center [269, 176] width 135 height 12
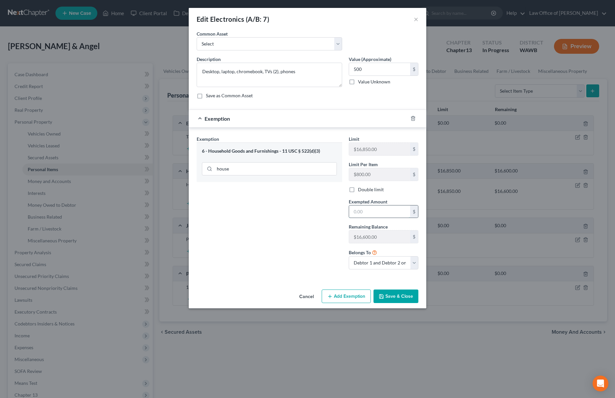
click at [372, 213] on input "text" at bounding box center [379, 211] width 61 height 13
click at [385, 296] on button "Save & Close" at bounding box center [395, 297] width 45 height 14
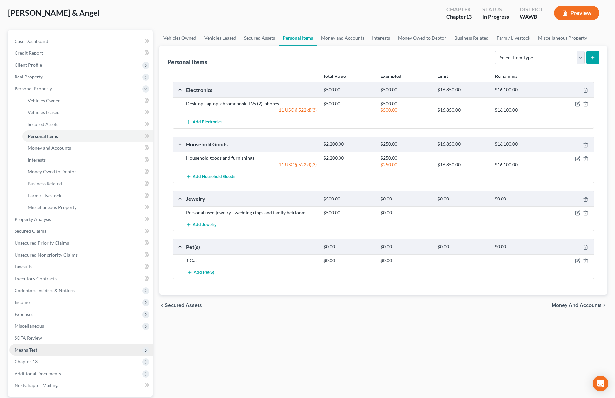
scroll to position [20, 0]
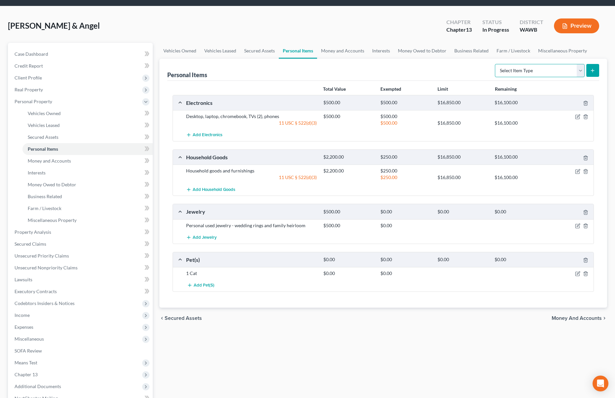
click at [536, 71] on select "Select Item Type Clothing (A/B: 11) Collectibles Of Value (A/B: 8) Electronics …" at bounding box center [540, 70] width 90 height 13
click at [496, 64] on select "Select Item Type Clothing (A/B: 11) Collectibles Of Value (A/B: 8) Electronics …" at bounding box center [540, 70] width 90 height 13
click at [516, 69] on select "Select Item Type Clothing (A/B: 11) Collectibles Of Value (A/B: 8) Electronics …" at bounding box center [540, 70] width 90 height 13
click at [496, 64] on select "Select Item Type Clothing (A/B: 11) Collectibles Of Value (A/B: 8) Electronics …" at bounding box center [540, 70] width 90 height 13
click at [592, 70] on line "submit" at bounding box center [592, 70] width 0 height 3
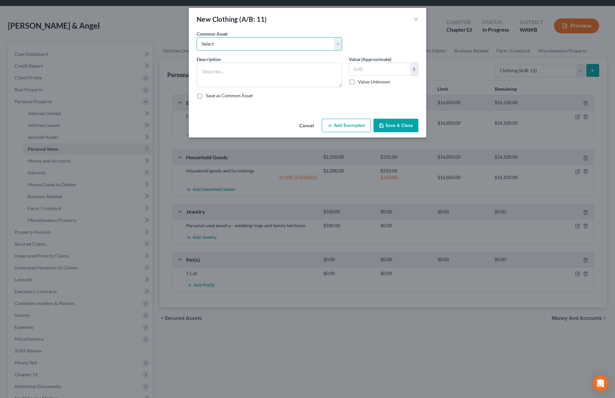
click at [310, 44] on select "Select Personal used clothing" at bounding box center [269, 43] width 145 height 13
click at [197, 37] on select "Select Personal used clothing" at bounding box center [269, 43] width 145 height 13
click at [356, 71] on input "300.00" at bounding box center [379, 69] width 61 height 13
click at [356, 70] on input "300.00" at bounding box center [379, 69] width 61 height 13
drag, startPoint x: 356, startPoint y: 70, endPoint x: 348, endPoint y: 69, distance: 7.9
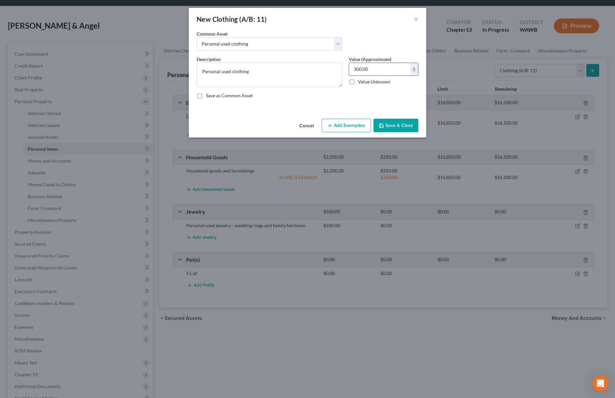
click at [349, 70] on input "300.00" at bounding box center [379, 69] width 61 height 13
click at [356, 126] on button "Add Exemption" at bounding box center [345, 126] width 49 height 14
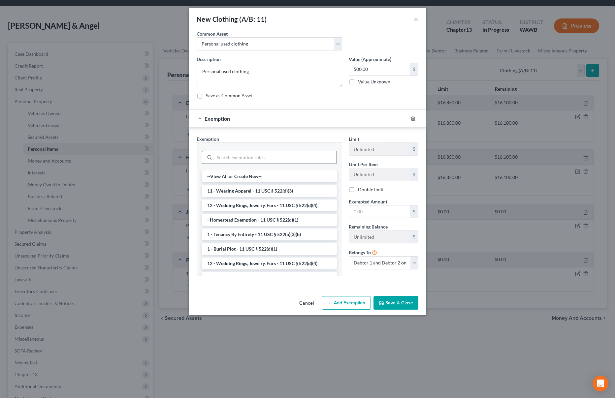
click at [278, 151] on div at bounding box center [269, 156] width 135 height 17
click at [273, 157] on input "search" at bounding box center [275, 157] width 122 height 13
click at [270, 192] on li "11 - Wearing Apparel - 11 USC § 522(d)(3)" at bounding box center [269, 191] width 135 height 12
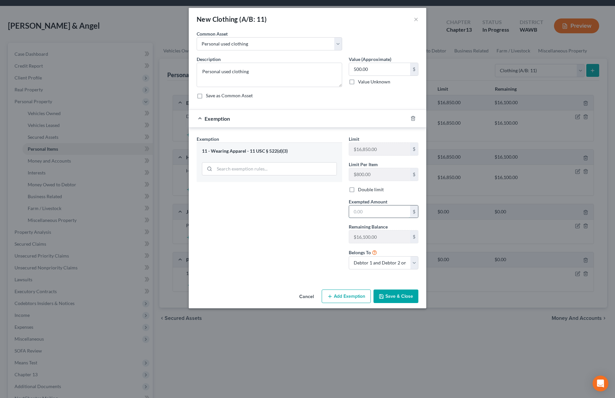
click at [369, 215] on input "text" at bounding box center [379, 211] width 61 height 13
click at [396, 290] on div "Cancel Add Exemption Save & Close" at bounding box center [307, 298] width 237 height 22
click at [397, 300] on button "Save & Close" at bounding box center [395, 297] width 45 height 14
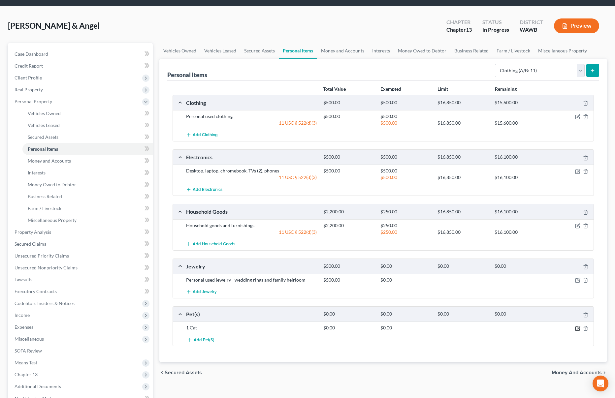
click at [576, 328] on icon "button" at bounding box center [577, 328] width 5 height 5
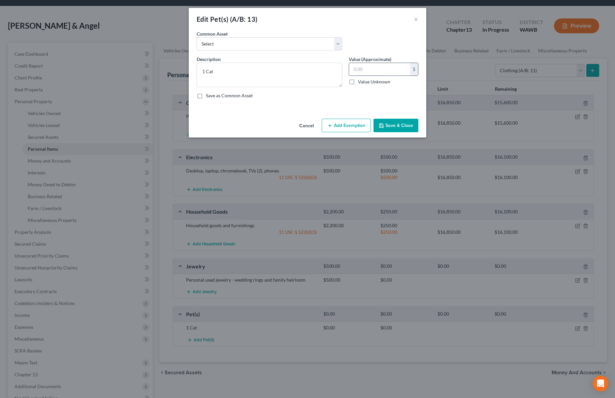
click at [382, 68] on input "text" at bounding box center [379, 69] width 61 height 13
click at [351, 126] on button "Add Exemption" at bounding box center [345, 126] width 49 height 14
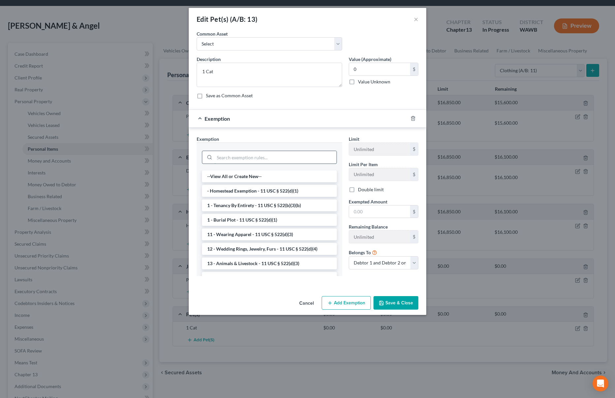
click at [261, 157] on input "search" at bounding box center [275, 157] width 122 height 13
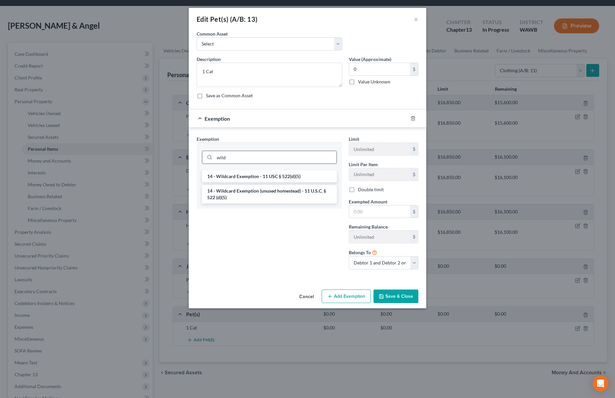
click at [257, 174] on li "14 - Wildcard Exemption - 11 USC § 522(d)(5)" at bounding box center [269, 176] width 135 height 12
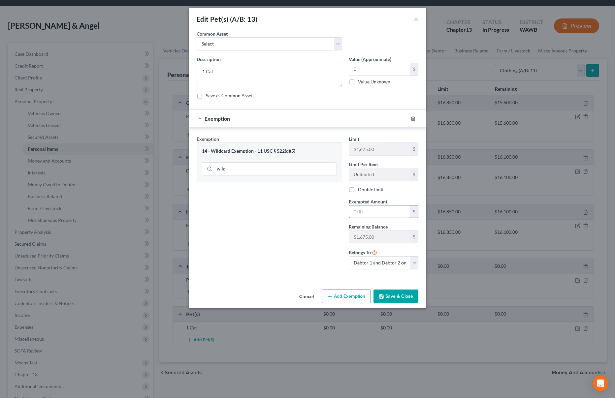
click at [375, 208] on input "text" at bounding box center [379, 211] width 61 height 13
click at [297, 227] on div "Exemption Set must be selected for CA. Exemption * 14 - Wildcard Exemption - 11…" at bounding box center [269, 205] width 152 height 139
click at [400, 294] on button "Save & Close" at bounding box center [395, 297] width 45 height 14
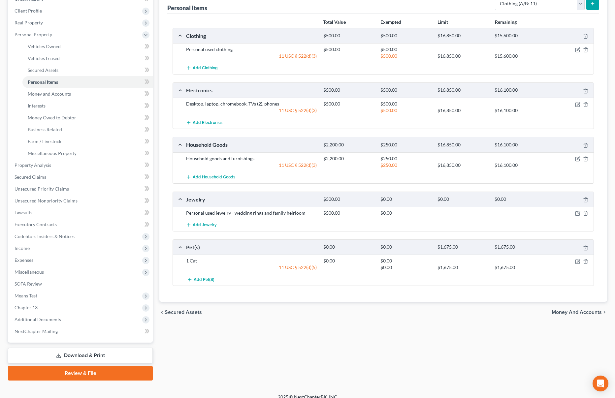
scroll to position [95, 0]
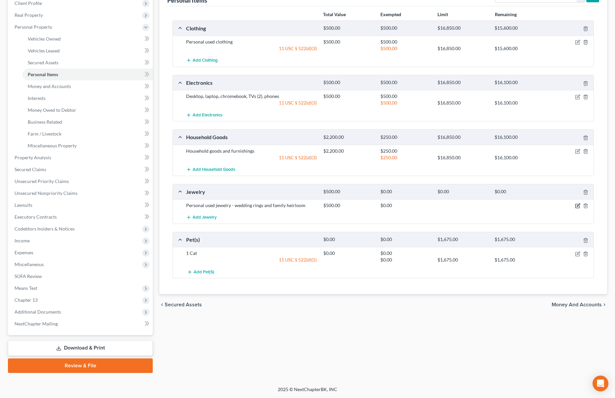
click at [579, 205] on icon "button" at bounding box center [577, 205] width 5 height 5
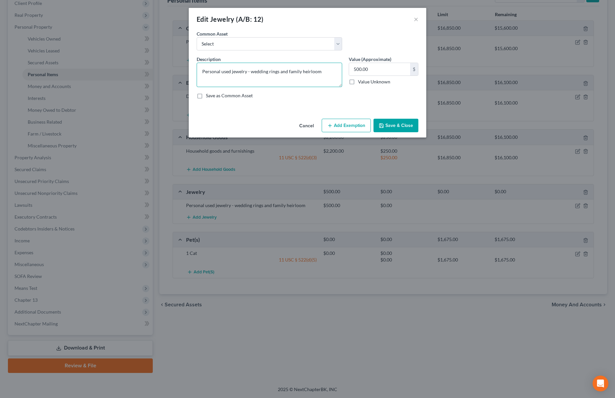
click at [328, 71] on textarea "Personal used jewelry - wedding rings and family heirloom" at bounding box center [269, 75] width 145 height 24
click at [345, 126] on button "Add Exemption" at bounding box center [345, 126] width 49 height 14
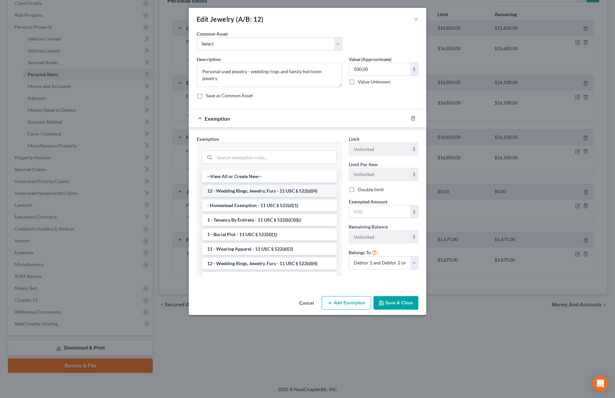
click at [276, 194] on li "12 - Wedding Rings, Jewelry, Furs - 11 USC § 522(d)(4)" at bounding box center [269, 191] width 135 height 12
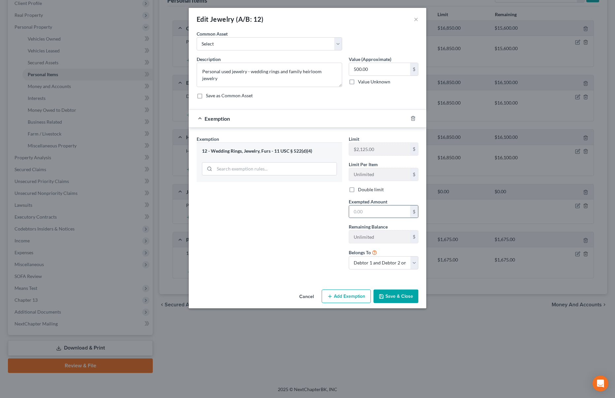
drag, startPoint x: 369, startPoint y: 225, endPoint x: 369, endPoint y: 218, distance: 7.3
click at [369, 224] on label "Remaining Balance" at bounding box center [368, 226] width 39 height 7
click at [369, 217] on input "text" at bounding box center [379, 211] width 61 height 13
click at [385, 296] on button "Save & Close" at bounding box center [395, 297] width 45 height 14
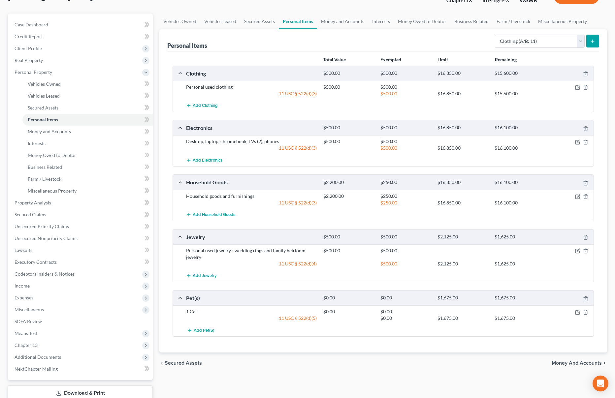
scroll to position [50, 0]
click at [343, 22] on link "Money and Accounts" at bounding box center [342, 21] width 51 height 16
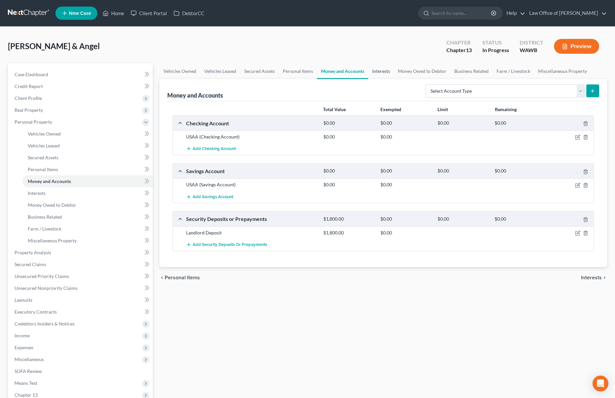
click at [384, 72] on link "Interests" at bounding box center [381, 71] width 26 height 16
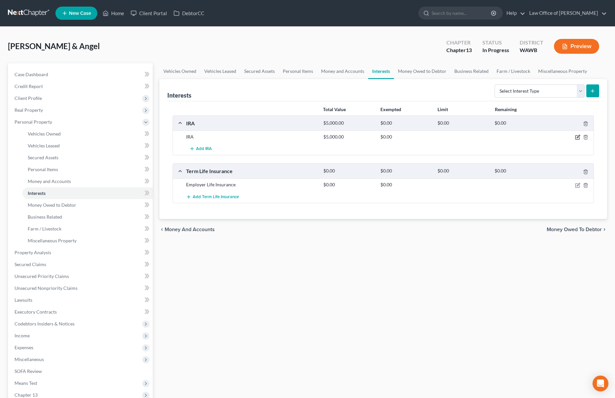
click at [576, 139] on icon "button" at bounding box center [577, 137] width 5 height 5
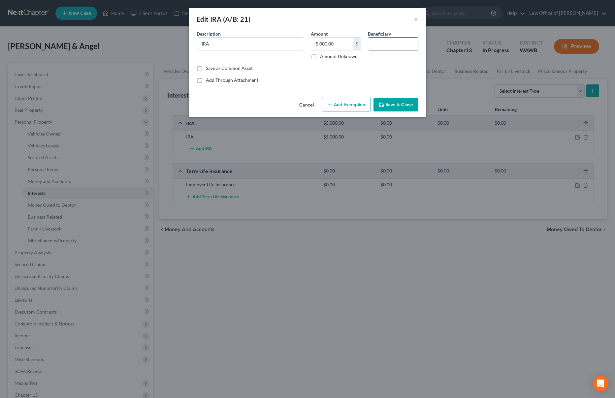
click at [387, 40] on input "text" at bounding box center [393, 44] width 50 height 13
click at [347, 100] on button "Add Exemption" at bounding box center [345, 105] width 49 height 14
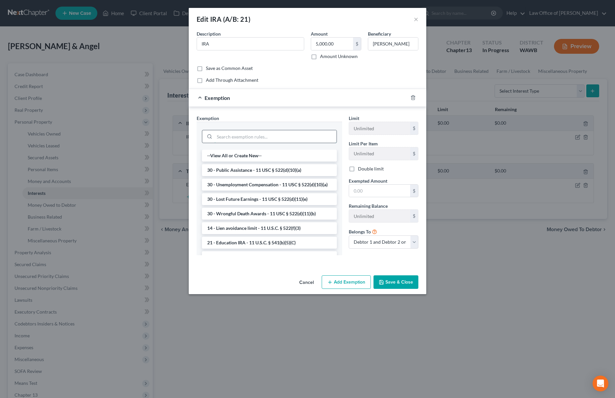
click at [272, 138] on input "search" at bounding box center [275, 136] width 122 height 13
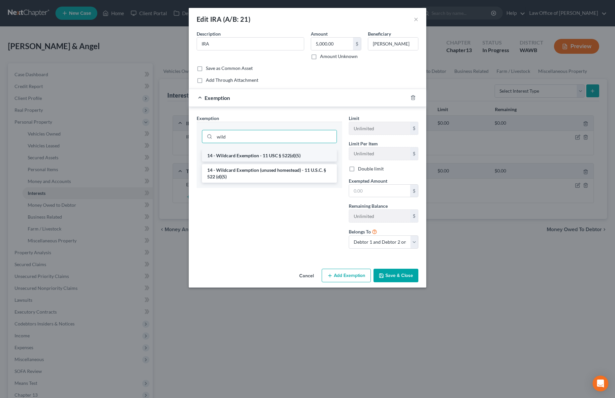
click at [277, 156] on li "14 - Wildcard Exemption - 11 USC § 522(d)(5)" at bounding box center [269, 156] width 135 height 12
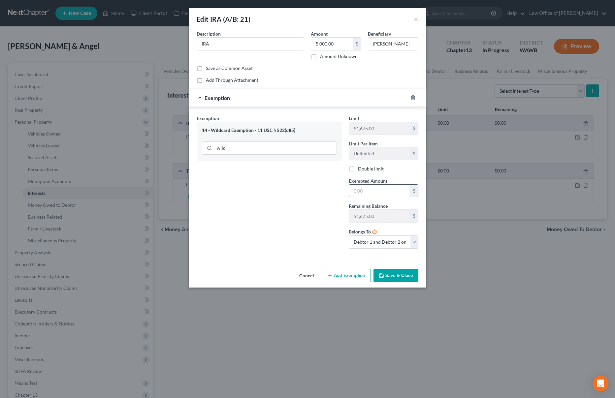
click at [361, 188] on input "text" at bounding box center [379, 191] width 61 height 13
click at [412, 97] on icon "button" at bounding box center [412, 97] width 5 height 5
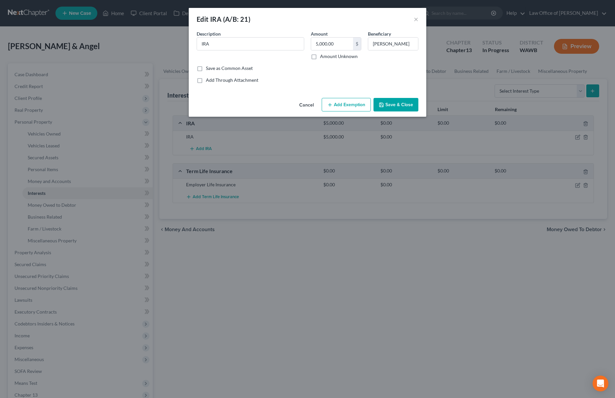
click at [361, 102] on button "Add Exemption" at bounding box center [345, 105] width 49 height 14
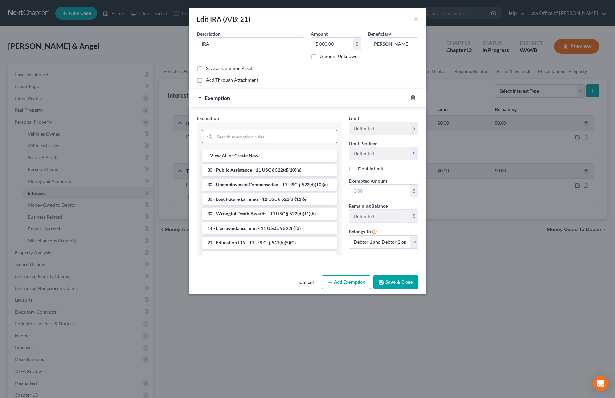
click at [288, 135] on input "search" at bounding box center [275, 136] width 122 height 13
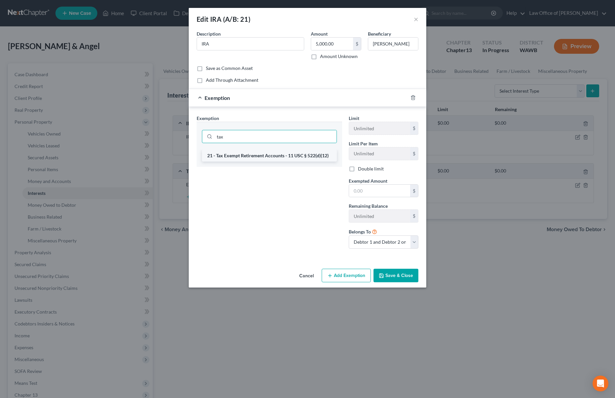
click at [283, 154] on li "21 - Tax Exempt Retirement Accounts - 11 USC § 522(d)(12)" at bounding box center [269, 156] width 135 height 12
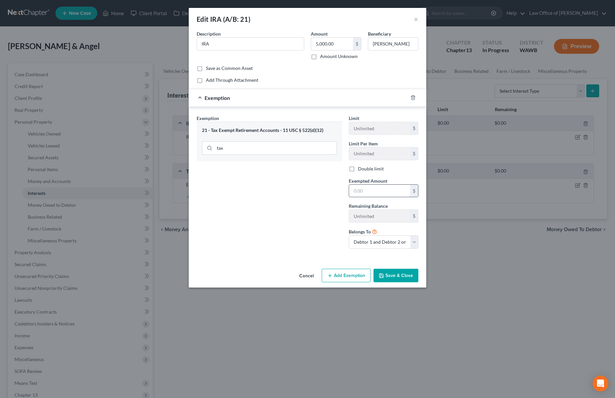
click at [366, 195] on input "text" at bounding box center [379, 191] width 61 height 13
click at [402, 283] on div "Cancel Add Exemption Save & Close" at bounding box center [307, 277] width 237 height 22
click at [404, 272] on button "Save & Close" at bounding box center [395, 276] width 45 height 14
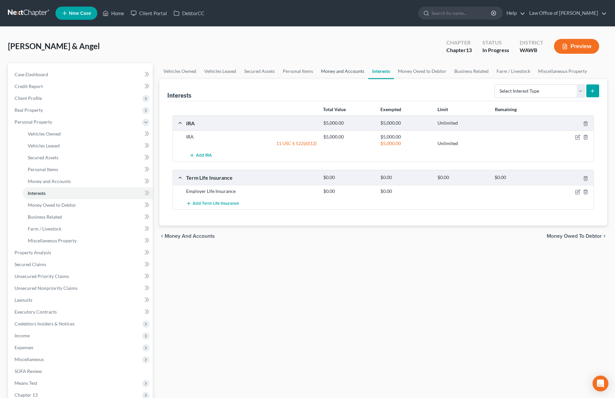
click at [331, 74] on link "Money and Accounts" at bounding box center [342, 71] width 51 height 16
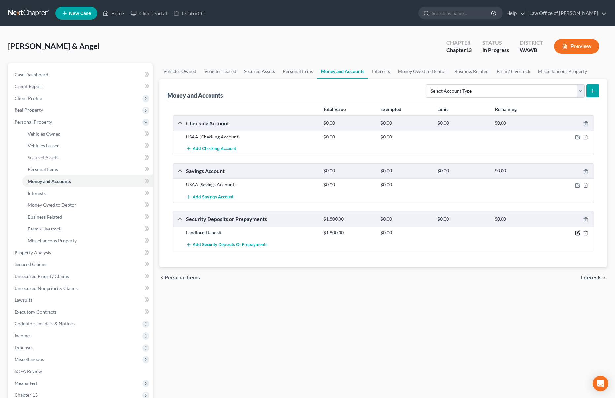
click at [578, 233] on icon "button" at bounding box center [577, 232] width 5 height 5
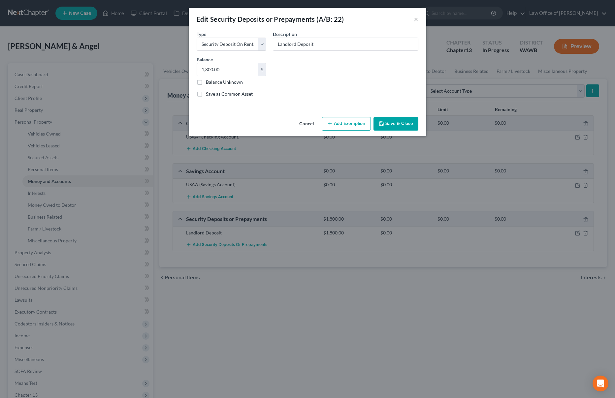
click at [335, 126] on button "Add Exemption" at bounding box center [345, 124] width 49 height 14
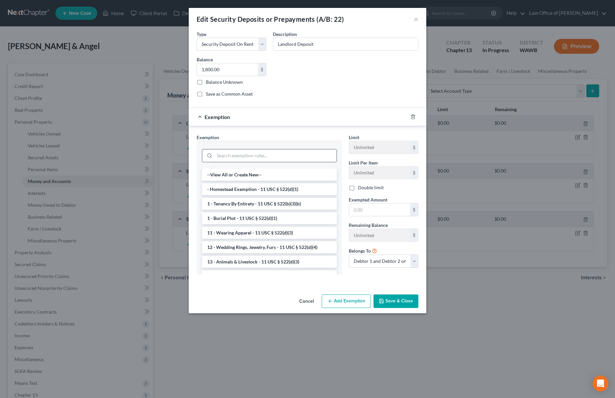
click at [285, 153] on input "search" at bounding box center [275, 155] width 122 height 13
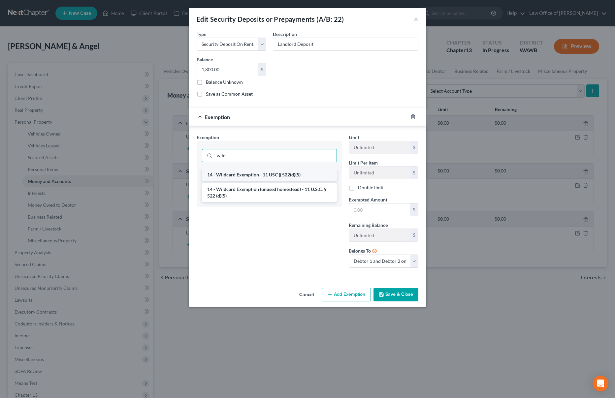
click at [284, 177] on li "14 - Wildcard Exemption - 11 USC § 522(d)(5)" at bounding box center [269, 175] width 135 height 12
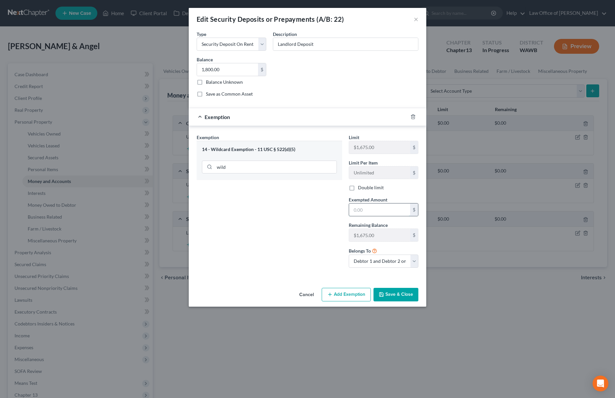
click at [382, 208] on input "text" at bounding box center [379, 209] width 61 height 13
click at [400, 293] on button "Save & Close" at bounding box center [395, 295] width 45 height 14
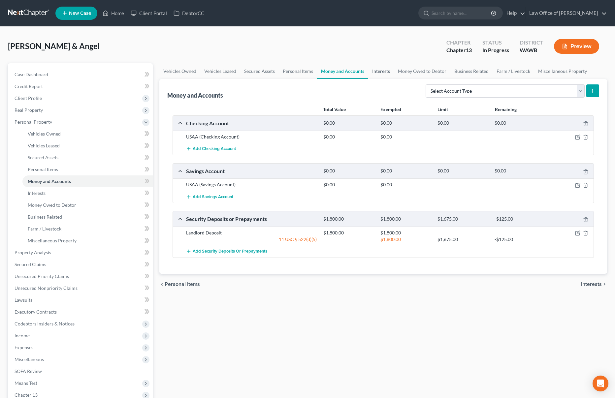
click at [381, 73] on link "Interests" at bounding box center [381, 71] width 26 height 16
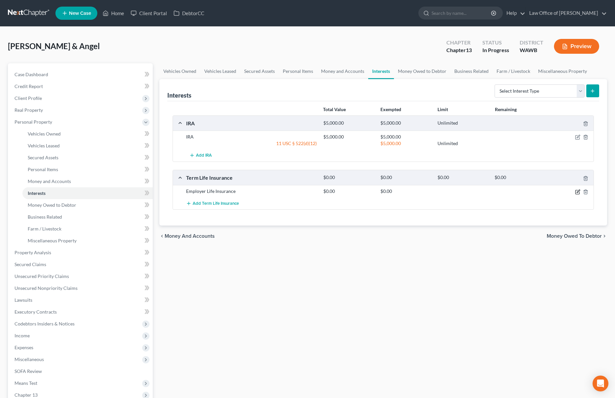
click at [577, 192] on icon "button" at bounding box center [577, 191] width 5 height 5
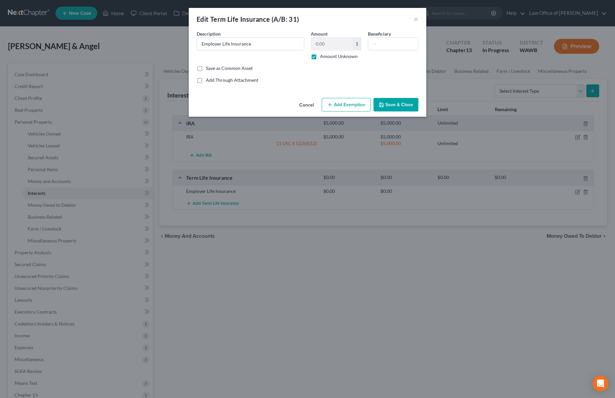
click at [320, 56] on label "Amount Unknown" at bounding box center [339, 56] width 38 height 7
click at [322, 56] on input "Amount Unknown" at bounding box center [324, 55] width 4 height 4
click at [395, 52] on div "Beneficiary" at bounding box center [392, 44] width 57 height 29
click at [395, 47] on input "text" at bounding box center [393, 44] width 50 height 13
click at [340, 100] on button "Add Exemption" at bounding box center [345, 105] width 49 height 14
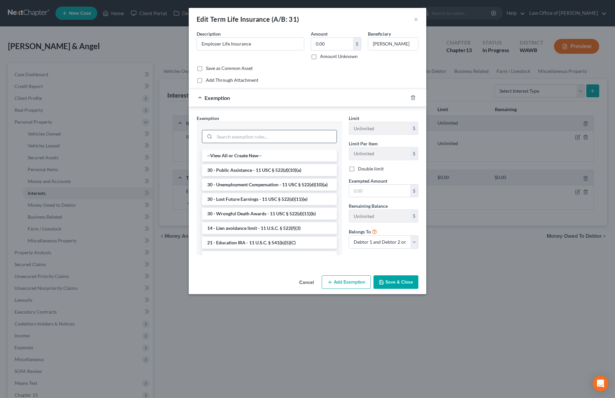
click at [288, 134] on input "search" at bounding box center [275, 136] width 122 height 13
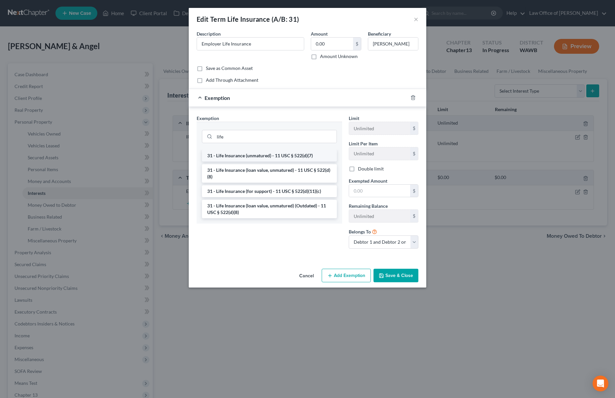
click at [270, 154] on li "31 - Life Insurance (unmatured) - 11 USC § 522(d)(7)" at bounding box center [269, 156] width 135 height 12
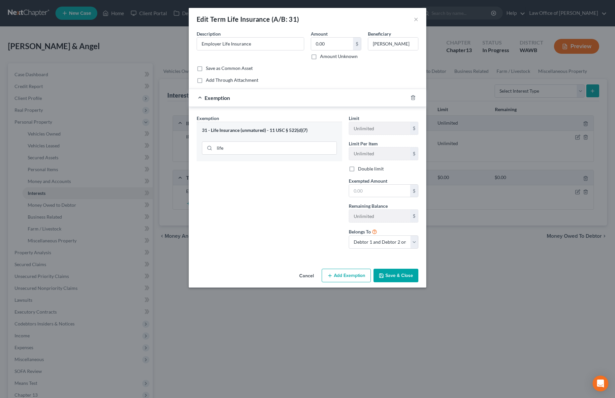
click at [383, 280] on button "Save & Close" at bounding box center [395, 276] width 45 height 14
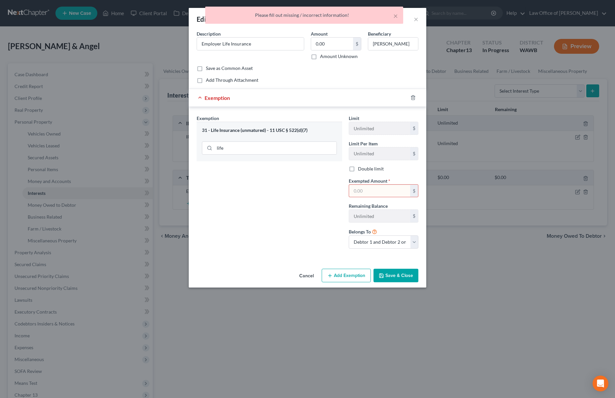
click at [383, 193] on input "text" at bounding box center [379, 191] width 61 height 13
click at [387, 278] on button "Save & Close" at bounding box center [395, 276] width 45 height 14
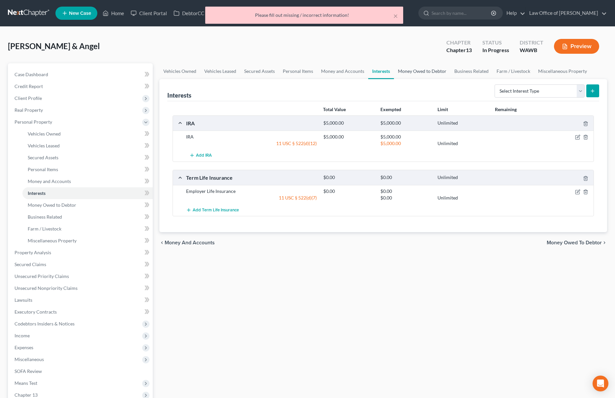
click at [423, 73] on link "Money Owed to Debtor" at bounding box center [422, 71] width 56 height 16
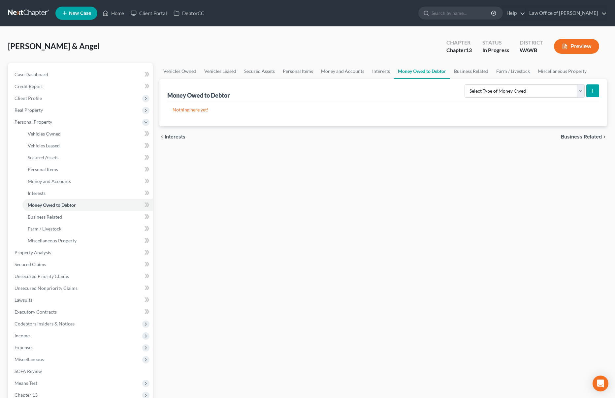
click at [470, 80] on div "Money Owed to Debtor Select Type of Money Owed Accounts Receivable (A/B: 38) Al…" at bounding box center [383, 90] width 432 height 22
click at [469, 73] on link "Business Related" at bounding box center [471, 71] width 42 height 16
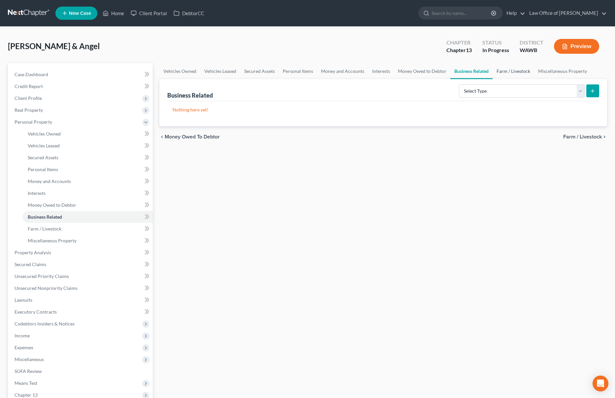
click at [509, 69] on link "Farm / Livestock" at bounding box center [513, 71] width 42 height 16
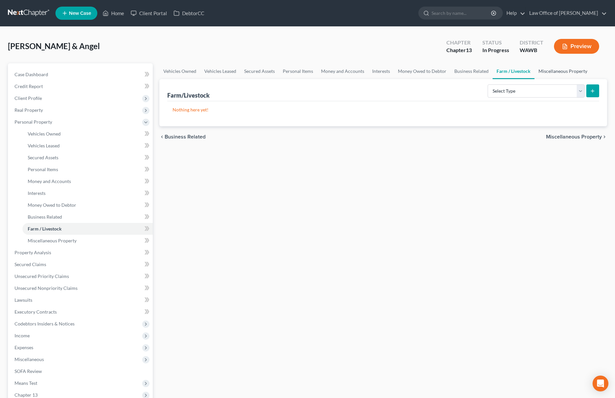
click at [554, 70] on link "Miscellaneous Property" at bounding box center [562, 71] width 57 height 16
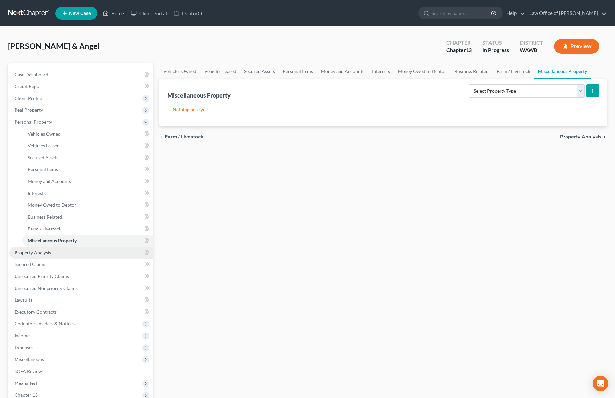
click at [34, 255] on span "Property Analysis" at bounding box center [33, 253] width 37 height 6
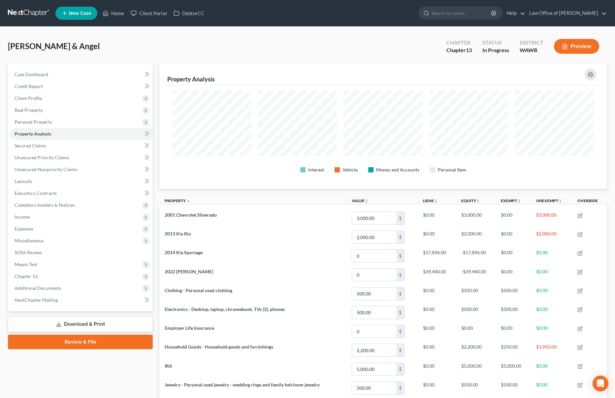
scroll to position [126, 447]
click at [85, 142] on link "Secured Claims" at bounding box center [80, 146] width 143 height 12
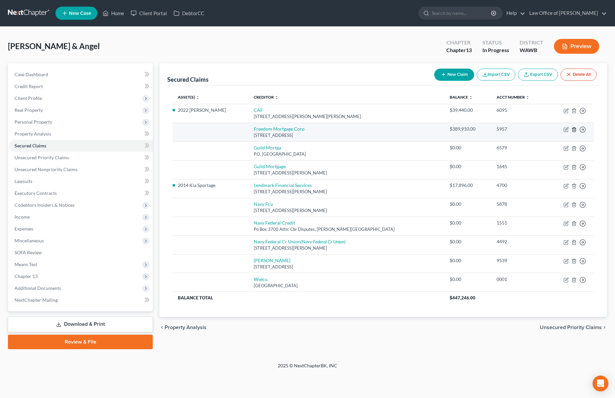
click at [575, 129] on icon "button" at bounding box center [573, 129] width 5 height 5
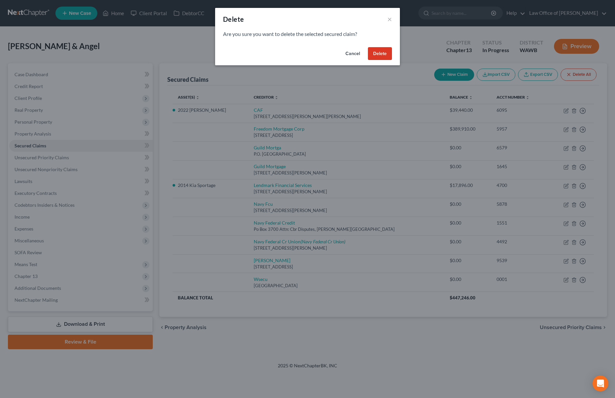
click at [380, 54] on button "Delete" at bounding box center [380, 53] width 24 height 13
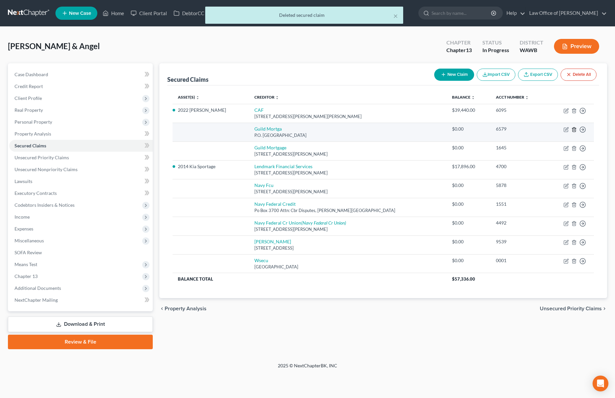
click at [574, 128] on icon "button" at bounding box center [573, 129] width 3 height 4
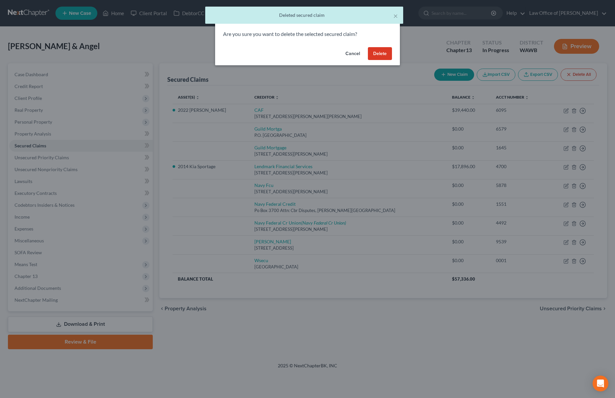
click at [384, 51] on button "Delete" at bounding box center [380, 53] width 24 height 13
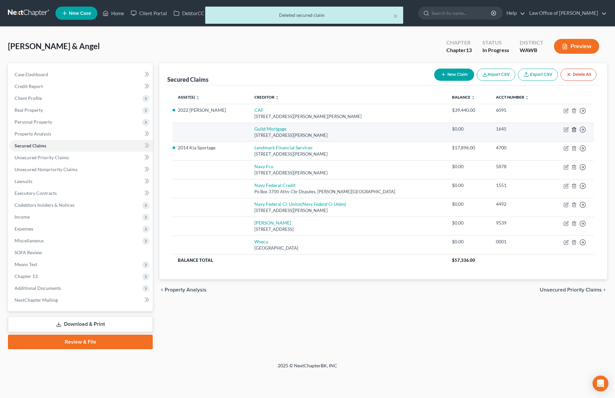
click at [573, 130] on icon "button" at bounding box center [573, 129] width 5 height 5
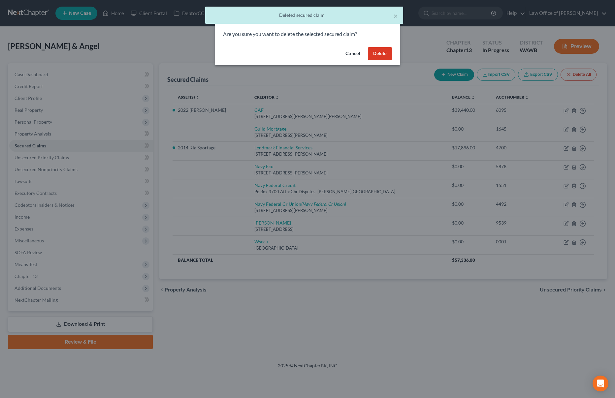
click at [372, 53] on button "Delete" at bounding box center [380, 53] width 24 height 13
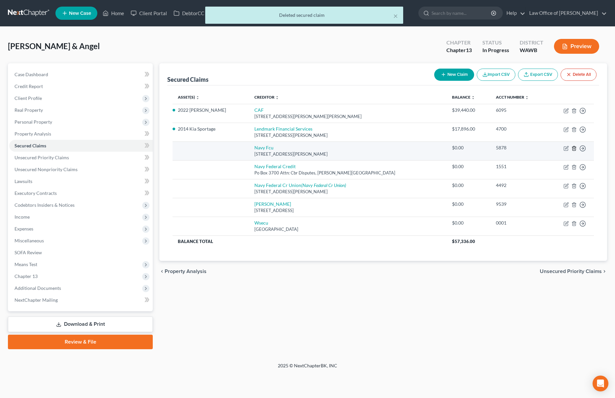
click at [574, 150] on icon "button" at bounding box center [573, 148] width 5 height 5
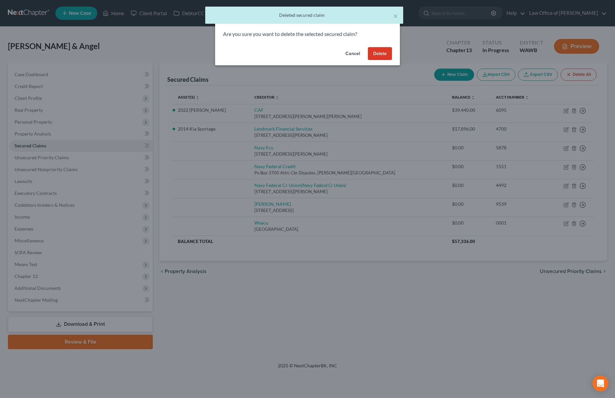
click at [372, 51] on button "Delete" at bounding box center [380, 53] width 24 height 13
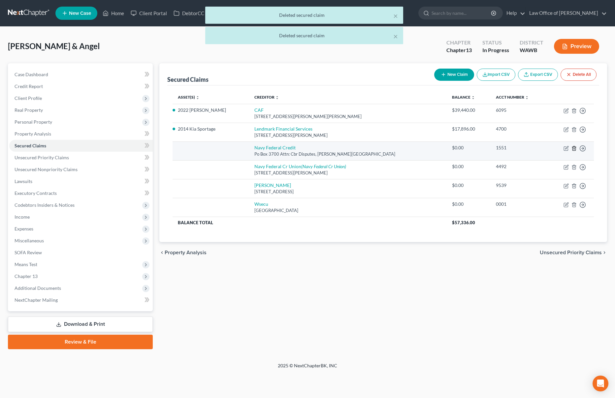
click at [574, 148] on icon "button" at bounding box center [573, 148] width 5 height 5
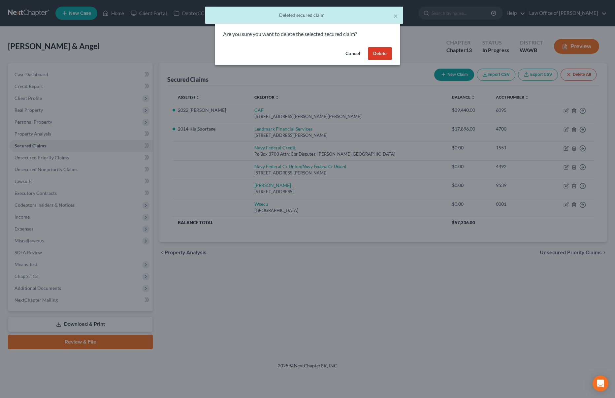
click at [392, 55] on div "Cancel Delete" at bounding box center [307, 55] width 185 height 21
click at [379, 54] on button "Delete" at bounding box center [380, 53] width 24 height 13
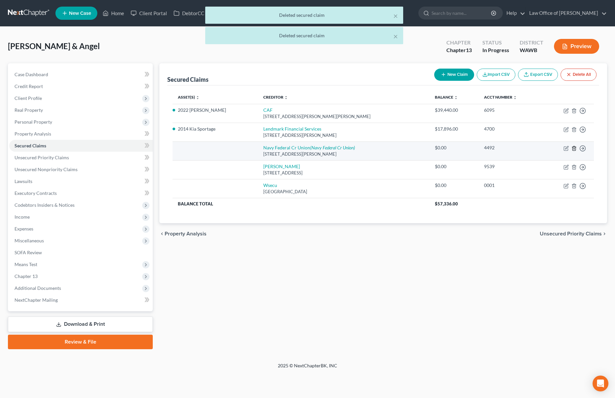
click at [574, 149] on line "button" at bounding box center [574, 148] width 0 height 1
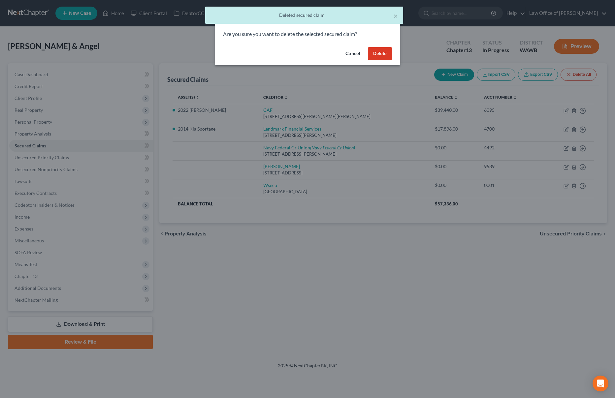
click at [385, 53] on button "Delete" at bounding box center [380, 53] width 24 height 13
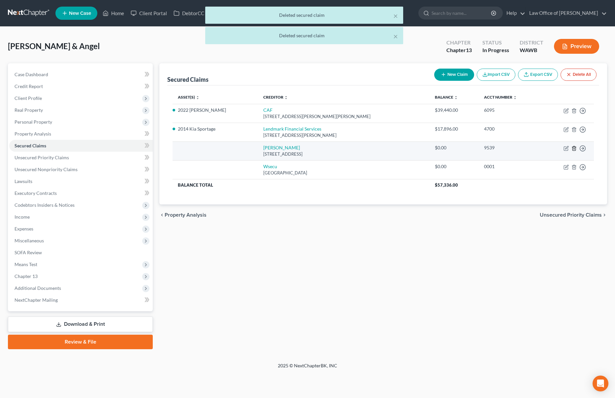
click at [572, 148] on icon "button" at bounding box center [573, 148] width 3 height 4
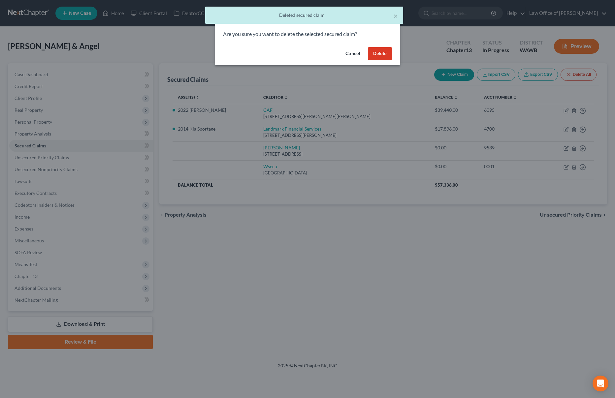
click at [386, 54] on button "Delete" at bounding box center [380, 53] width 24 height 13
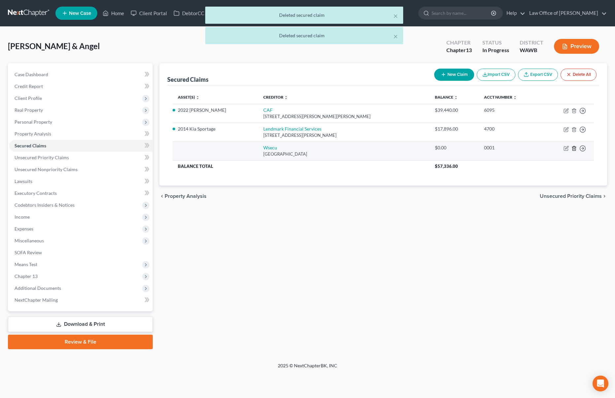
click at [575, 148] on icon "button" at bounding box center [573, 148] width 5 height 5
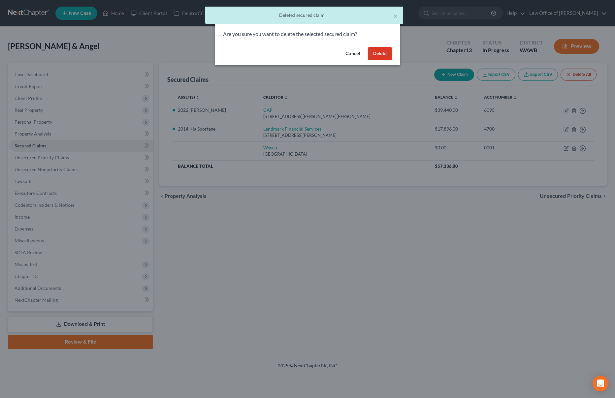
click at [384, 51] on button "Delete" at bounding box center [380, 53] width 24 height 13
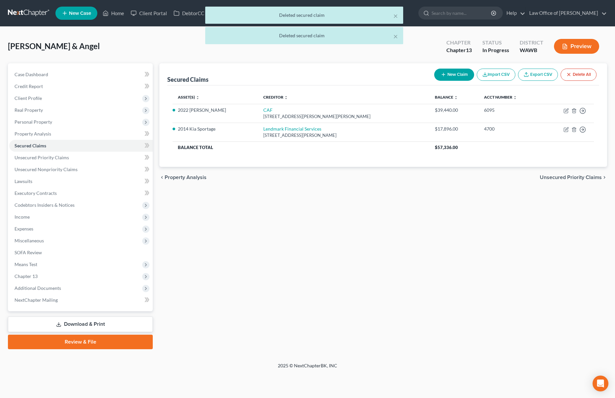
click at [568, 175] on span "Unsecured Priority Claims" at bounding box center [570, 177] width 62 height 5
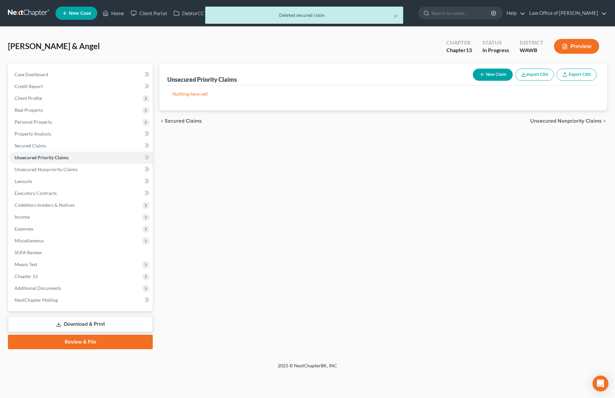
click at [552, 119] on span "Unsecured Nonpriority Claims" at bounding box center [566, 120] width 72 height 5
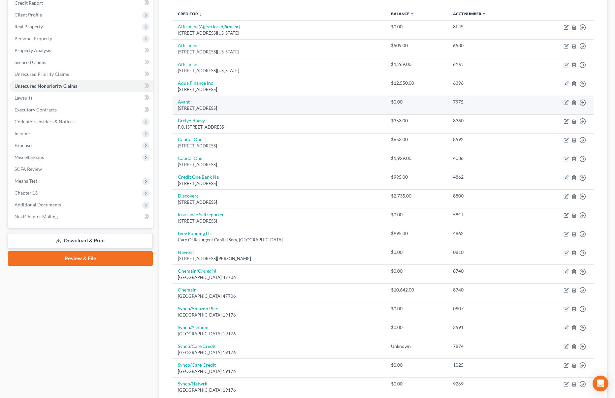
scroll to position [87, 0]
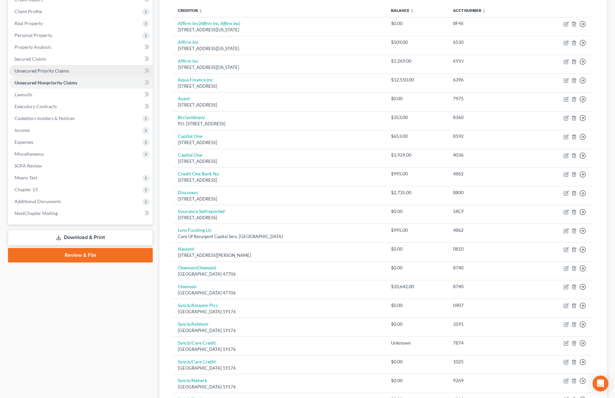
click at [90, 73] on link "Unsecured Priority Claims" at bounding box center [80, 71] width 143 height 12
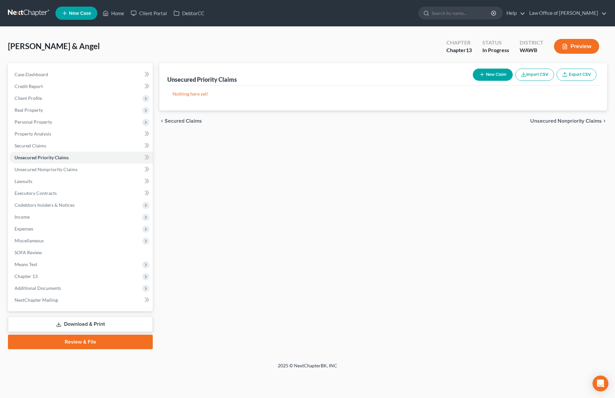
click at [561, 121] on span "Unsecured Nonpriority Claims" at bounding box center [566, 120] width 72 height 5
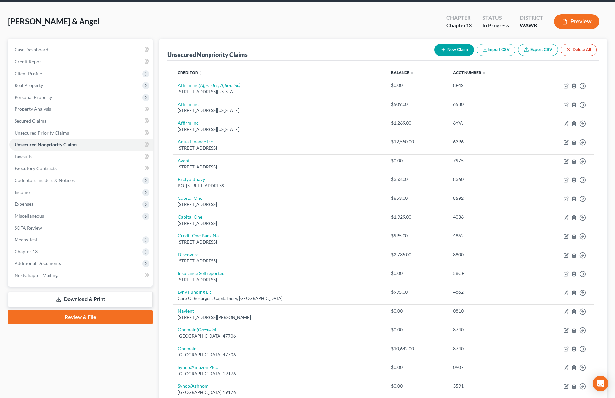
scroll to position [24, 0]
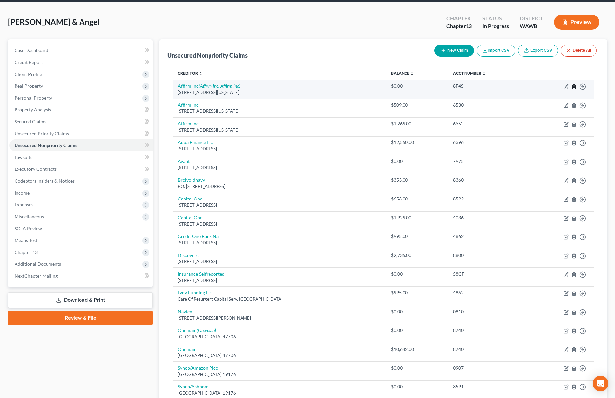
click at [573, 85] on polyline "button" at bounding box center [574, 85] width 4 height 0
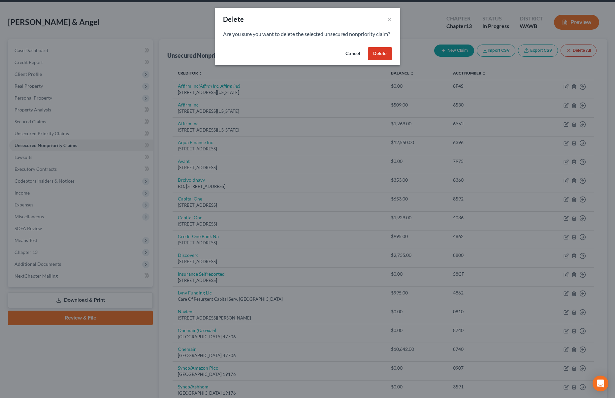
click at [379, 60] on button "Delete" at bounding box center [380, 53] width 24 height 13
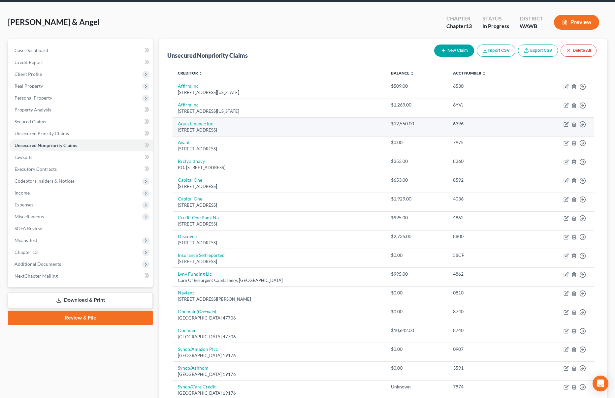
click at [196, 123] on link "Aqua Finance Inc" at bounding box center [195, 124] width 35 height 6
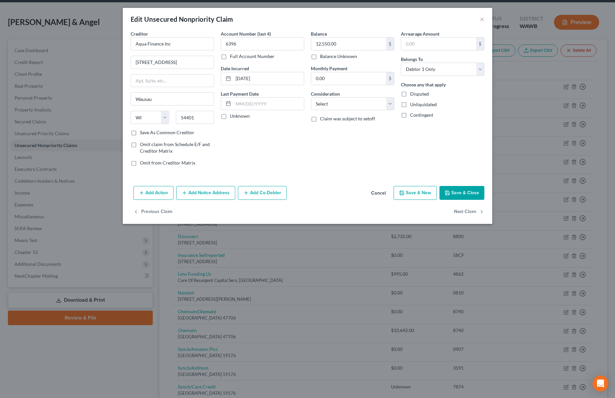
click at [468, 193] on button "Save & Close" at bounding box center [461, 193] width 45 height 14
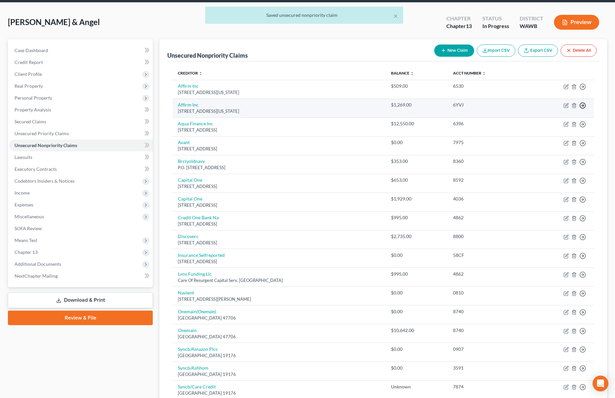
click at [581, 106] on icon "button" at bounding box center [582, 105] width 7 height 7
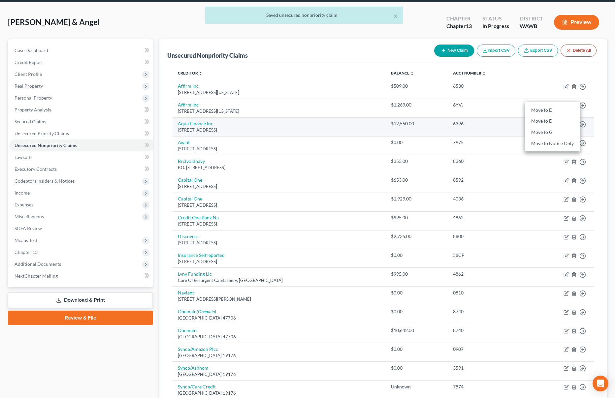
click at [334, 119] on td "Aqua Finance Inc [STREET_ADDRESS]" at bounding box center [278, 126] width 213 height 19
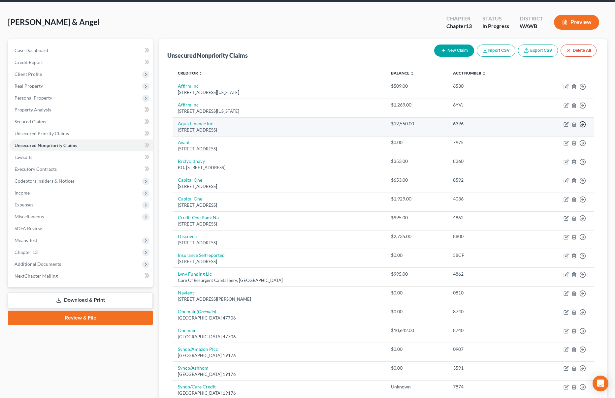
click at [583, 126] on icon "button" at bounding box center [582, 124] width 7 height 7
click at [199, 122] on link "Aqua Finance Inc" at bounding box center [195, 124] width 35 height 6
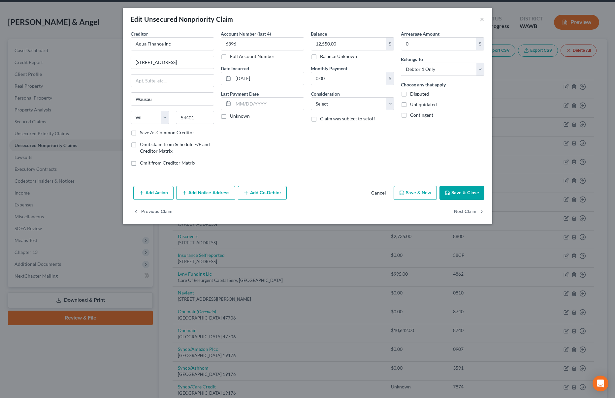
click at [158, 193] on button "Add Action" at bounding box center [153, 193] width 40 height 14
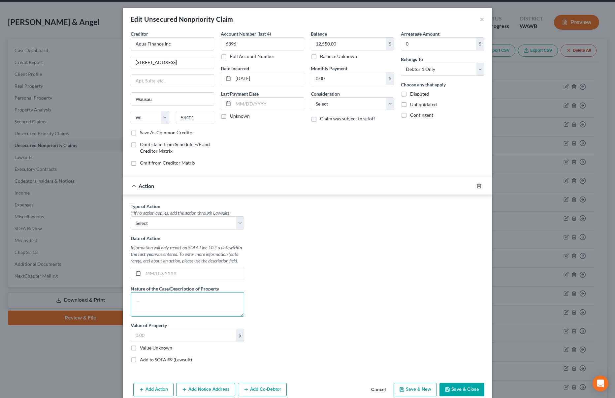
click at [147, 303] on textarea at bounding box center [187, 304] width 113 height 24
click at [162, 276] on input "text" at bounding box center [193, 273] width 101 height 13
click at [186, 269] on input "text" at bounding box center [193, 273] width 101 height 13
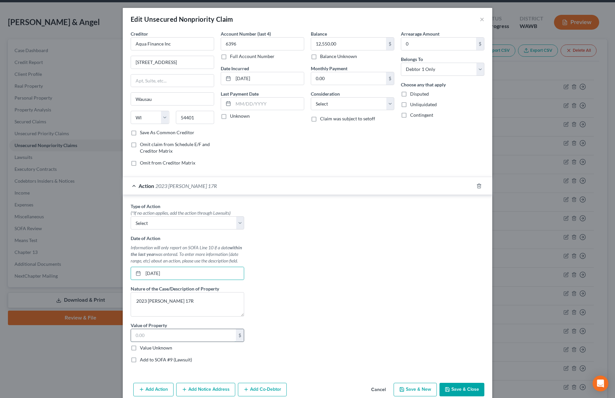
click at [158, 336] on input "text" at bounding box center [183, 335] width 105 height 13
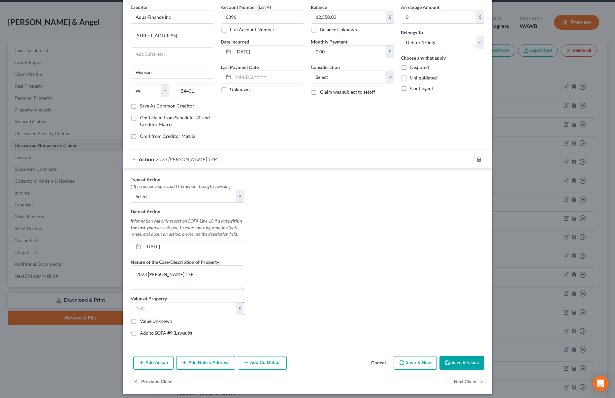
scroll to position [28, 0]
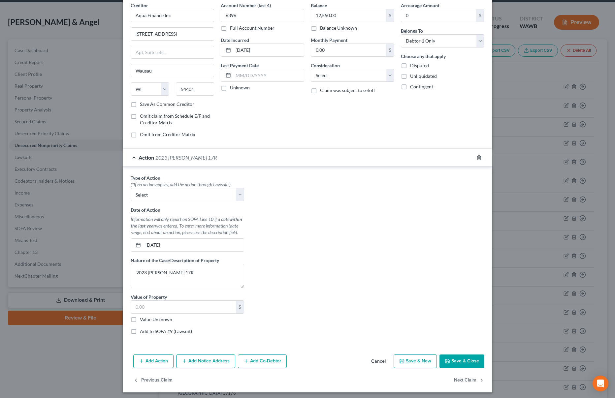
click at [462, 361] on button "Save & Close" at bounding box center [461, 361] width 45 height 14
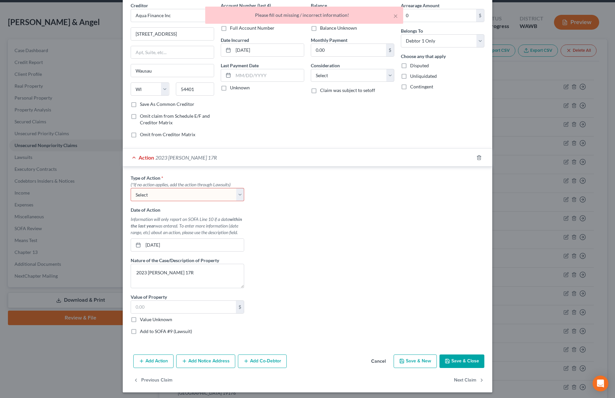
click at [225, 193] on select "Select Repossession Garnishment Foreclosure Personal Injury Attached, Seized, O…" at bounding box center [187, 194] width 113 height 13
click at [131, 188] on select "Select Repossession Garnishment Foreclosure Personal Injury Attached, Seized, O…" at bounding box center [187, 194] width 113 height 13
click at [465, 360] on button "Save & Close" at bounding box center [461, 361] width 45 height 14
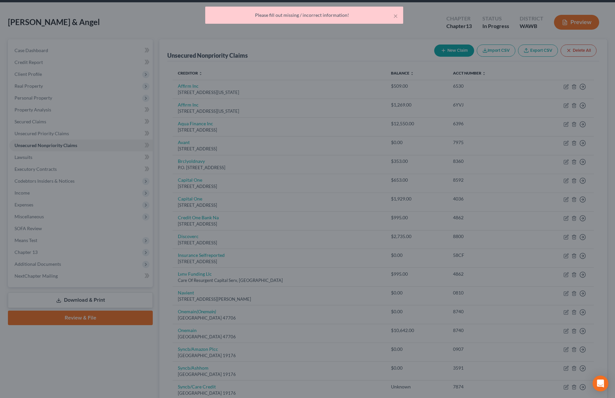
scroll to position [0, 0]
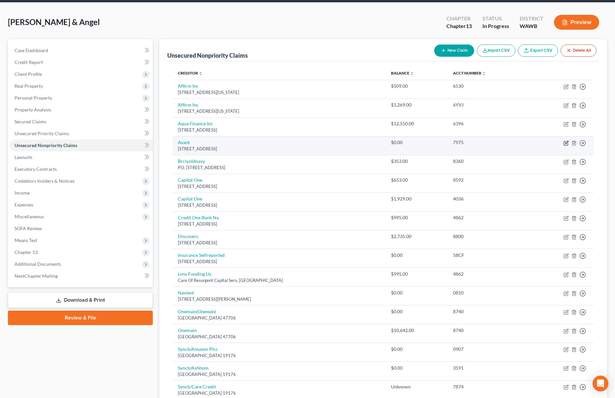
click at [565, 143] on icon "button" at bounding box center [566, 142] width 3 height 3
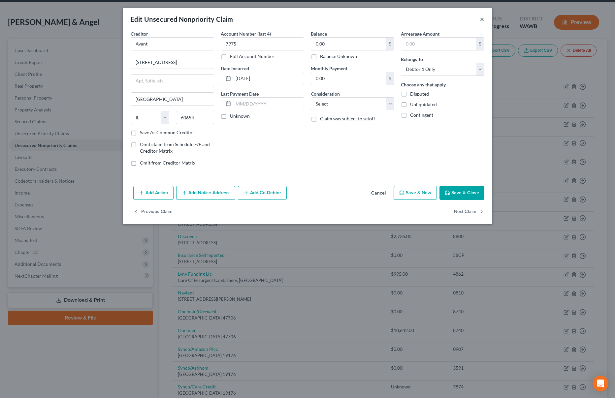
click at [482, 17] on button "×" at bounding box center [481, 19] width 5 height 8
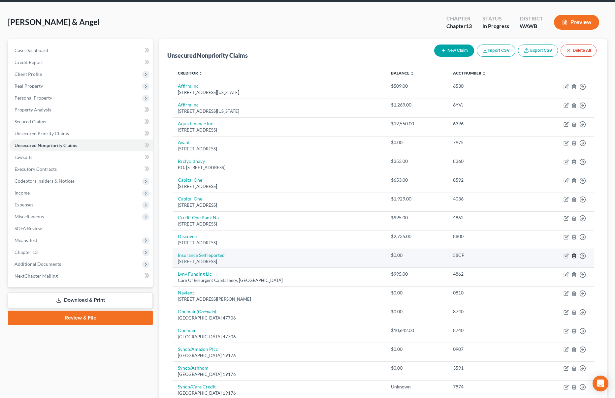
click at [573, 257] on line "button" at bounding box center [573, 256] width 0 height 1
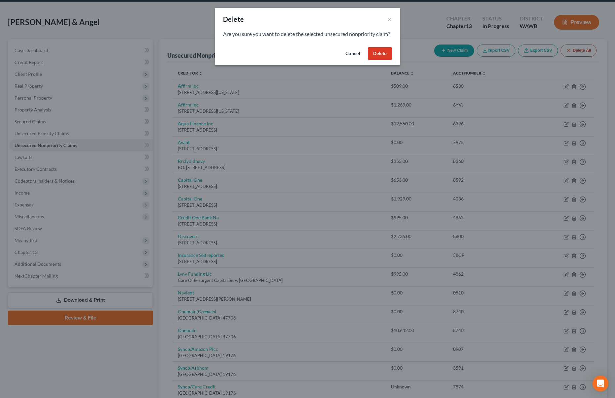
click at [376, 58] on button "Delete" at bounding box center [380, 53] width 24 height 13
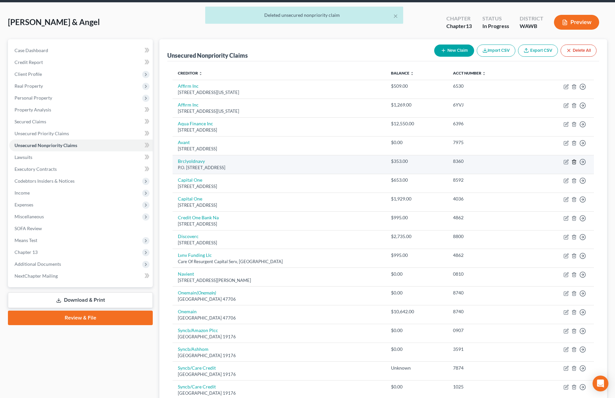
click at [574, 162] on line "button" at bounding box center [574, 162] width 0 height 1
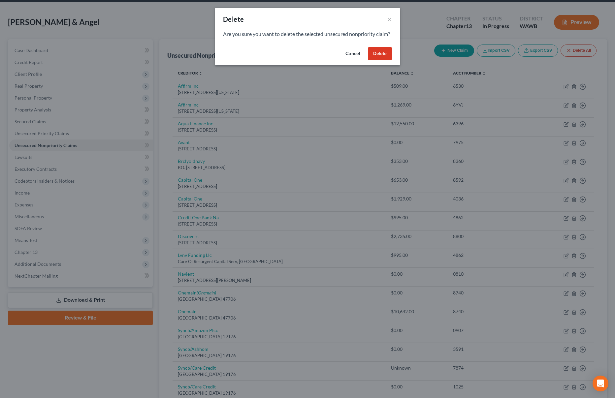
click at [380, 60] on button "Delete" at bounding box center [380, 53] width 24 height 13
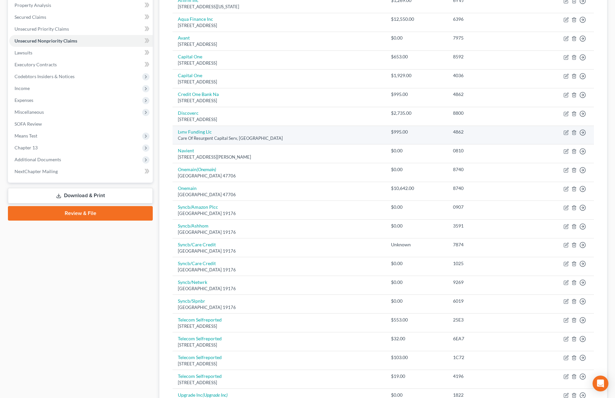
scroll to position [130, 0]
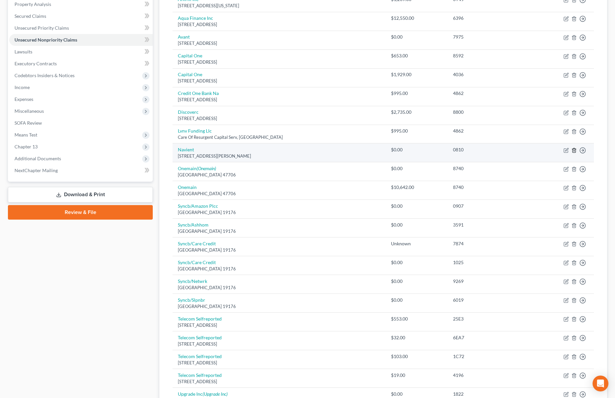
click at [573, 150] on icon "button" at bounding box center [573, 150] width 5 height 5
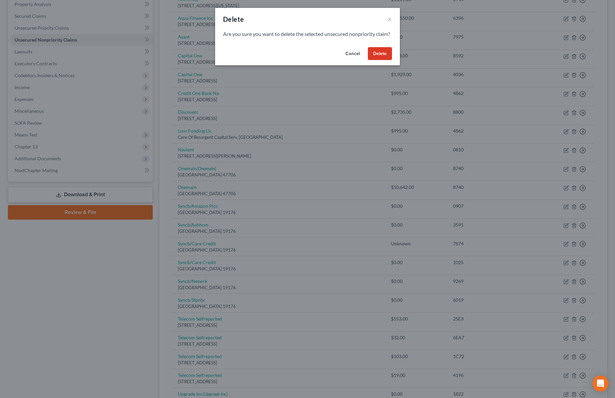
click at [377, 60] on button "Delete" at bounding box center [380, 53] width 24 height 13
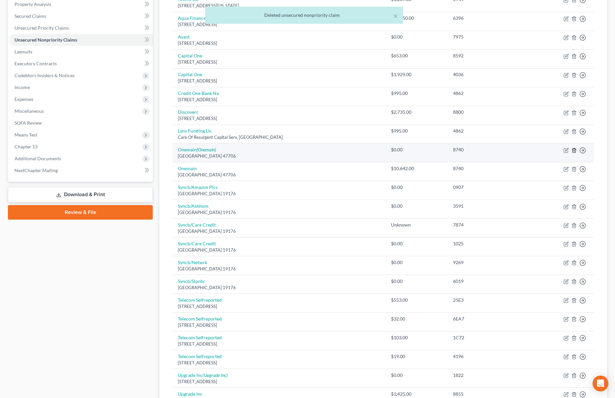
click at [574, 150] on icon "button" at bounding box center [573, 150] width 5 height 5
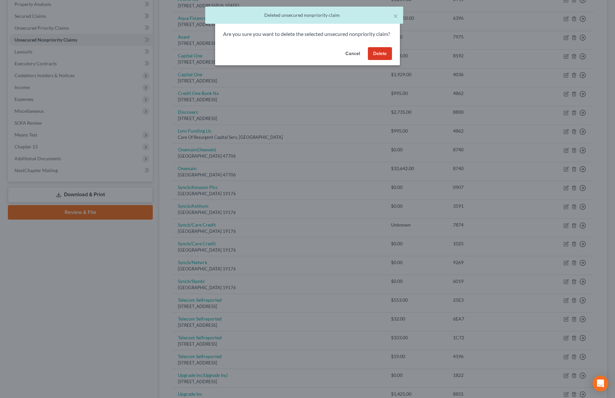
click at [380, 60] on button "Delete" at bounding box center [380, 53] width 24 height 13
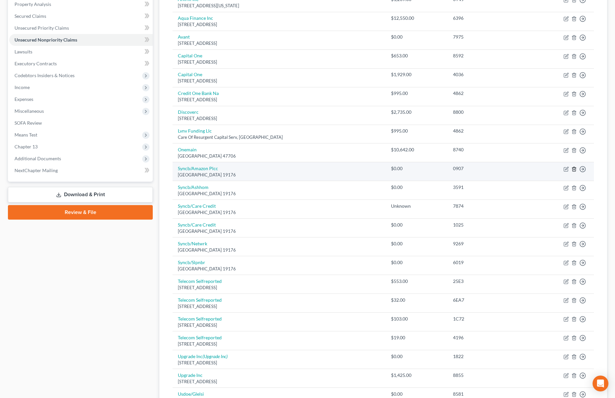
click at [573, 170] on icon "button" at bounding box center [573, 169] width 5 height 5
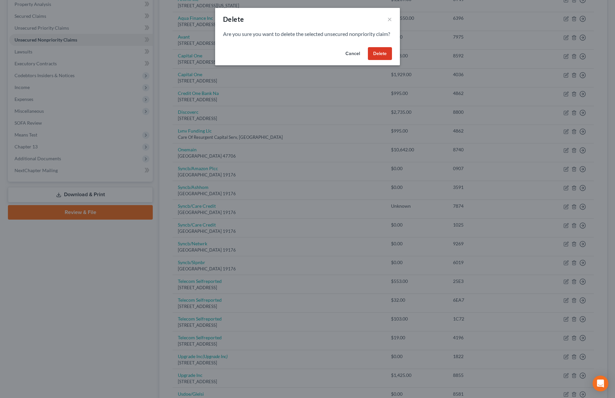
click at [371, 60] on button "Delete" at bounding box center [380, 53] width 24 height 13
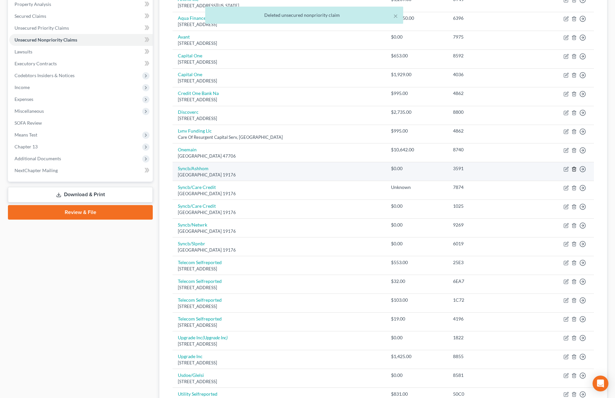
click at [574, 168] on icon "button" at bounding box center [573, 169] width 5 height 5
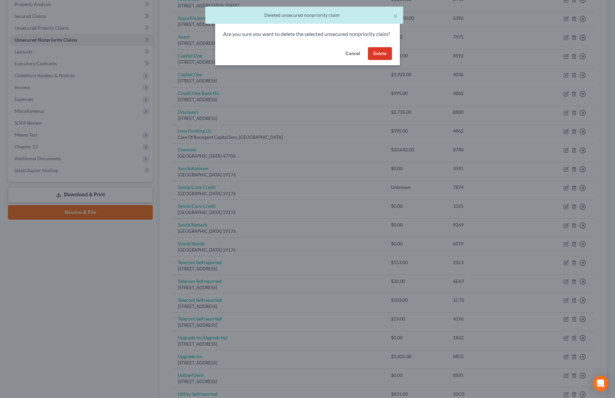
click at [381, 60] on button "Delete" at bounding box center [380, 53] width 24 height 13
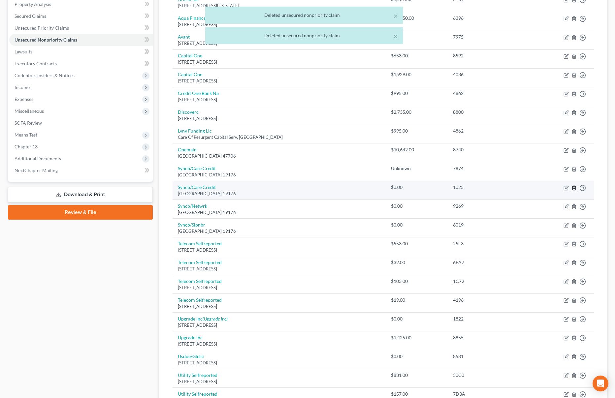
click at [574, 188] on line "button" at bounding box center [574, 188] width 0 height 1
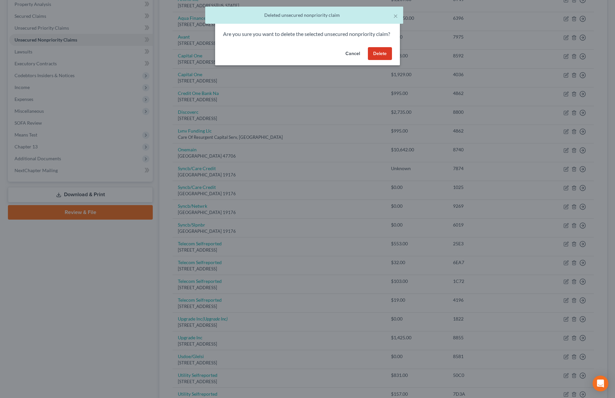
click at [374, 60] on button "Delete" at bounding box center [380, 53] width 24 height 13
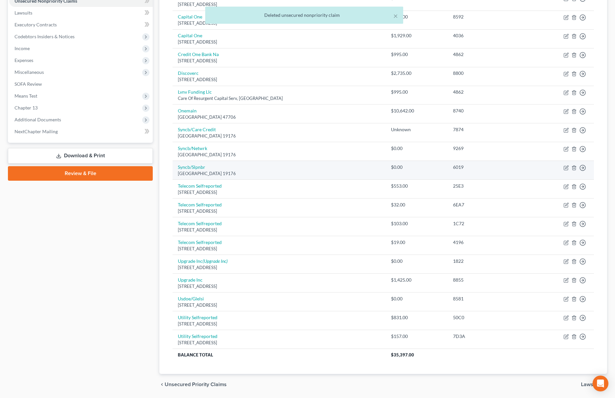
scroll to position [175, 0]
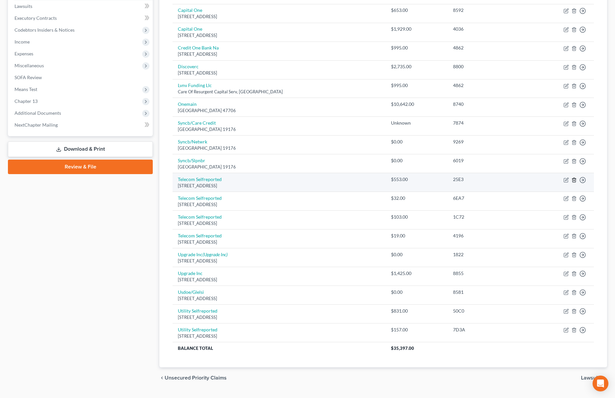
click at [574, 179] on icon "button" at bounding box center [573, 179] width 5 height 5
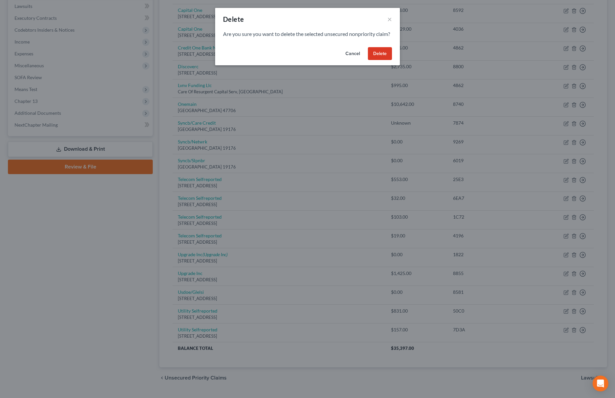
click at [382, 60] on button "Delete" at bounding box center [380, 53] width 24 height 13
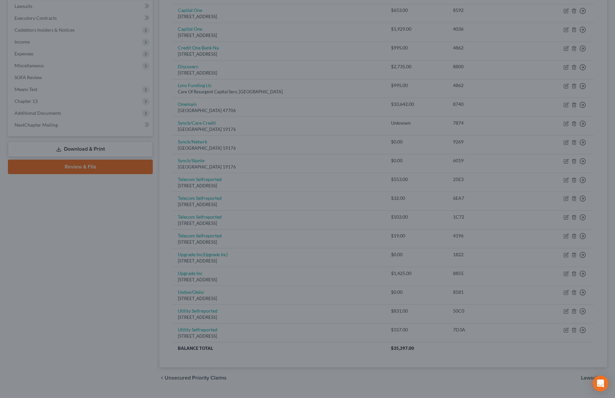
scroll to position [172, 0]
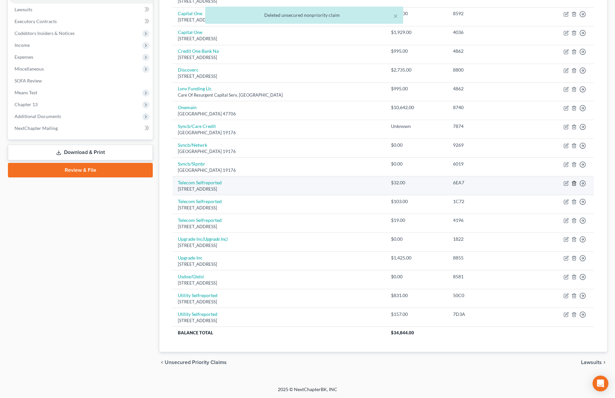
click at [574, 184] on icon "button" at bounding box center [573, 183] width 5 height 5
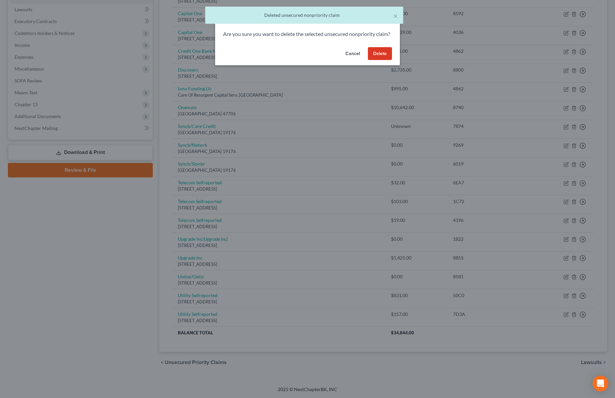
click at [378, 60] on button "Delete" at bounding box center [380, 53] width 24 height 13
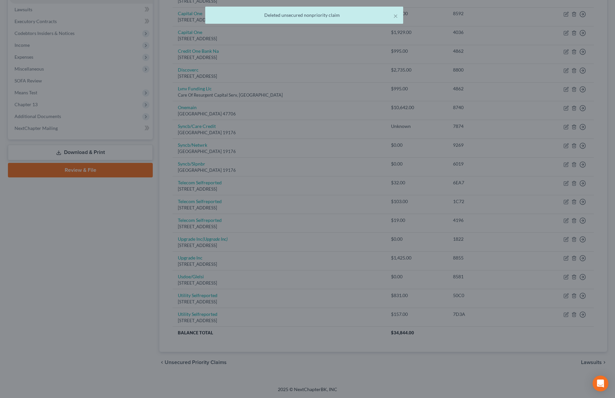
scroll to position [153, 0]
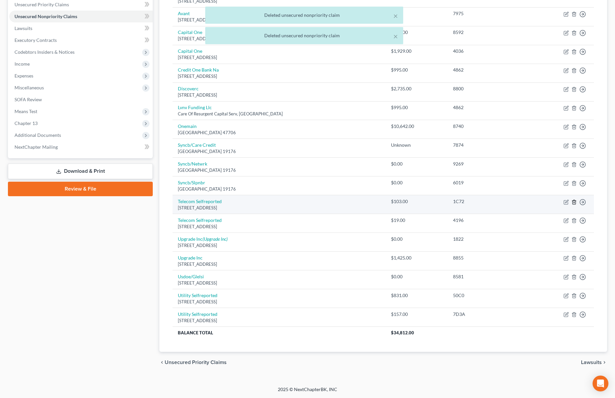
click at [572, 200] on icon "button" at bounding box center [573, 202] width 3 height 4
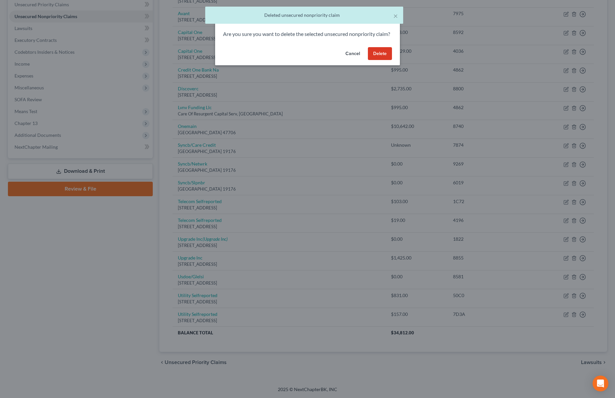
click at [368, 60] on button "Delete" at bounding box center [380, 53] width 24 height 13
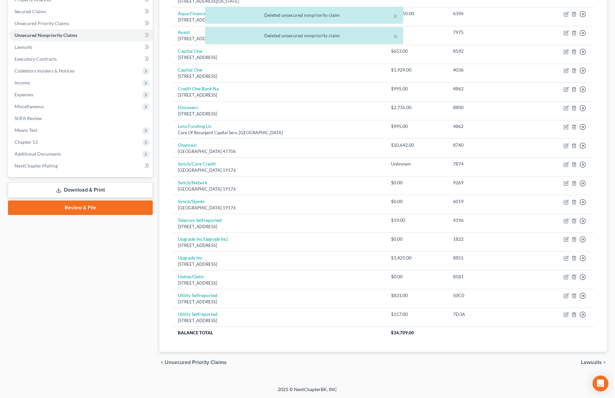
scroll to position [134, 0]
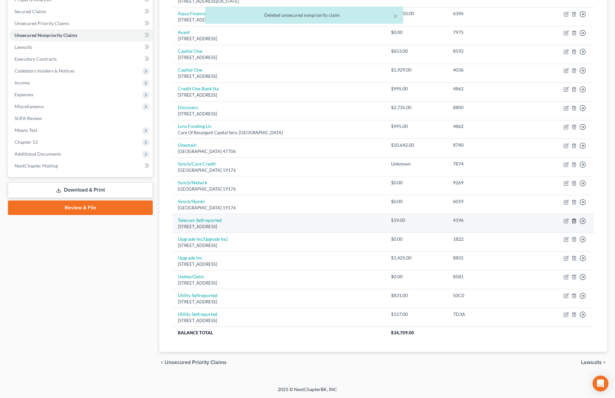
click at [575, 218] on icon "button" at bounding box center [573, 220] width 5 height 5
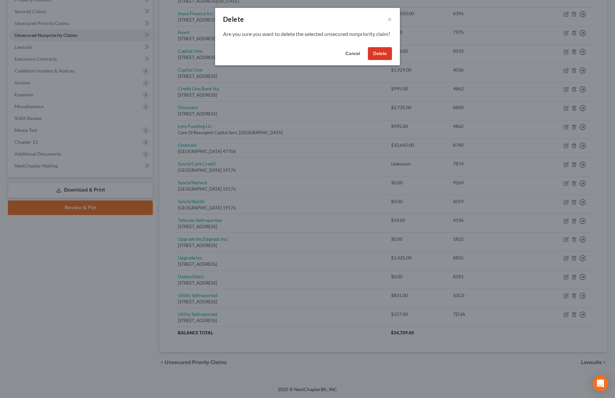
click at [375, 60] on button "Delete" at bounding box center [380, 53] width 24 height 13
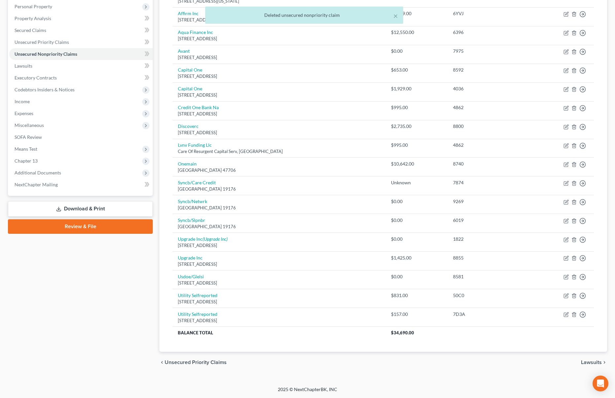
scroll to position [115, 0]
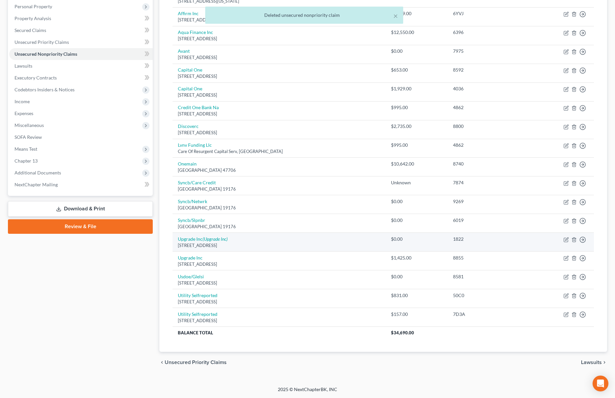
click at [570, 239] on td "Move to D Move to E Move to G Move to Notice Only" at bounding box center [561, 242] width 66 height 19
click at [572, 239] on icon "button" at bounding box center [573, 239] width 3 height 4
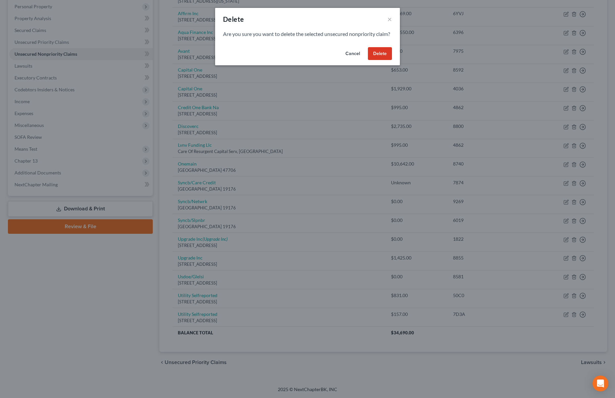
click at [379, 57] on button "Delete" at bounding box center [380, 53] width 24 height 13
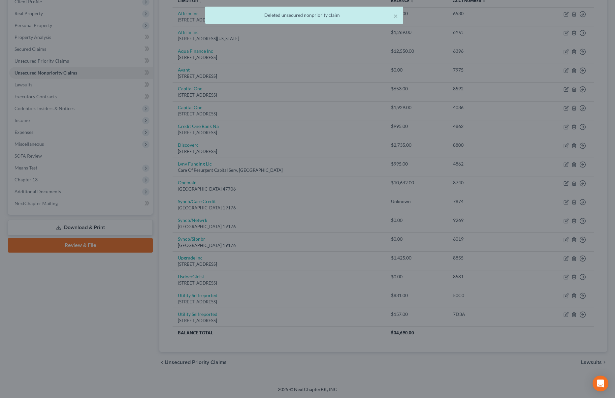
scroll to position [97, 0]
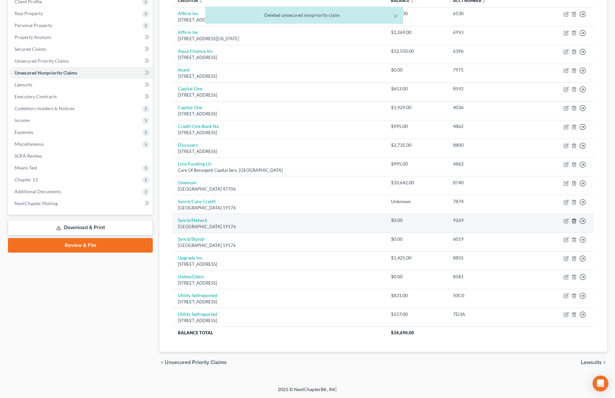
click at [571, 221] on icon "button" at bounding box center [573, 220] width 5 height 5
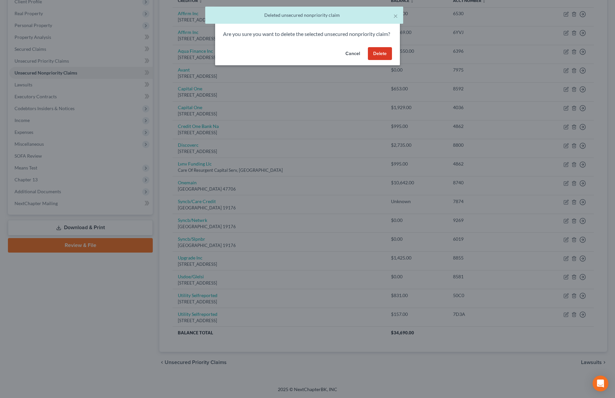
click at [383, 60] on button "Delete" at bounding box center [380, 53] width 24 height 13
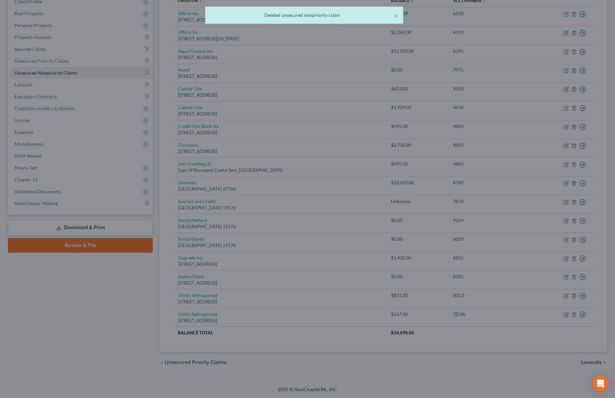
scroll to position [78, 0]
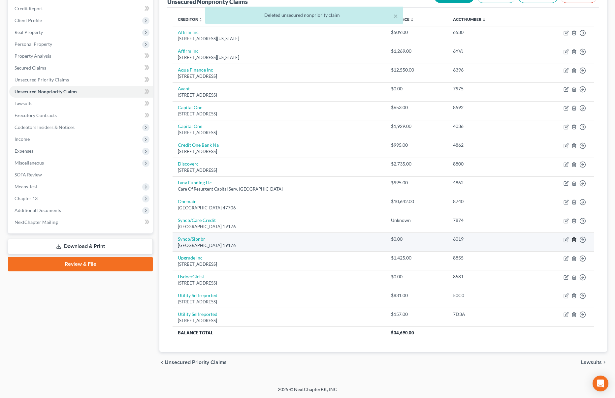
click at [573, 238] on icon "button" at bounding box center [573, 239] width 3 height 4
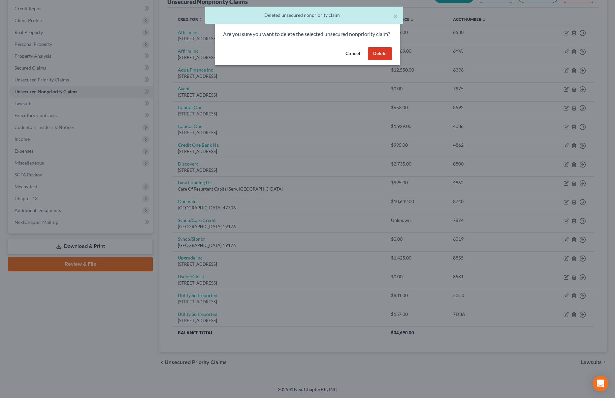
click at [376, 60] on button "Delete" at bounding box center [380, 53] width 24 height 13
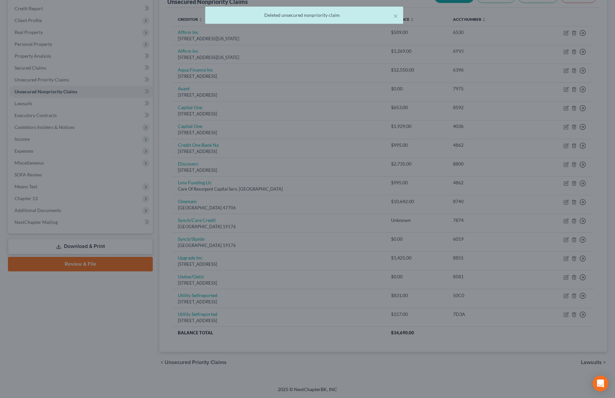
scroll to position [59, 0]
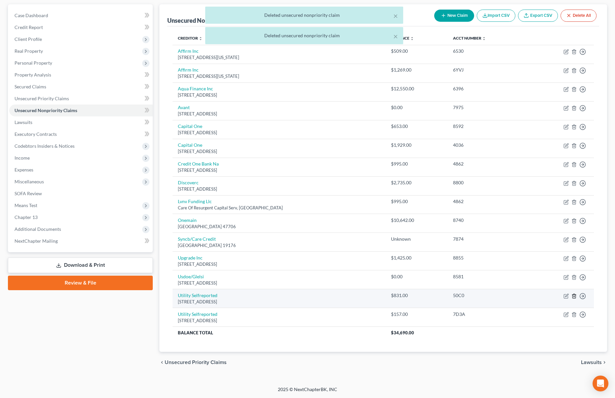
click at [571, 296] on icon "button" at bounding box center [573, 295] width 5 height 5
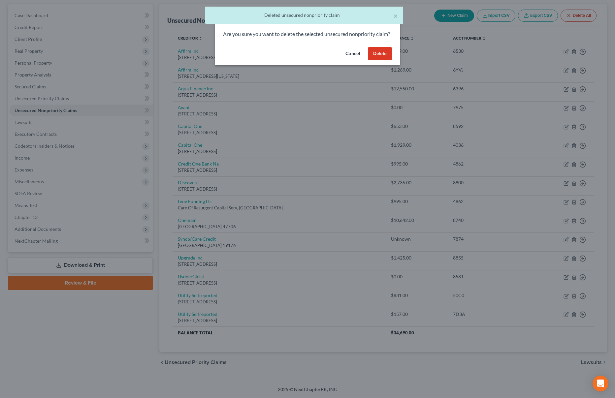
click at [381, 60] on button "Delete" at bounding box center [380, 53] width 24 height 13
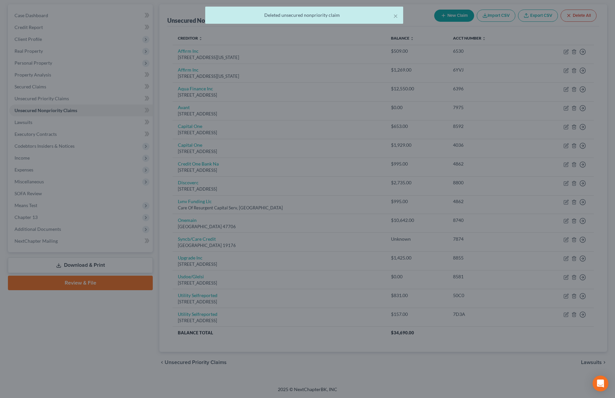
scroll to position [40, 0]
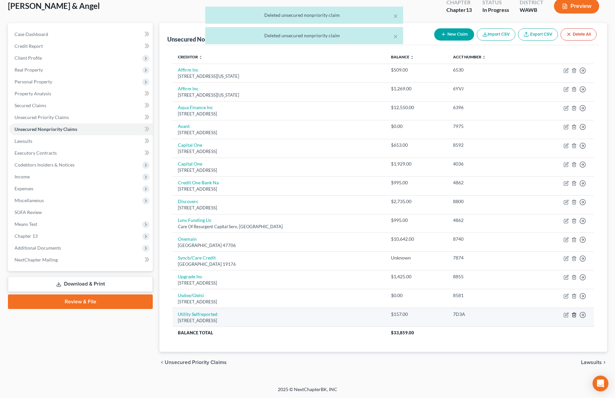
click at [574, 315] on icon "button" at bounding box center [573, 314] width 5 height 5
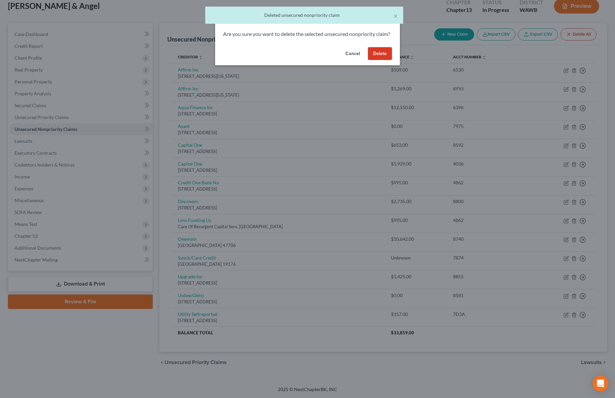
click at [376, 54] on div "Cancel Delete" at bounding box center [307, 55] width 185 height 21
click at [377, 60] on button "Delete" at bounding box center [380, 53] width 24 height 13
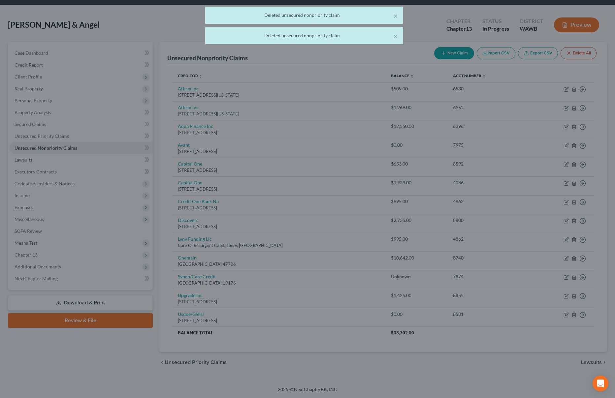
scroll to position [21, 0]
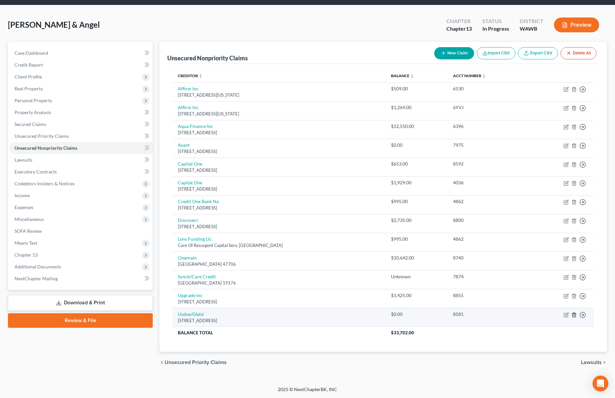
click at [574, 313] on icon "button" at bounding box center [573, 315] width 3 height 4
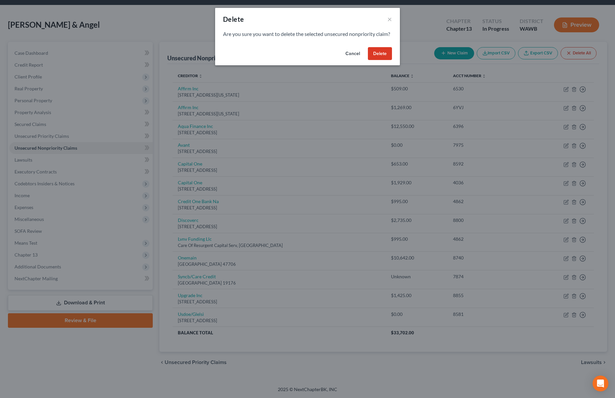
click at [383, 60] on button "Delete" at bounding box center [380, 53] width 24 height 13
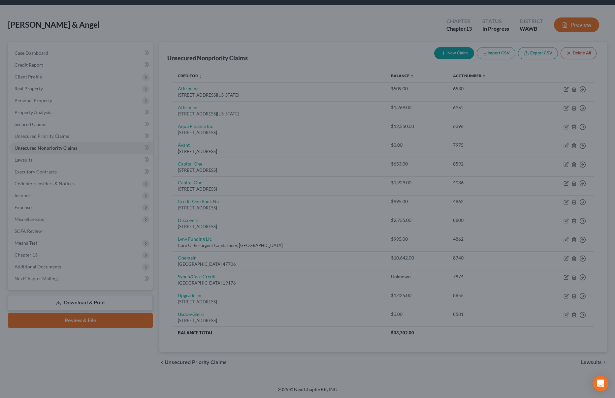
scroll to position [3, 0]
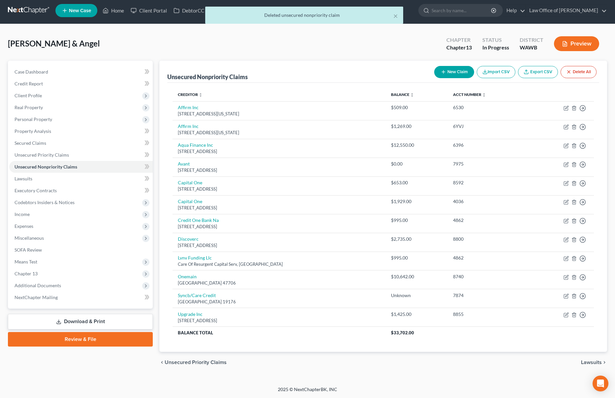
click at [450, 71] on button "New Claim" at bounding box center [454, 72] width 40 height 12
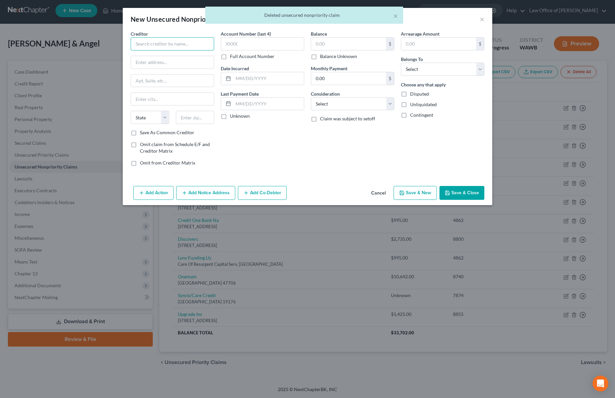
click at [171, 44] on input "text" at bounding box center [172, 43] width 83 height 13
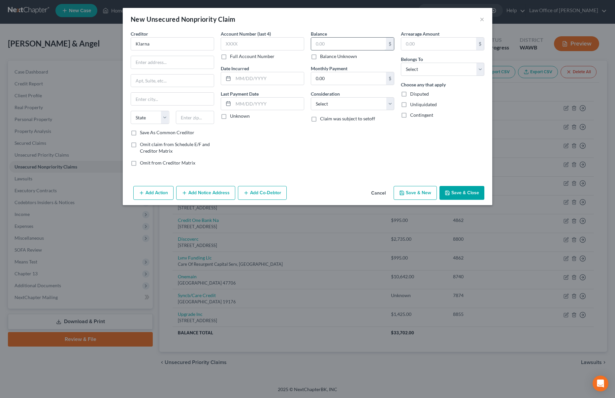
click at [357, 44] on input "text" at bounding box center [348, 44] width 75 height 13
click at [379, 192] on button "Cancel" at bounding box center [378, 193] width 25 height 13
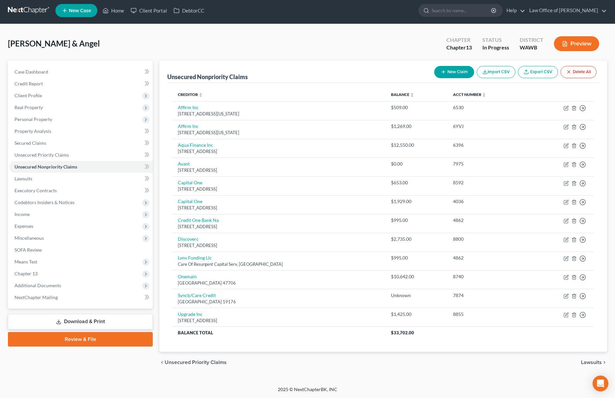
click at [447, 72] on button "New Claim" at bounding box center [454, 72] width 40 height 12
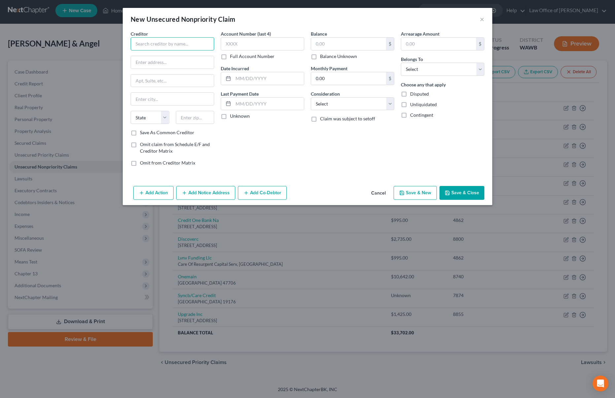
click at [170, 48] on input "text" at bounding box center [172, 43] width 83 height 13
click at [326, 97] on div "Consideration Select Cable / Satellite Services Collection Agency Credit Card D…" at bounding box center [352, 100] width 83 height 20
click at [334, 103] on select "Select Cable / Satellite Services Collection Agency Credit Card Debt Debt Couns…" at bounding box center [352, 103] width 83 height 13
click at [311, 97] on select "Select Cable / Satellite Services Collection Agency Credit Card Debt Debt Couns…" at bounding box center [352, 103] width 83 height 13
click at [334, 124] on input "text" at bounding box center [352, 129] width 83 height 13
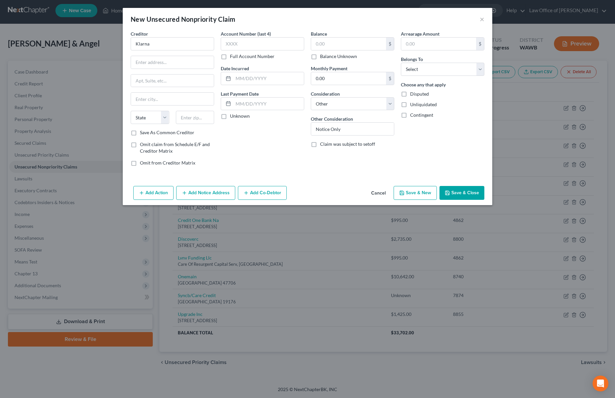
click at [448, 193] on polyline "button" at bounding box center [447, 194] width 2 height 2
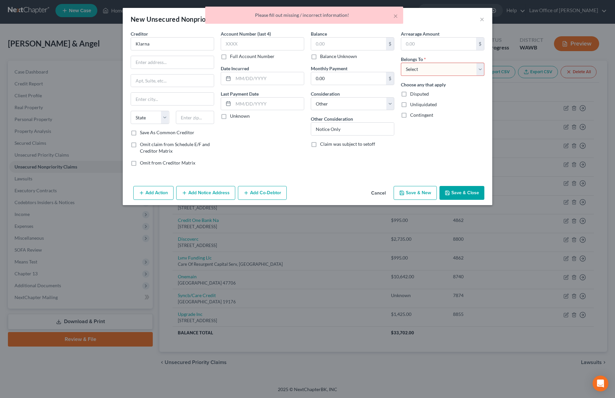
click at [418, 67] on select "Select Debtor 1 Only Debtor 2 Only Debtor 1 And Debtor 2 Only At Least One Of T…" at bounding box center [442, 69] width 83 height 13
click at [401, 63] on select "Select Debtor 1 Only Debtor 2 Only Debtor 1 And Debtor 2 Only At Least One Of T…" at bounding box center [442, 69] width 83 height 13
click at [454, 191] on button "Save & Close" at bounding box center [461, 193] width 45 height 14
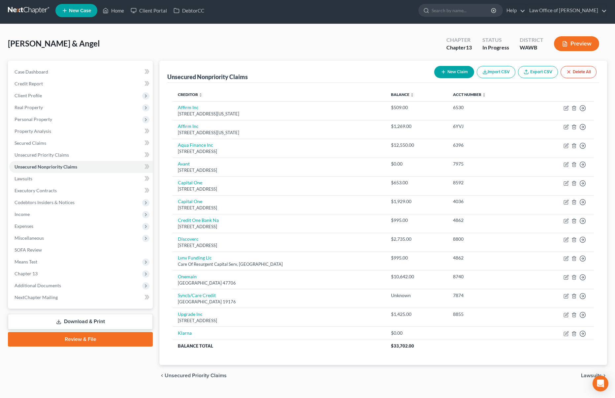
click at [448, 73] on button "New Claim" at bounding box center [454, 72] width 40 height 12
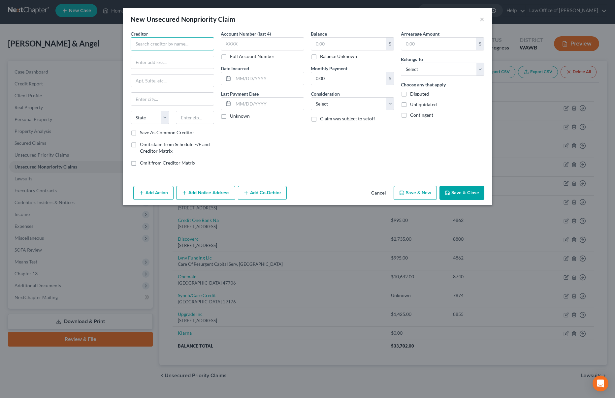
click at [172, 44] on input "text" at bounding box center [172, 43] width 83 height 13
click at [422, 193] on button "Save & New" at bounding box center [414, 193] width 43 height 14
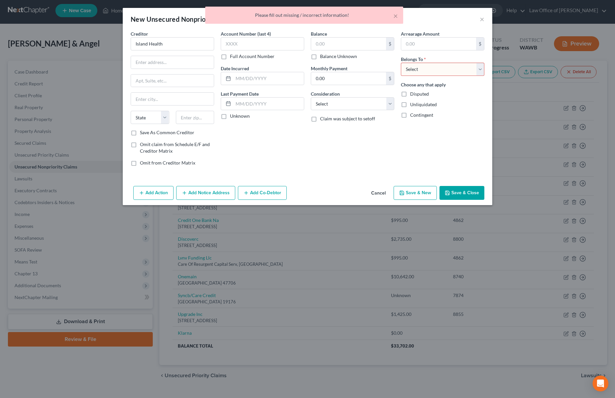
click at [447, 70] on select "Select Debtor 1 Only Debtor 2 Only Debtor 1 And Debtor 2 Only At Least One Of T…" at bounding box center [442, 69] width 83 height 13
click at [401, 63] on select "Select Debtor 1 Only Debtor 2 Only Debtor 1 And Debtor 2 Only At Least One Of T…" at bounding box center [442, 69] width 83 height 13
click at [412, 196] on button "Save & New" at bounding box center [414, 193] width 43 height 14
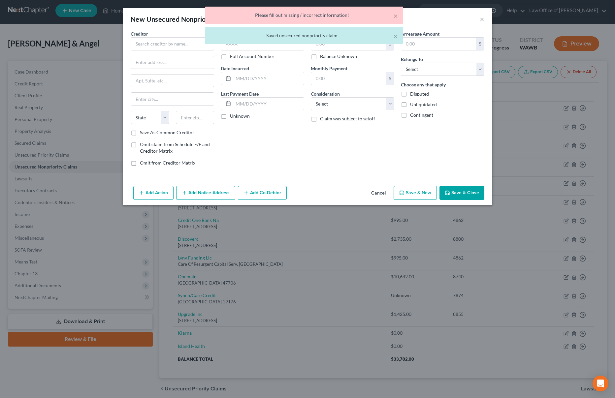
click at [172, 44] on div "× Please fill out missing / incorrect information! × Saved unsecured nonpriorit…" at bounding box center [304, 27] width 615 height 41
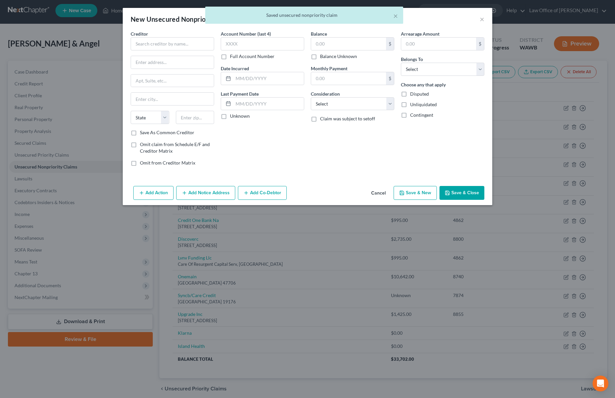
click at [172, 44] on body "Home New Case Client Portal DebtorCC Law Office of [PERSON_NAME] Tse [EMAIL_ADD…" at bounding box center [307, 210] width 615 height 427
click at [163, 44] on input "text" at bounding box center [172, 43] width 83 height 13
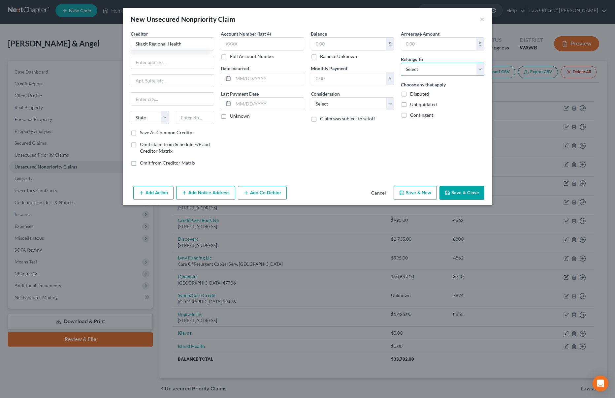
click at [434, 63] on select "Select Debtor 1 Only Debtor 2 Only Debtor 1 And Debtor 2 Only At Least One Of T…" at bounding box center [442, 69] width 83 height 13
click at [401, 63] on select "Select Debtor 1 Only Debtor 2 Only Debtor 1 And Debtor 2 Only At Least One Of T…" at bounding box center [442, 69] width 83 height 13
click at [328, 42] on input "text" at bounding box center [348, 44] width 75 height 13
click at [2, 88] on div "New Unsecured Nonpriority Claim × Creditor * Skagit Regional Health State [US_S…" at bounding box center [307, 199] width 615 height 398
click at [454, 193] on button "Save & Close" at bounding box center [461, 193] width 45 height 14
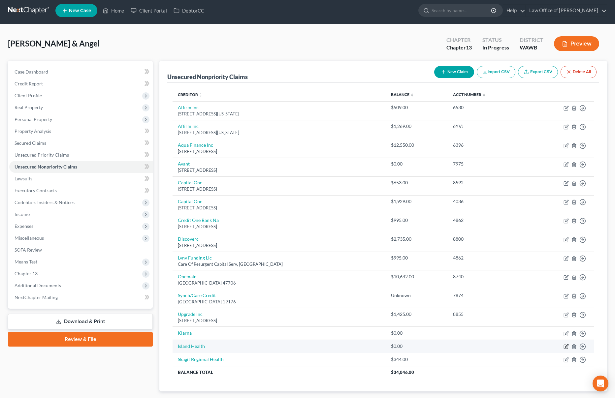
click at [566, 346] on icon "button" at bounding box center [565, 346] width 5 height 5
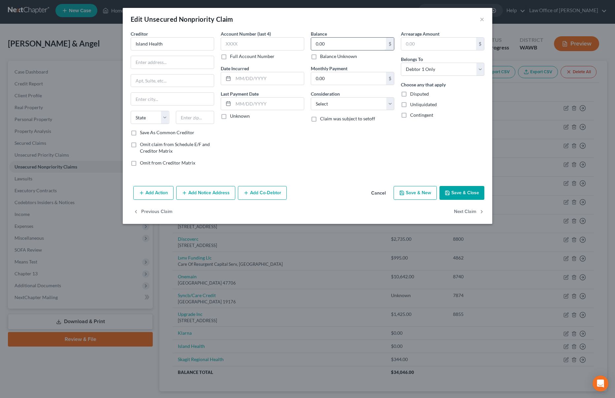
click at [332, 47] on input "0.00" at bounding box center [348, 44] width 75 height 13
click at [460, 193] on button "Save & Close" at bounding box center [461, 193] width 45 height 14
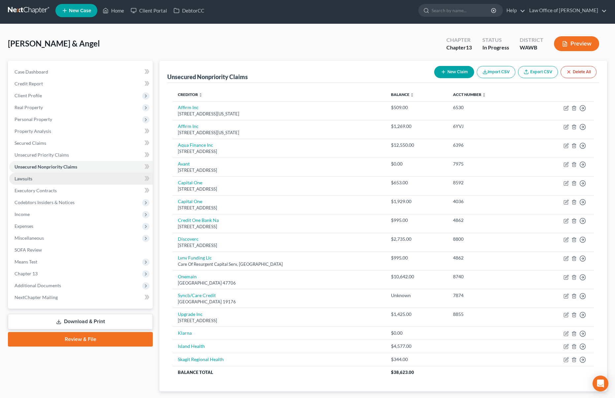
click at [70, 182] on link "Lawsuits" at bounding box center [80, 179] width 143 height 12
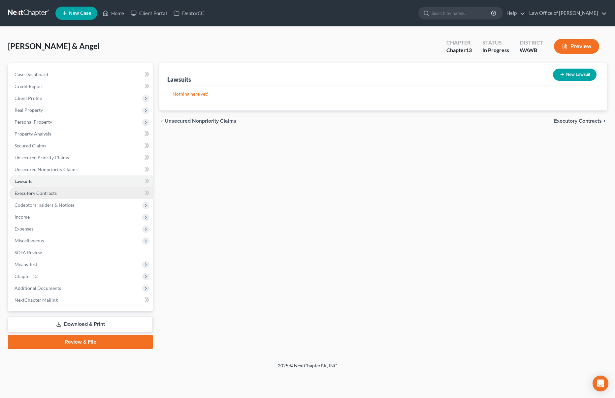
click at [70, 194] on link "Executory Contracts" at bounding box center [80, 193] width 143 height 12
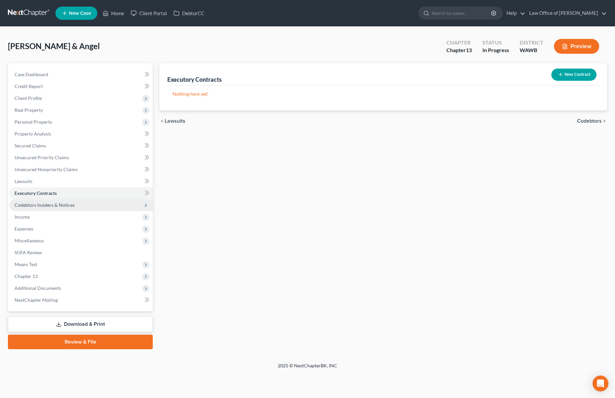
click at [70, 208] on span "Codebtors Insiders & Notices" at bounding box center [80, 205] width 143 height 12
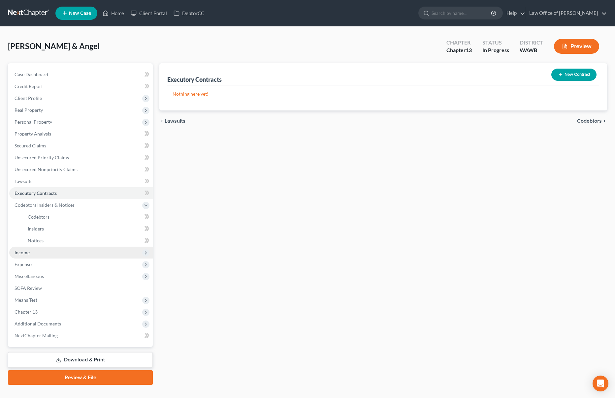
click at [51, 255] on span "Income" at bounding box center [80, 253] width 143 height 12
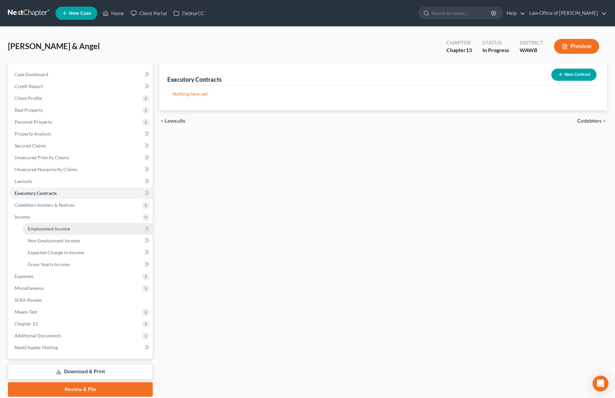
click at [53, 229] on span "Employment Income" at bounding box center [49, 229] width 42 height 6
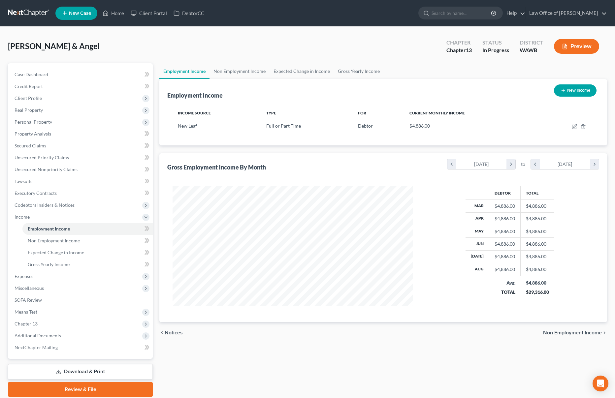
scroll to position [120, 254]
click at [573, 127] on icon "button" at bounding box center [573, 126] width 5 height 5
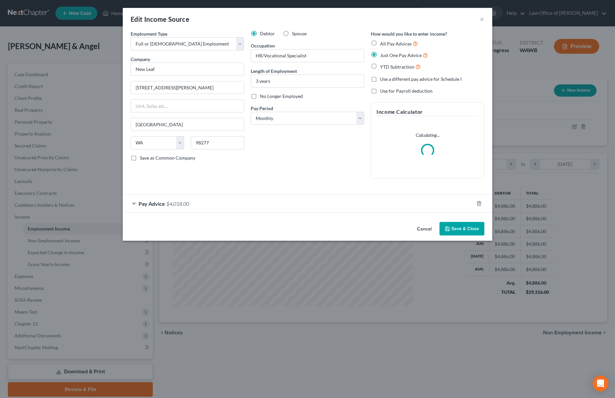
click at [466, 226] on button "Save & Close" at bounding box center [461, 229] width 45 height 14
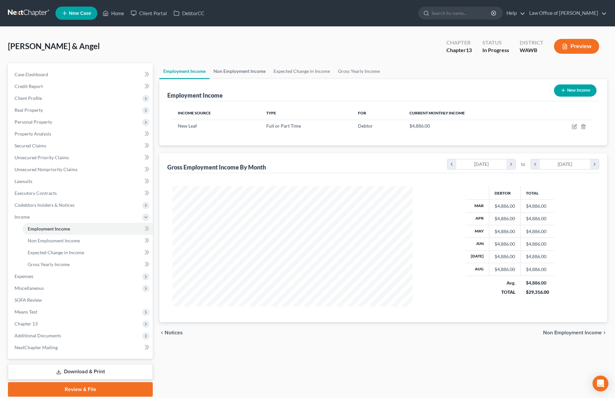
click at [230, 74] on link "Non Employment Income" at bounding box center [239, 71] width 60 height 16
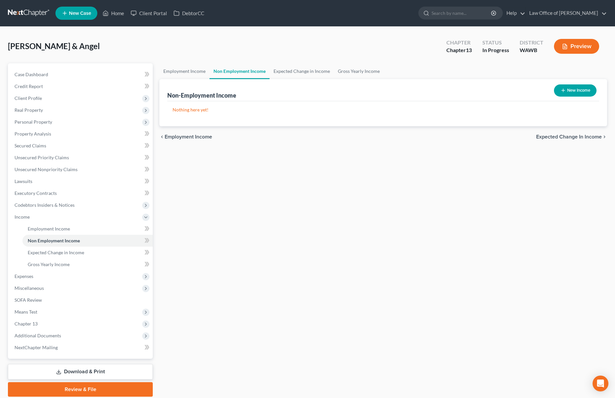
click at [580, 85] on button "New Income" at bounding box center [575, 90] width 43 height 12
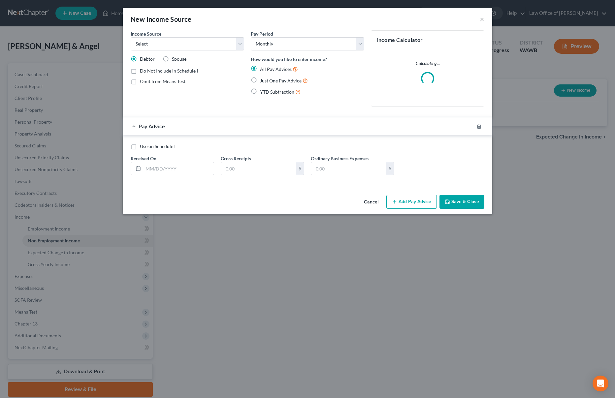
click at [261, 84] on label "Just One Pay Advice" at bounding box center [284, 81] width 48 height 8
click at [262, 81] on input "Just One Pay Advice" at bounding box center [264, 79] width 4 height 4
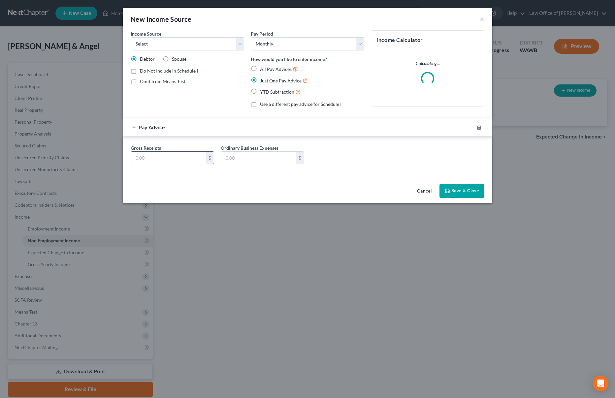
click at [194, 151] on div "$" at bounding box center [172, 157] width 83 height 13
click at [198, 158] on input "text" at bounding box center [168, 158] width 75 height 13
click at [163, 43] on select "Select Unemployment Disability (from employer) Pension Retirement Social Securi…" at bounding box center [187, 43] width 113 height 13
click at [131, 37] on select "Select Unemployment Disability (from employer) Pension Retirement Social Securi…" at bounding box center [187, 43] width 113 height 13
click at [474, 193] on button "Save & Close" at bounding box center [461, 191] width 45 height 14
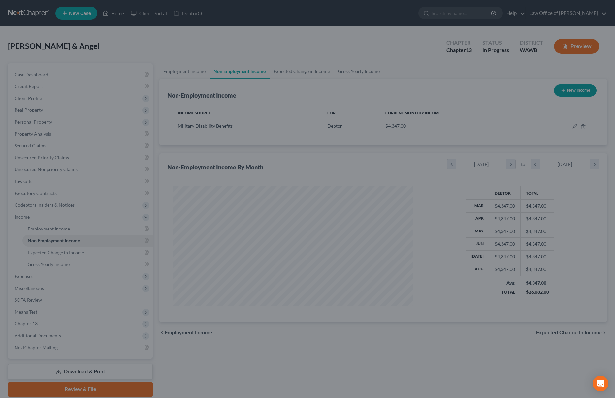
scroll to position [120, 254]
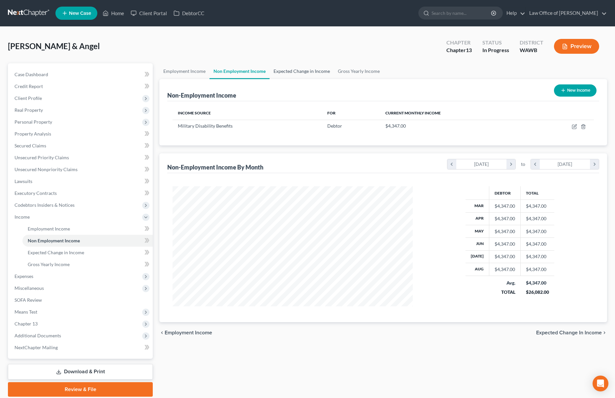
click at [291, 71] on link "Expected Change in Income" at bounding box center [301, 71] width 64 height 16
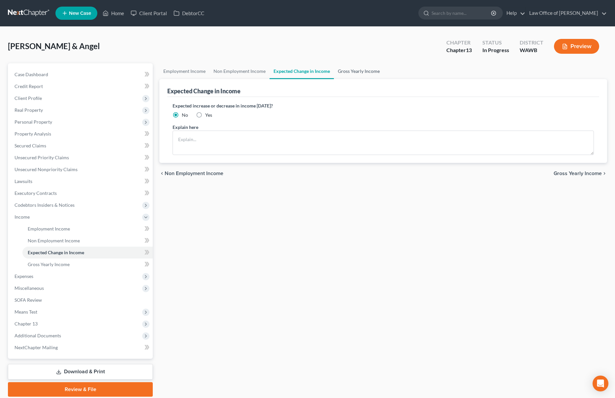
click at [358, 71] on link "Gross Yearly Income" at bounding box center [359, 71] width 50 height 16
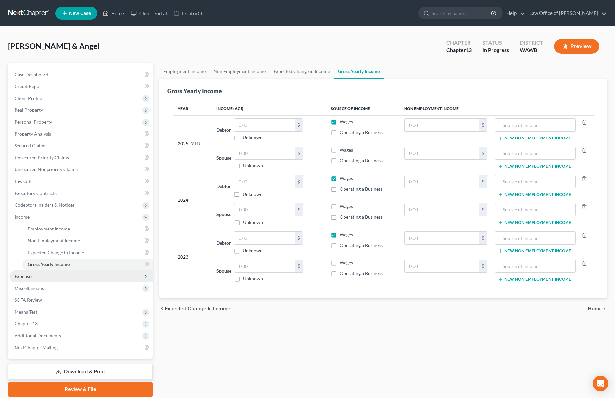
click at [73, 278] on span "Expenses" at bounding box center [80, 276] width 143 height 12
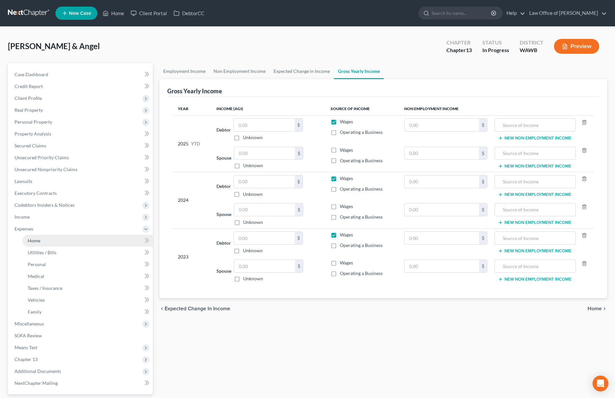
click at [72, 242] on link "Home" at bounding box center [87, 241] width 130 height 12
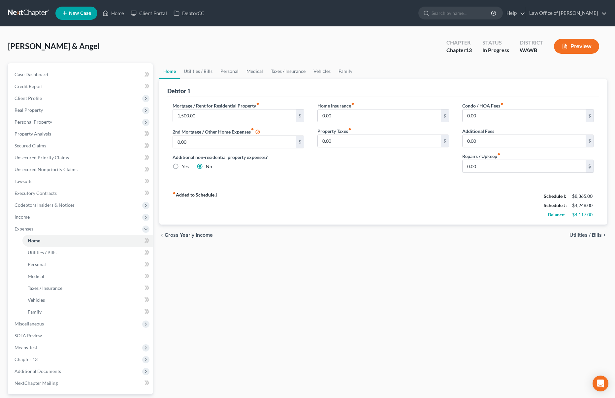
click at [227, 124] on div "Mortgage / Rent for Residential Property fiber_manual_record 1,500.00 $ 2nd Mor…" at bounding box center [238, 140] width 145 height 76
click at [227, 116] on input "1,500.00" at bounding box center [234, 115] width 123 height 13
click at [206, 79] on div "Debtor 1" at bounding box center [383, 88] width 432 height 18
click at [204, 70] on link "Utilities / Bills" at bounding box center [198, 71] width 37 height 16
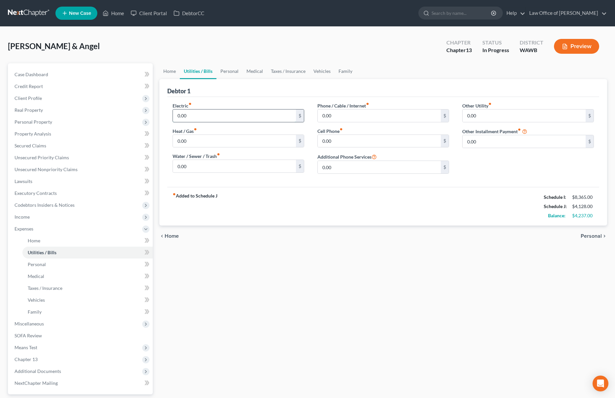
click at [204, 117] on input "0.00" at bounding box center [234, 115] width 123 height 13
click at [232, 70] on link "Personal" at bounding box center [229, 71] width 26 height 16
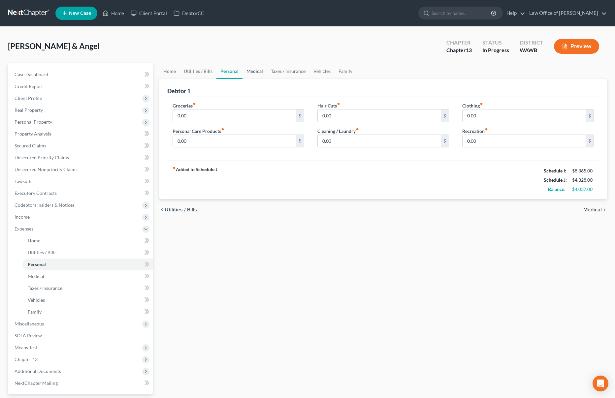
click at [255, 72] on link "Medical" at bounding box center [254, 71] width 24 height 16
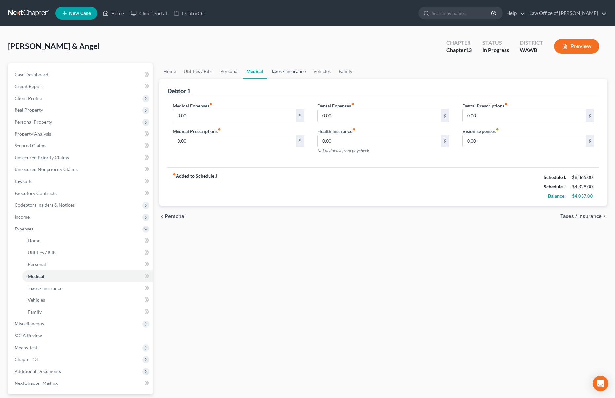
click at [278, 71] on link "Taxes / Insurance" at bounding box center [288, 71] width 43 height 16
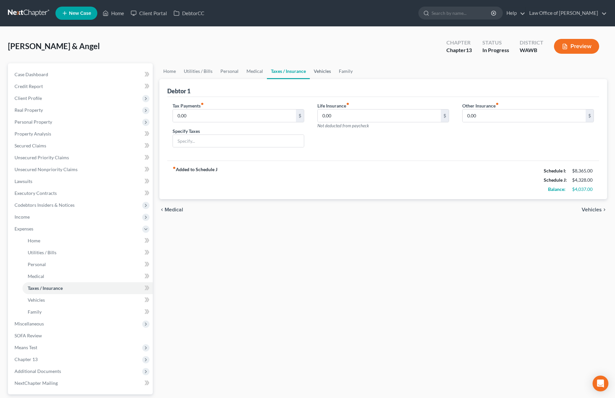
click at [321, 71] on link "Vehicles" at bounding box center [322, 71] width 25 height 16
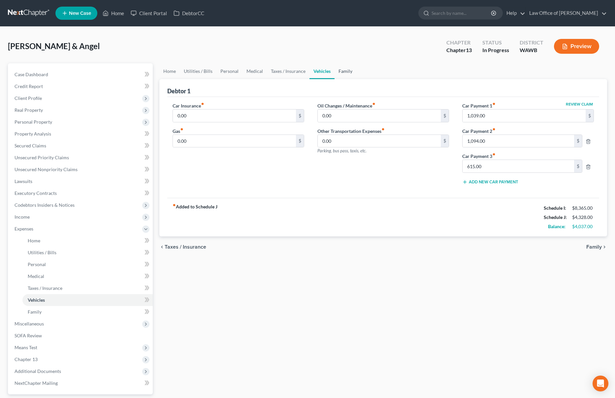
click at [347, 71] on link "Family" at bounding box center [345, 71] width 22 height 16
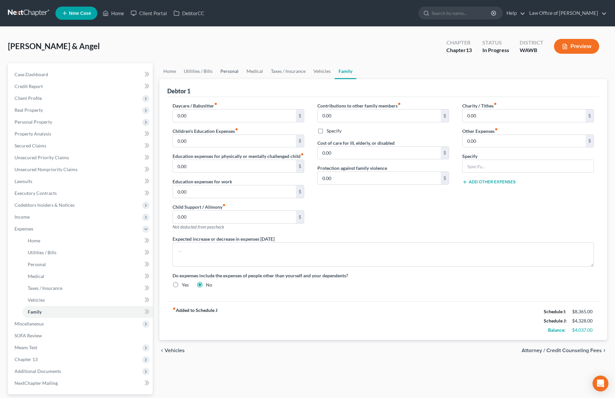
click at [226, 73] on link "Personal" at bounding box center [229, 71] width 26 height 16
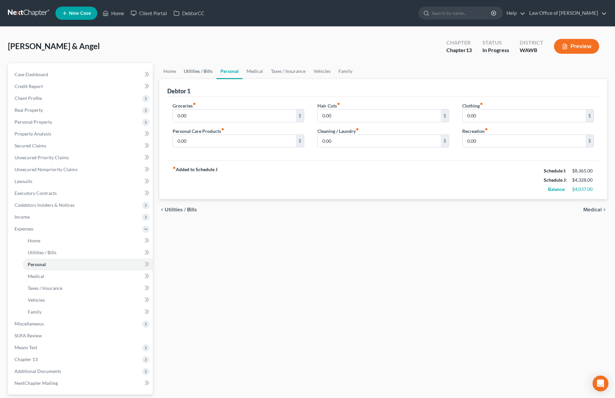
click at [190, 68] on link "Utilities / Bills" at bounding box center [198, 71] width 37 height 16
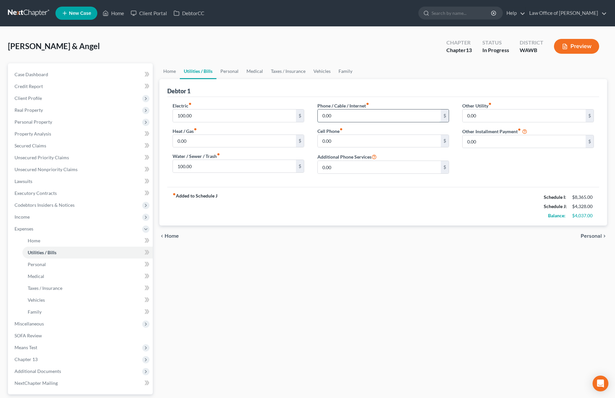
click at [333, 116] on input "0.00" at bounding box center [379, 115] width 123 height 13
click at [348, 143] on input "0.00" at bounding box center [379, 141] width 123 height 13
click at [217, 71] on link "Personal" at bounding box center [229, 71] width 26 height 16
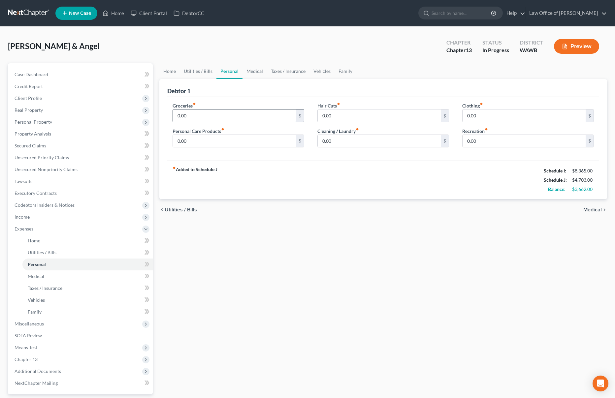
click at [202, 117] on input "0.00" at bounding box center [234, 115] width 123 height 13
click at [257, 68] on link "Medical" at bounding box center [254, 71] width 24 height 16
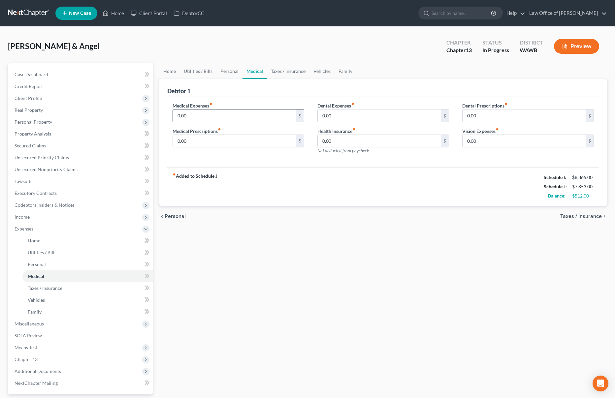
click at [223, 117] on input "0.00" at bounding box center [234, 115] width 123 height 13
click at [203, 117] on input "0.00" at bounding box center [234, 115] width 123 height 13
click at [295, 73] on link "Taxes / Insurance" at bounding box center [288, 71] width 43 height 16
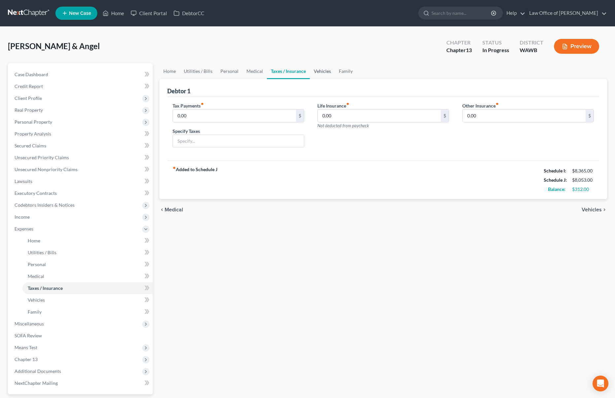
click at [317, 70] on link "Vehicles" at bounding box center [322, 71] width 25 height 16
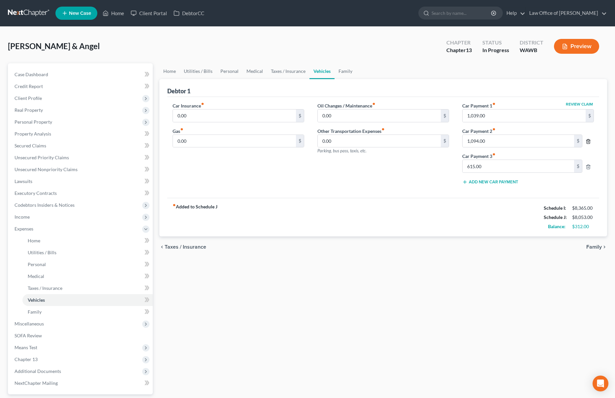
click at [589, 139] on icon "button" at bounding box center [587, 141] width 5 height 5
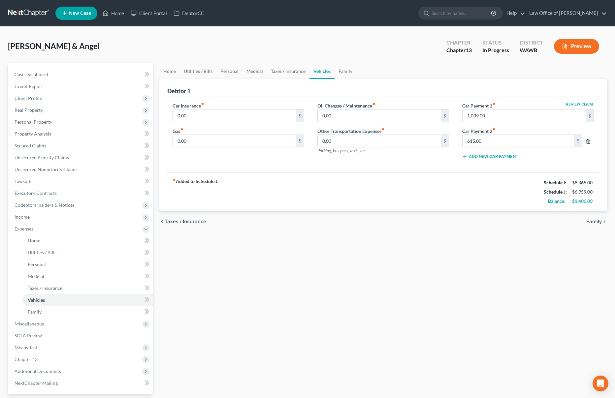
click at [588, 142] on icon "button" at bounding box center [587, 141] width 5 height 5
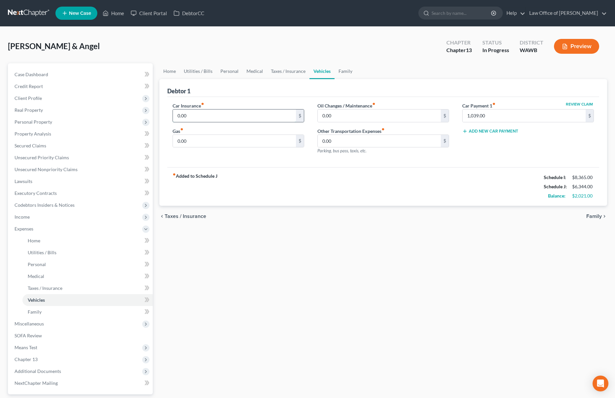
click at [230, 116] on input "0.00" at bounding box center [234, 115] width 123 height 13
click at [226, 145] on input "0.00" at bounding box center [234, 141] width 123 height 13
click at [345, 76] on link "Family" at bounding box center [345, 71] width 22 height 16
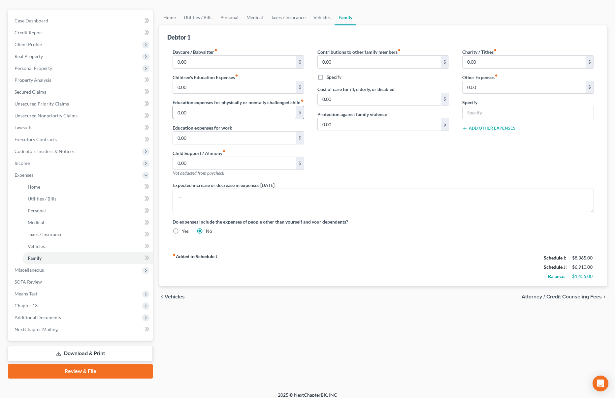
scroll to position [59, 0]
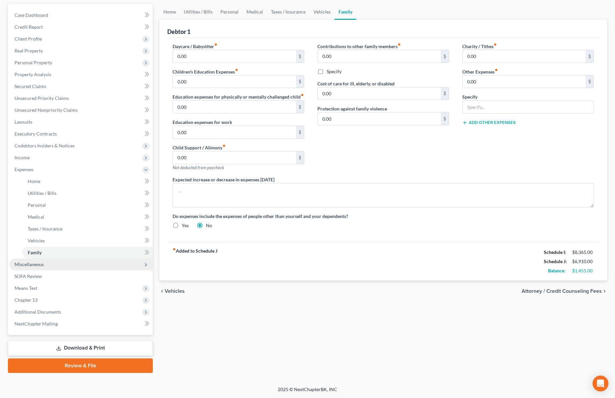
click at [119, 260] on span "Miscellaneous" at bounding box center [80, 265] width 143 height 12
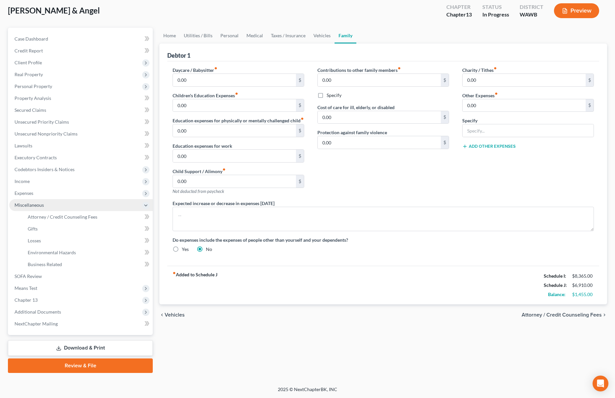
scroll to position [36, 0]
click at [100, 217] on link "Attorney / Credit Counseling Fees" at bounding box center [87, 217] width 130 height 12
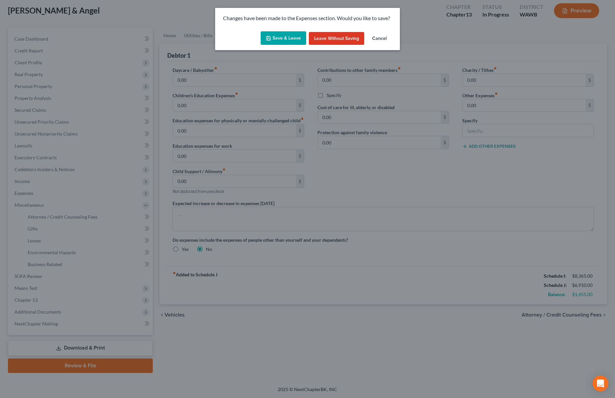
click at [284, 33] on button "Save & Leave" at bounding box center [283, 38] width 46 height 14
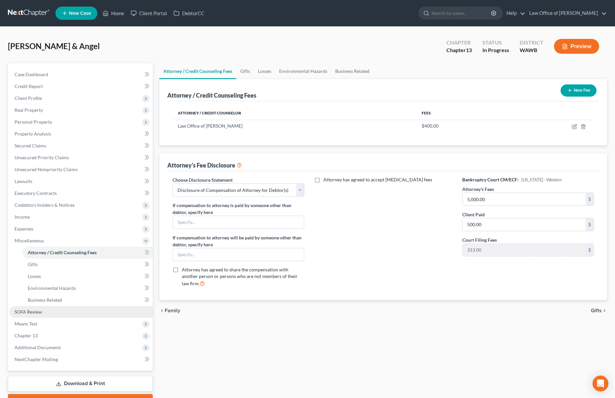
click at [77, 311] on link "SOFA Review" at bounding box center [80, 312] width 143 height 12
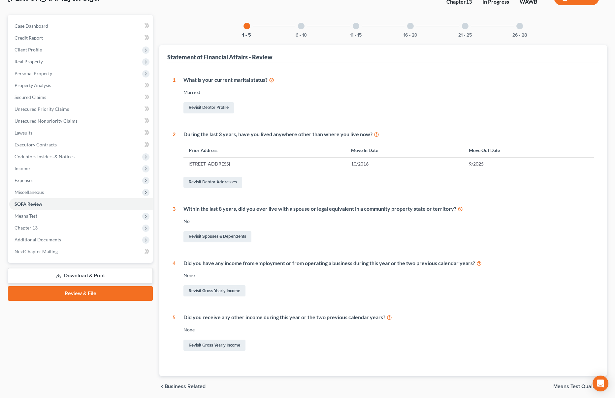
scroll to position [24, 0]
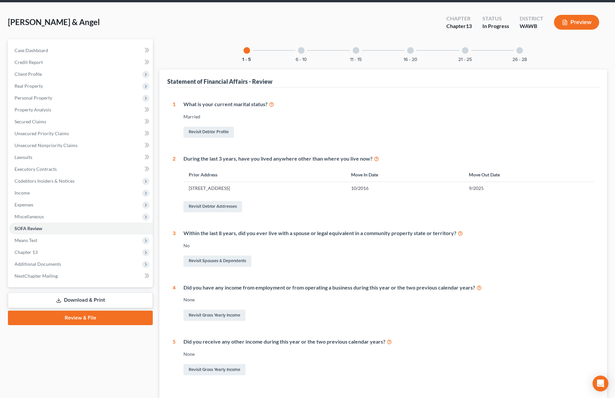
click at [302, 55] on div "6 - 10" at bounding box center [301, 50] width 22 height 22
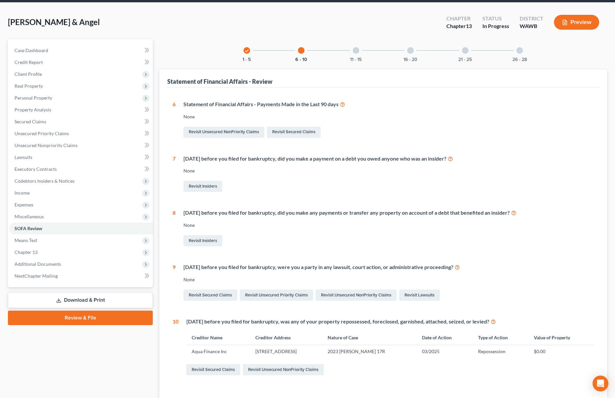
click at [355, 52] on div at bounding box center [355, 50] width 7 height 7
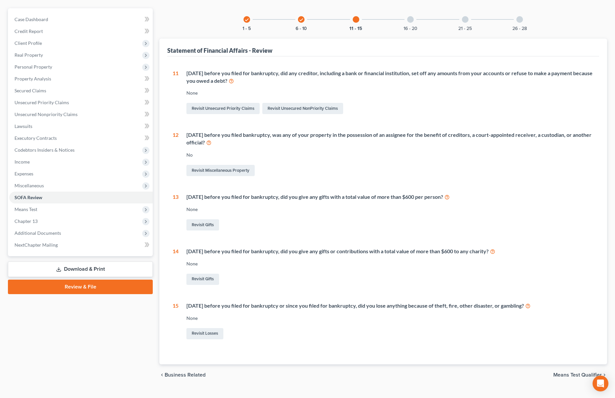
scroll to position [56, 0]
click at [297, 22] on div "check 6 - 10" at bounding box center [301, 18] width 22 height 22
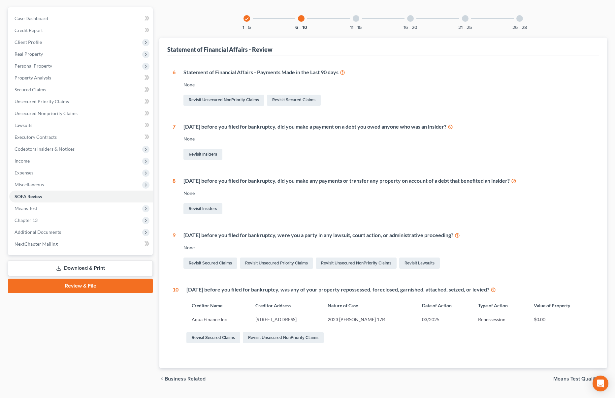
click at [359, 12] on div "11 - 15" at bounding box center [356, 18] width 22 height 22
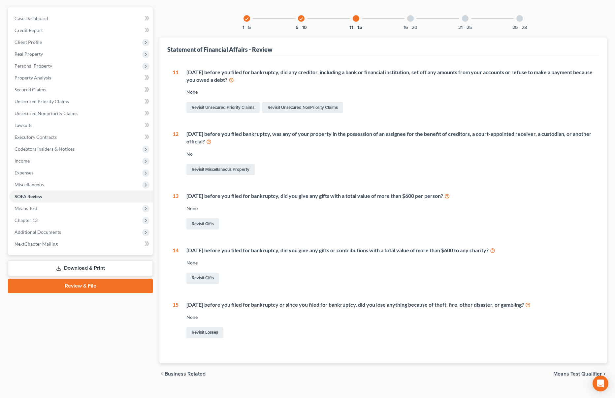
click at [411, 19] on div at bounding box center [410, 18] width 7 height 7
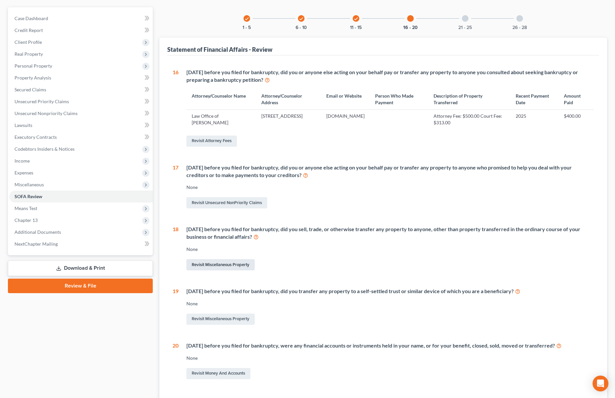
click at [212, 264] on link "Revisit Miscellaneous Property" at bounding box center [220, 264] width 68 height 11
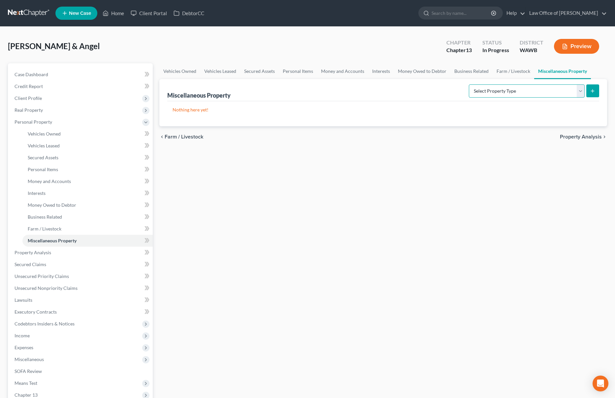
click at [501, 94] on select "Select Property Type Assigned for Creditor Benefit [DATE] (SOFA: 12) Holding fo…" at bounding box center [527, 90] width 116 height 13
click at [469, 84] on select "Select Property Type Assigned for Creditor Benefit [DATE] (SOFA: 12) Holding fo…" at bounding box center [527, 90] width 116 height 13
click at [591, 90] on icon "submit" at bounding box center [592, 90] width 5 height 5
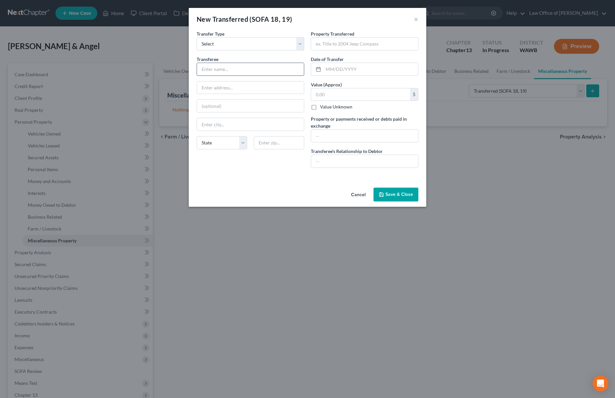
click at [246, 68] on input "text" at bounding box center [250, 69] width 107 height 13
click at [381, 45] on input "text" at bounding box center [364, 44] width 107 height 13
click at [349, 66] on input "text" at bounding box center [370, 69] width 95 height 13
click at [338, 98] on input "text" at bounding box center [360, 94] width 99 height 13
click at [347, 137] on input "text" at bounding box center [364, 136] width 107 height 13
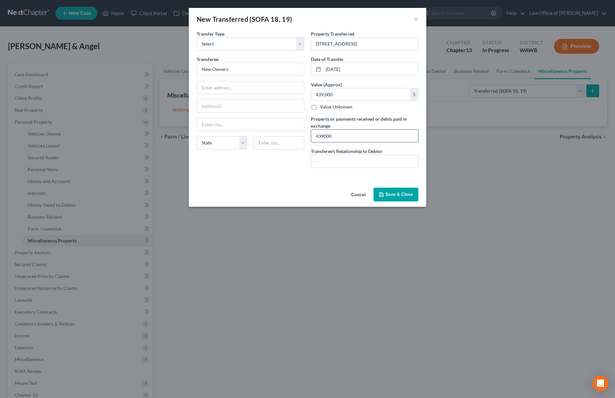
click at [316, 138] on input "439000" at bounding box center [364, 136] width 107 height 13
drag, startPoint x: 341, startPoint y: 138, endPoint x: 269, endPoint y: 134, distance: 72.7
click at [269, 134] on div "Transfer Type * Select Ordinary ([DATE]) [DATE] Transferee * New Owners State […" at bounding box center [307, 101] width 228 height 143
click at [343, 162] on input "text" at bounding box center [364, 161] width 107 height 13
click at [397, 201] on button "Save & Close" at bounding box center [395, 195] width 45 height 14
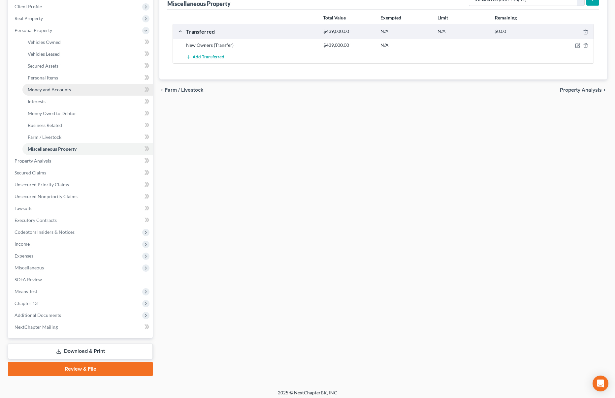
scroll to position [95, 0]
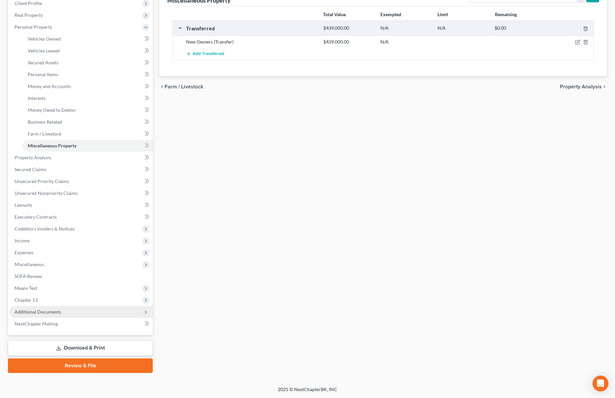
click at [70, 311] on span "Additional Documents" at bounding box center [80, 312] width 143 height 12
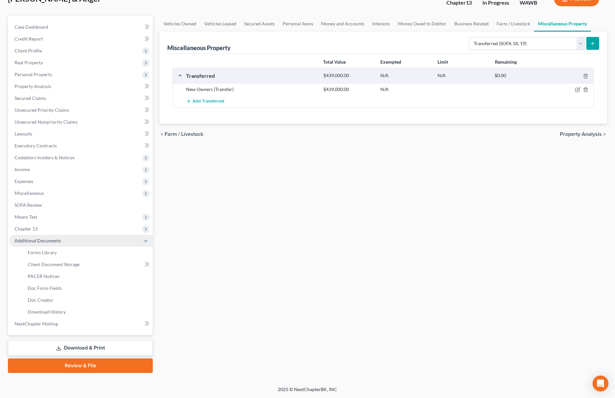
scroll to position [47, 0]
click at [71, 274] on link "PACER Notices" at bounding box center [87, 276] width 130 height 12
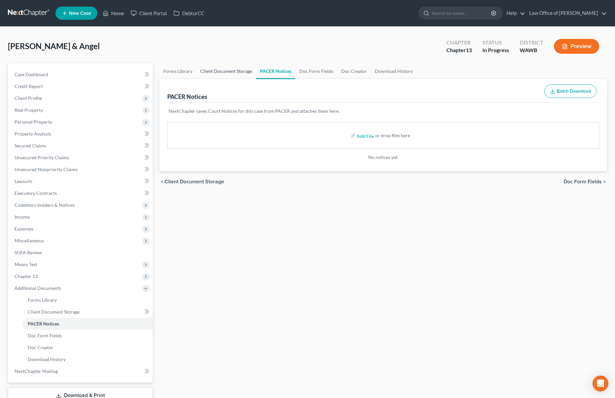
click at [228, 77] on link "Client Document Storage" at bounding box center [226, 71] width 60 height 16
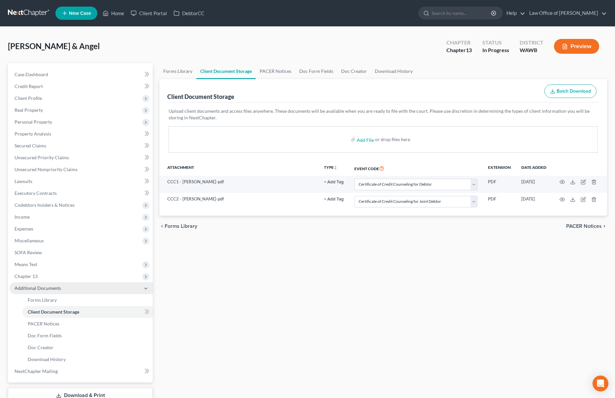
click at [76, 288] on span "Additional Documents" at bounding box center [80, 288] width 143 height 12
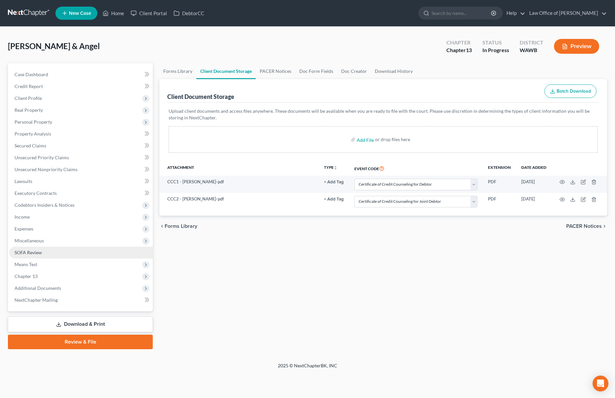
click at [74, 250] on link "SOFA Review" at bounding box center [80, 253] width 143 height 12
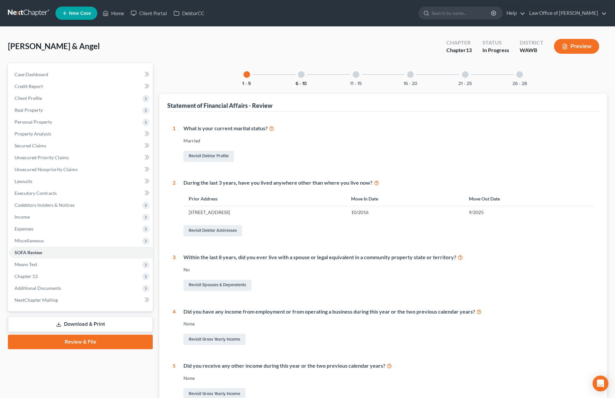
click at [297, 84] on button "6 - 10" at bounding box center [300, 83] width 11 height 5
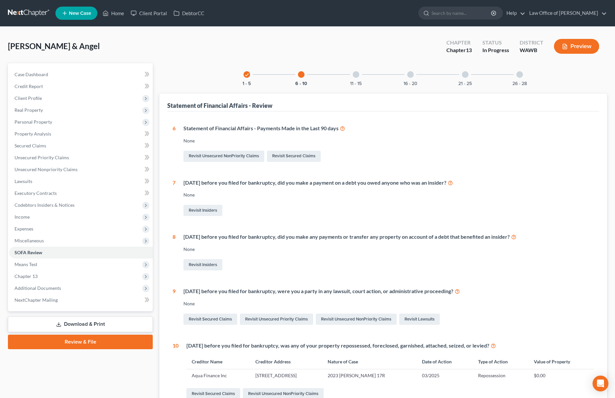
click at [356, 79] on div "11 - 15" at bounding box center [356, 74] width 22 height 22
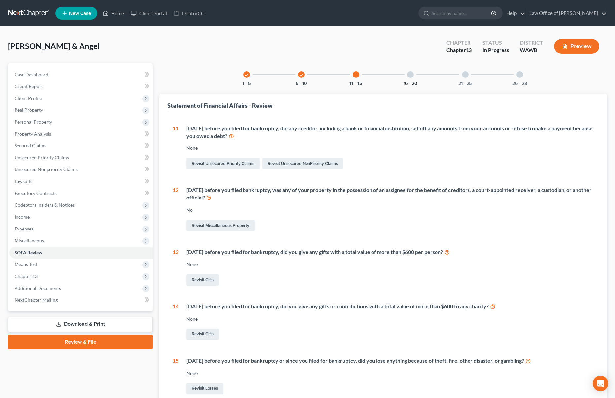
click at [410, 81] on button "16 - 20" at bounding box center [410, 83] width 14 height 5
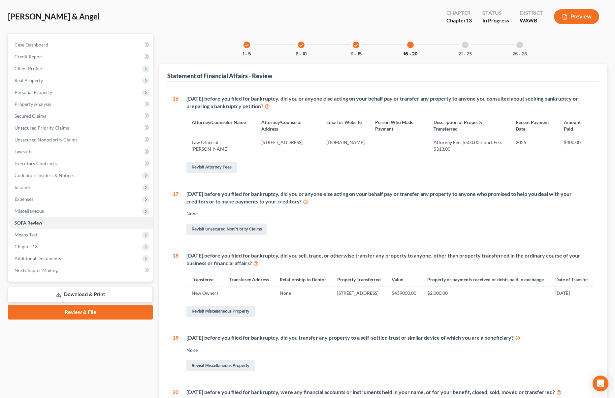
scroll to position [23, 0]
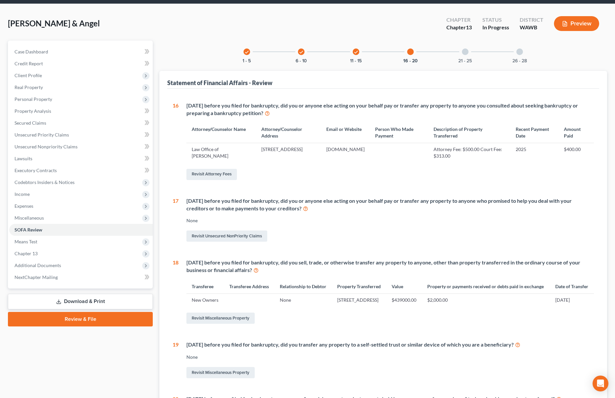
click at [447, 107] on div "[DATE] before you filed for bankruptcy, did you or anyone else acting on your b…" at bounding box center [389, 109] width 407 height 15
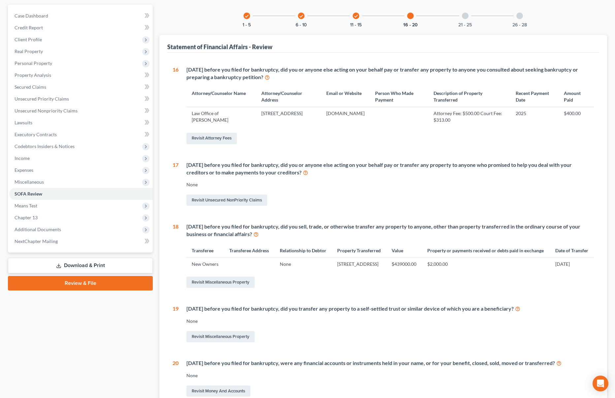
scroll to position [0, 0]
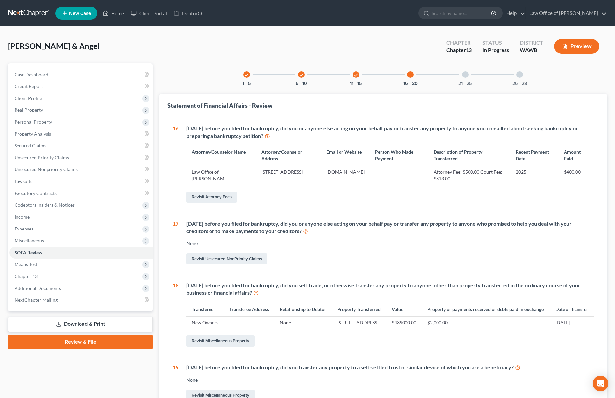
click at [466, 78] on div "21 - 25" at bounding box center [465, 74] width 22 height 22
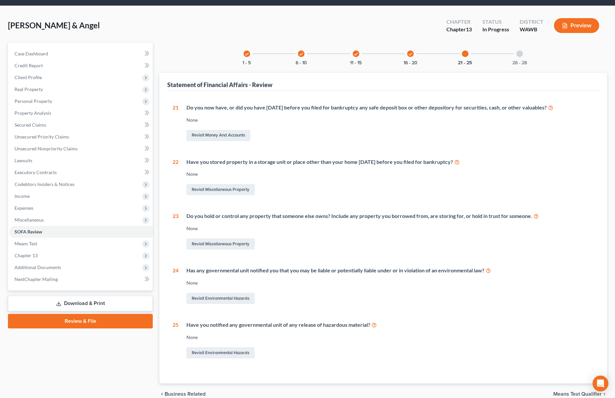
scroll to position [52, 0]
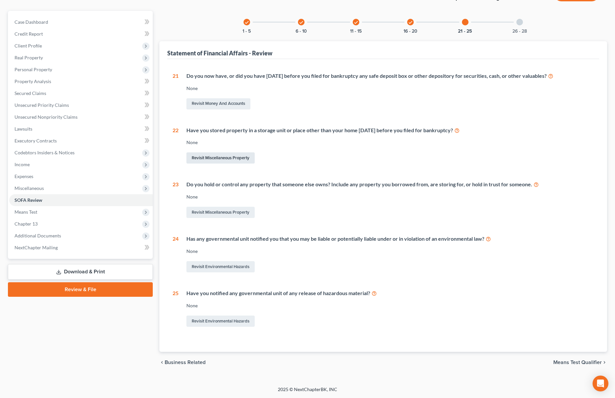
click at [236, 157] on link "Revisit Miscellaneous Property" at bounding box center [220, 157] width 68 height 11
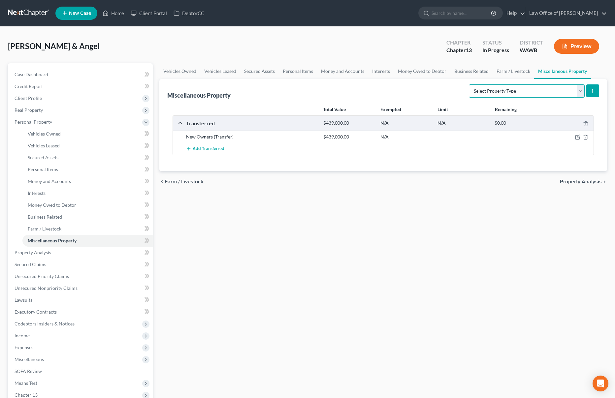
click at [536, 92] on select "Select Property Type Assigned for Creditor Benefit [DATE] (SOFA: 12) Holding fo…" at bounding box center [527, 90] width 116 height 13
click at [469, 84] on select "Select Property Type Assigned for Creditor Benefit [DATE] (SOFA: 12) Holding fo…" at bounding box center [527, 90] width 116 height 13
click at [593, 90] on icon "submit" at bounding box center [592, 90] width 5 height 5
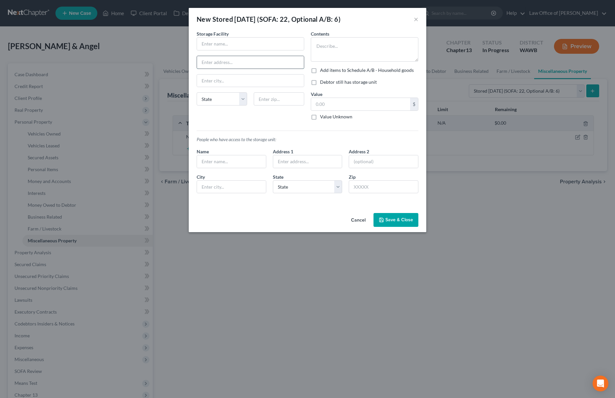
click at [251, 60] on input "text" at bounding box center [250, 62] width 107 height 13
paste input "[STREET_ADDRESS][PERSON_NAME]"
click at [275, 100] on input "text" at bounding box center [279, 98] width 50 height 13
click at [229, 43] on input "text" at bounding box center [250, 44] width 107 height 13
paste input "AAA Climate Control Mini Storage"
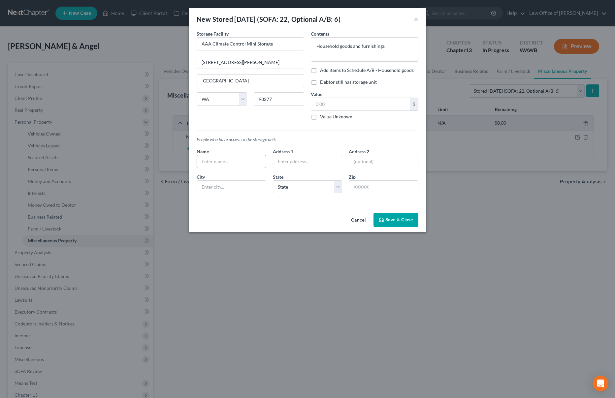
click at [243, 163] on input "text" at bounding box center [231, 161] width 69 height 13
click at [320, 83] on label "Debtor still has storage unit" at bounding box center [348, 82] width 57 height 7
click at [322, 83] on input "Debtor still has storage unit" at bounding box center [324, 81] width 4 height 4
click at [402, 223] on button "Save & Close" at bounding box center [395, 220] width 45 height 14
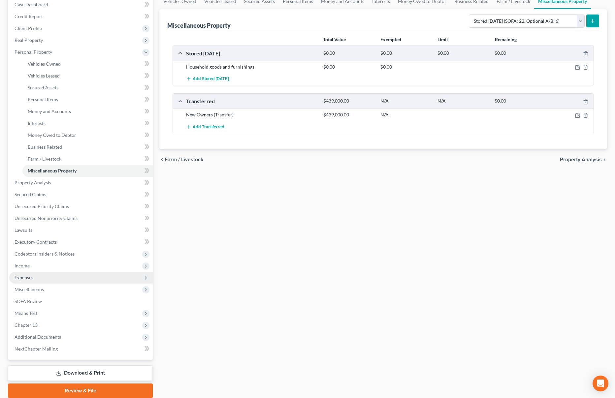
click at [107, 277] on span "Expenses" at bounding box center [80, 278] width 143 height 12
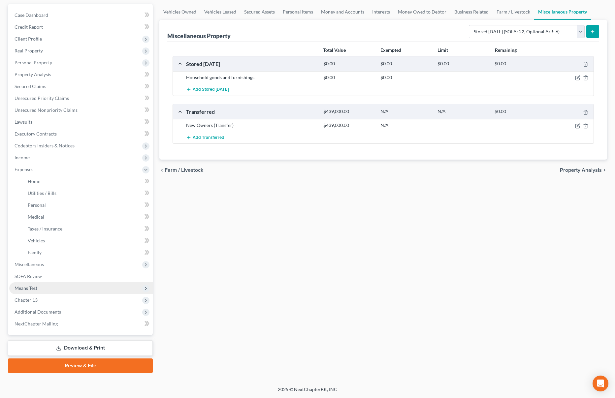
scroll to position [59, 0]
click at [84, 252] on link "Family" at bounding box center [87, 253] width 130 height 12
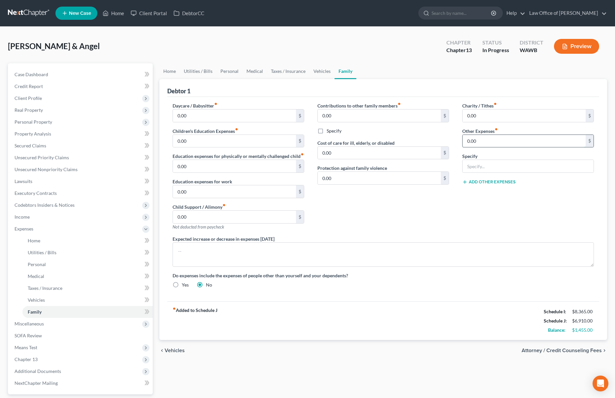
click at [484, 142] on input "0.00" at bounding box center [523, 141] width 123 height 13
click at [485, 176] on div "Charity / Tithes fiber_manual_record 0.00 $ Other Expenses fiber_manual_record …" at bounding box center [527, 168] width 145 height 133
click at [484, 183] on button "Add Other Expenses" at bounding box center [488, 181] width 53 height 5
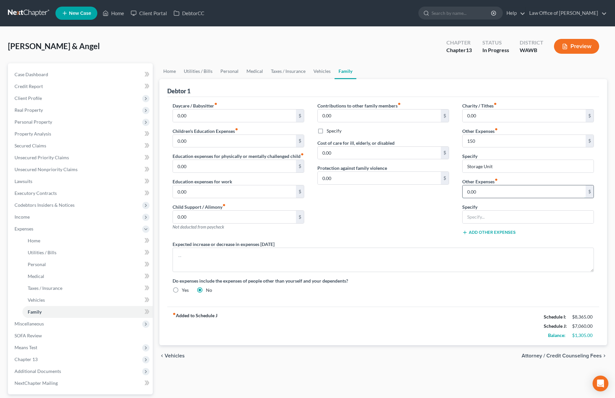
click at [480, 198] on input "0.00" at bounding box center [523, 191] width 123 height 13
click at [480, 146] on input "150" at bounding box center [523, 141] width 123 height 13
click at [521, 193] on input "0.00" at bounding box center [523, 191] width 123 height 13
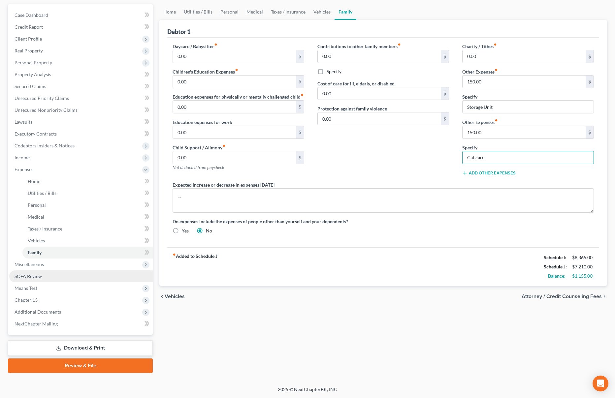
click at [54, 278] on link "SOFA Review" at bounding box center [80, 276] width 143 height 12
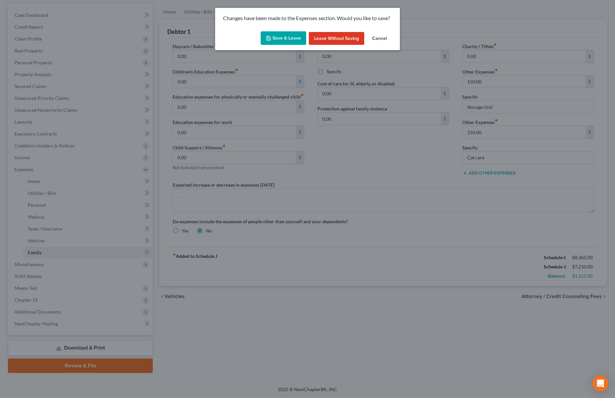
click at [283, 41] on button "Save & Leave" at bounding box center [283, 38] width 46 height 14
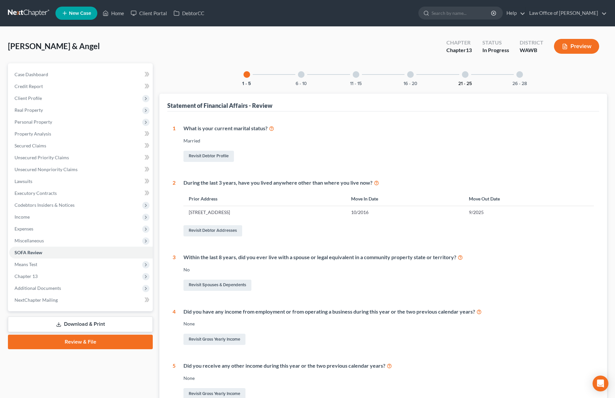
click at [459, 82] on button "21 - 25" at bounding box center [465, 83] width 14 height 5
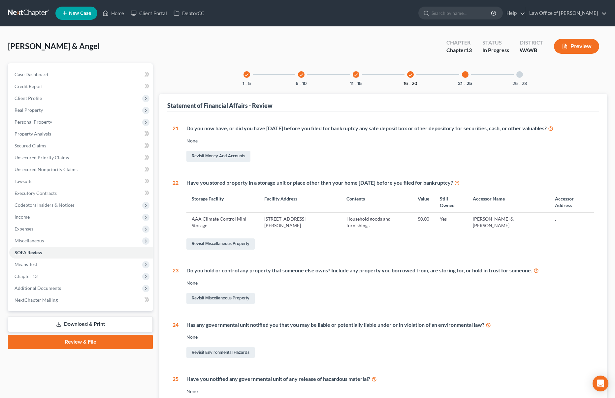
click at [405, 82] on button "16 - 20" at bounding box center [410, 83] width 14 height 5
